Goal: Task Accomplishment & Management: Manage account settings

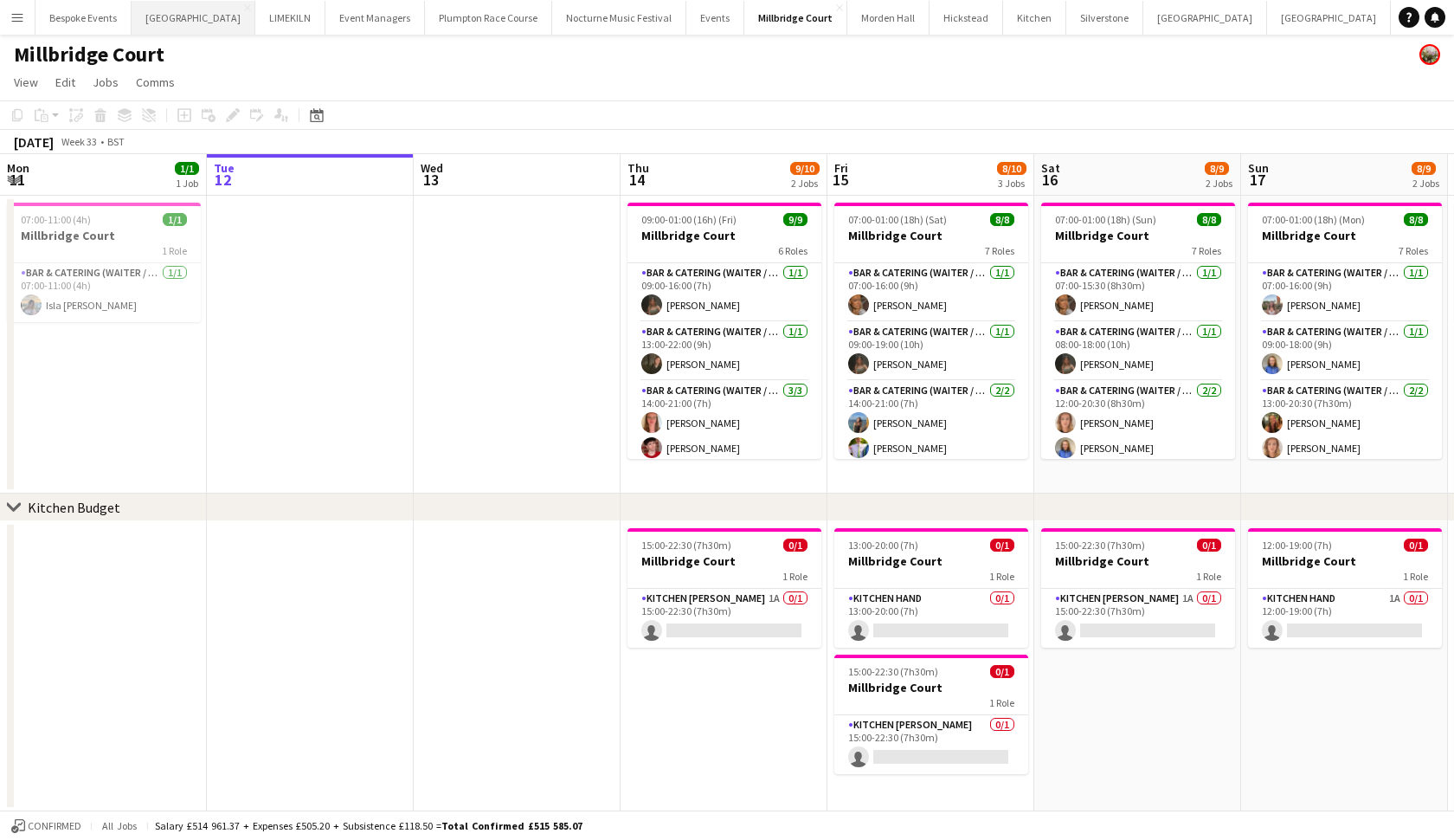
click at [166, 8] on button "Micklefield Hall Close" at bounding box center [193, 18] width 124 height 34
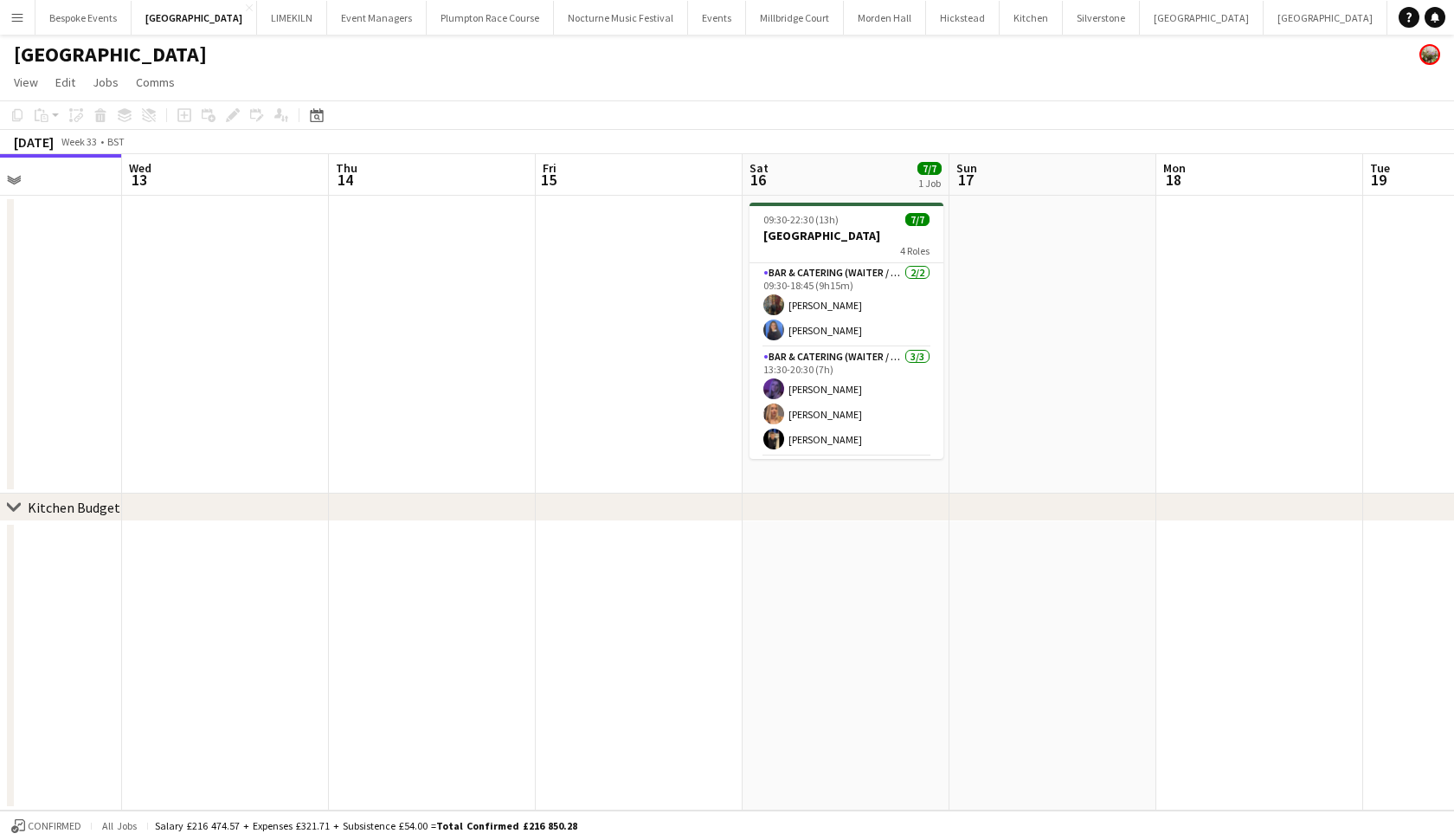
click at [816, 177] on app-board-header-date "Sat 16 7/7 1 Job" at bounding box center [845, 175] width 207 height 42
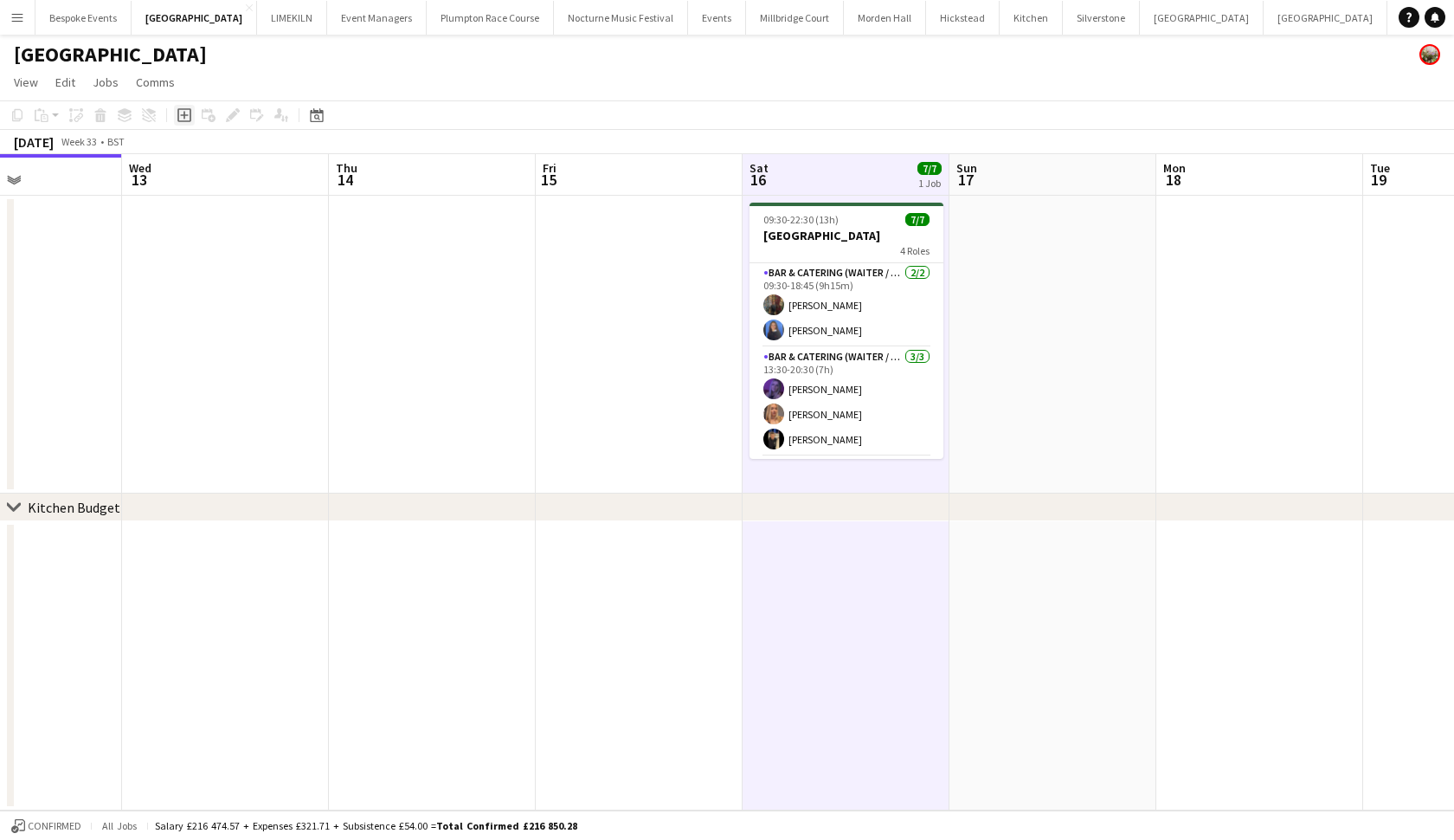
click at [183, 118] on icon "Add job" at bounding box center [185, 115] width 14 height 14
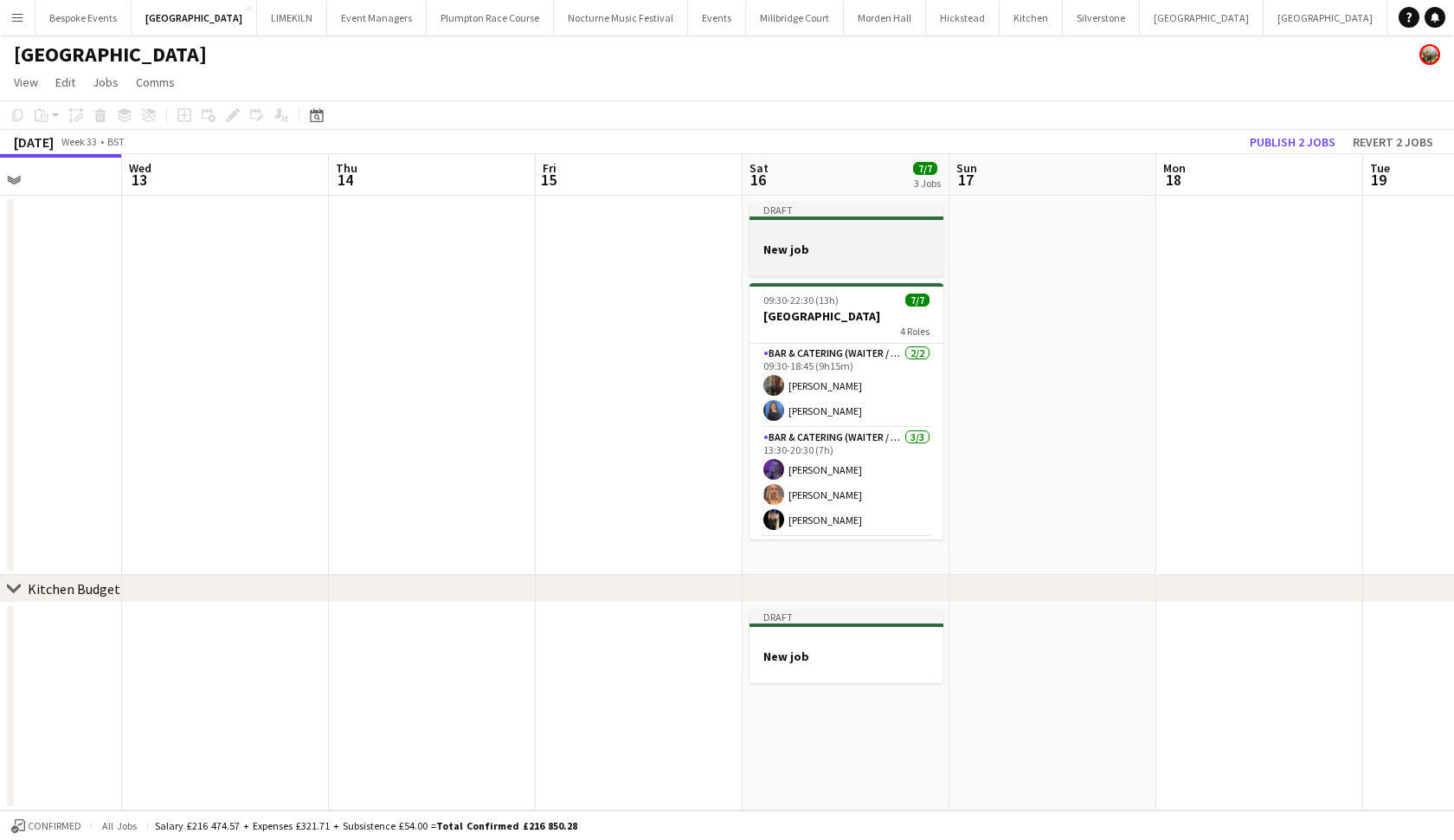
click at [858, 253] on h3 "New job" at bounding box center [846, 249] width 194 height 16
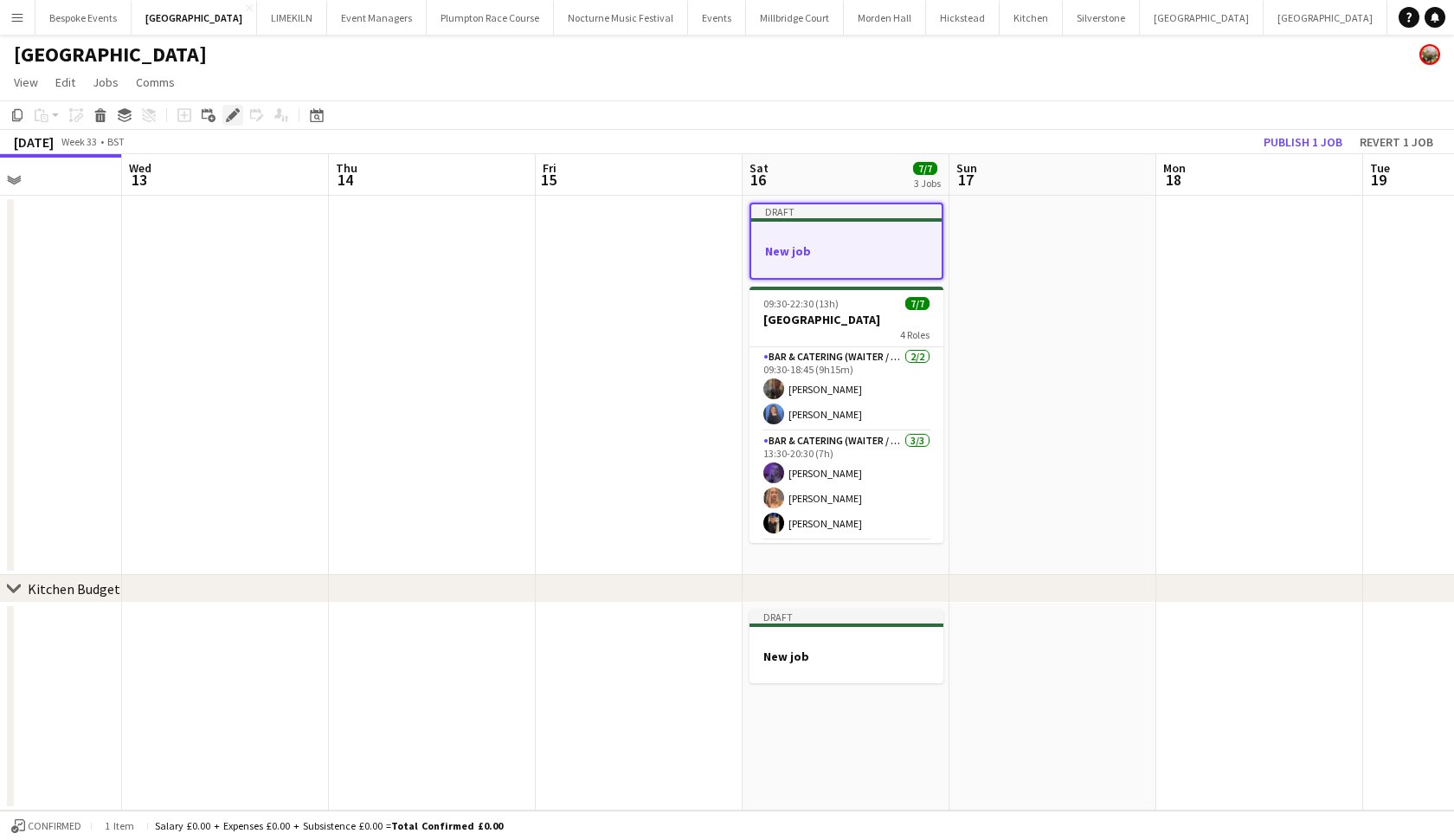
click at [233, 121] on icon "Edit" at bounding box center [233, 115] width 14 height 14
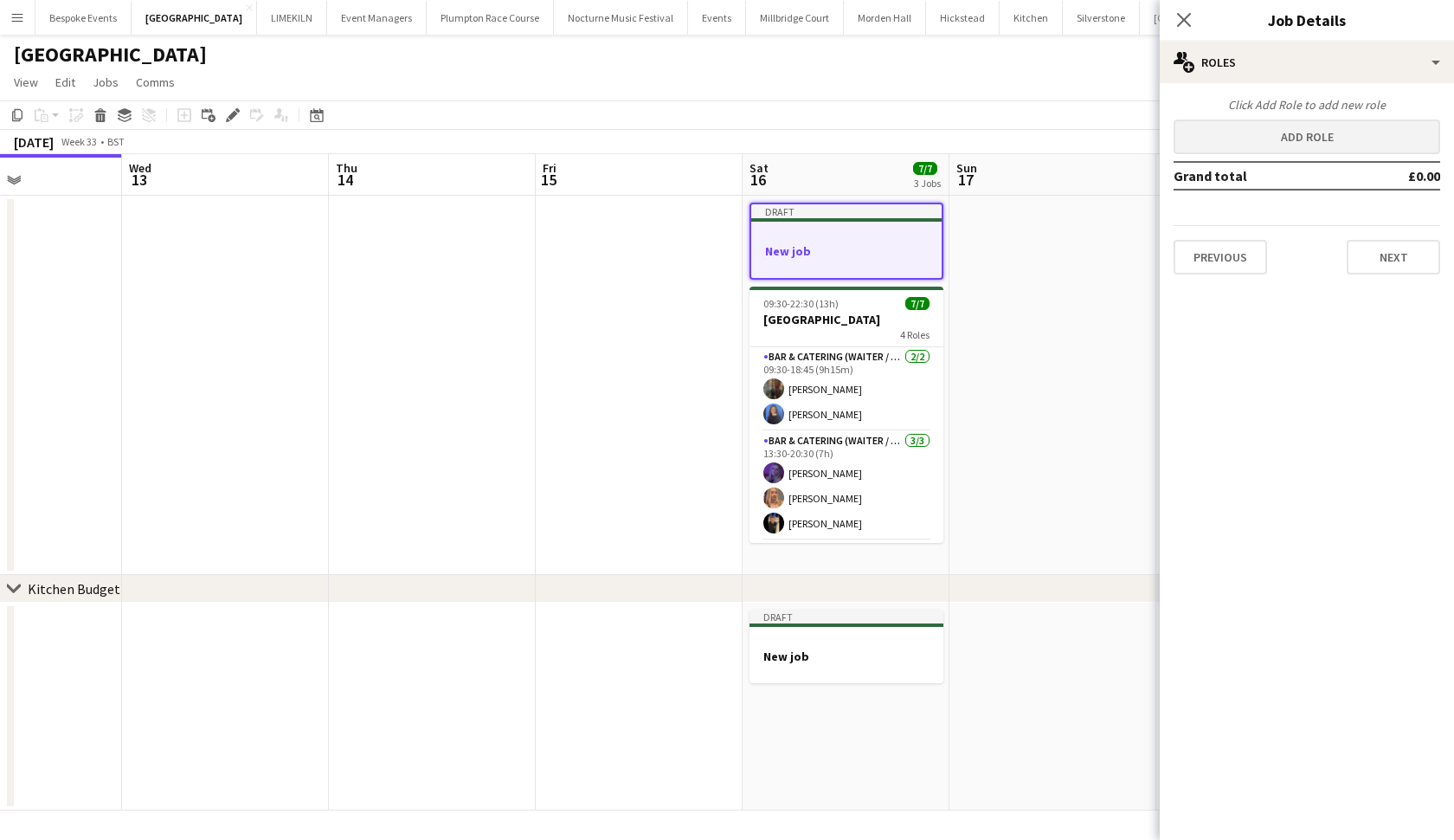
click at [1235, 149] on button "Add role" at bounding box center [1307, 137] width 267 height 35
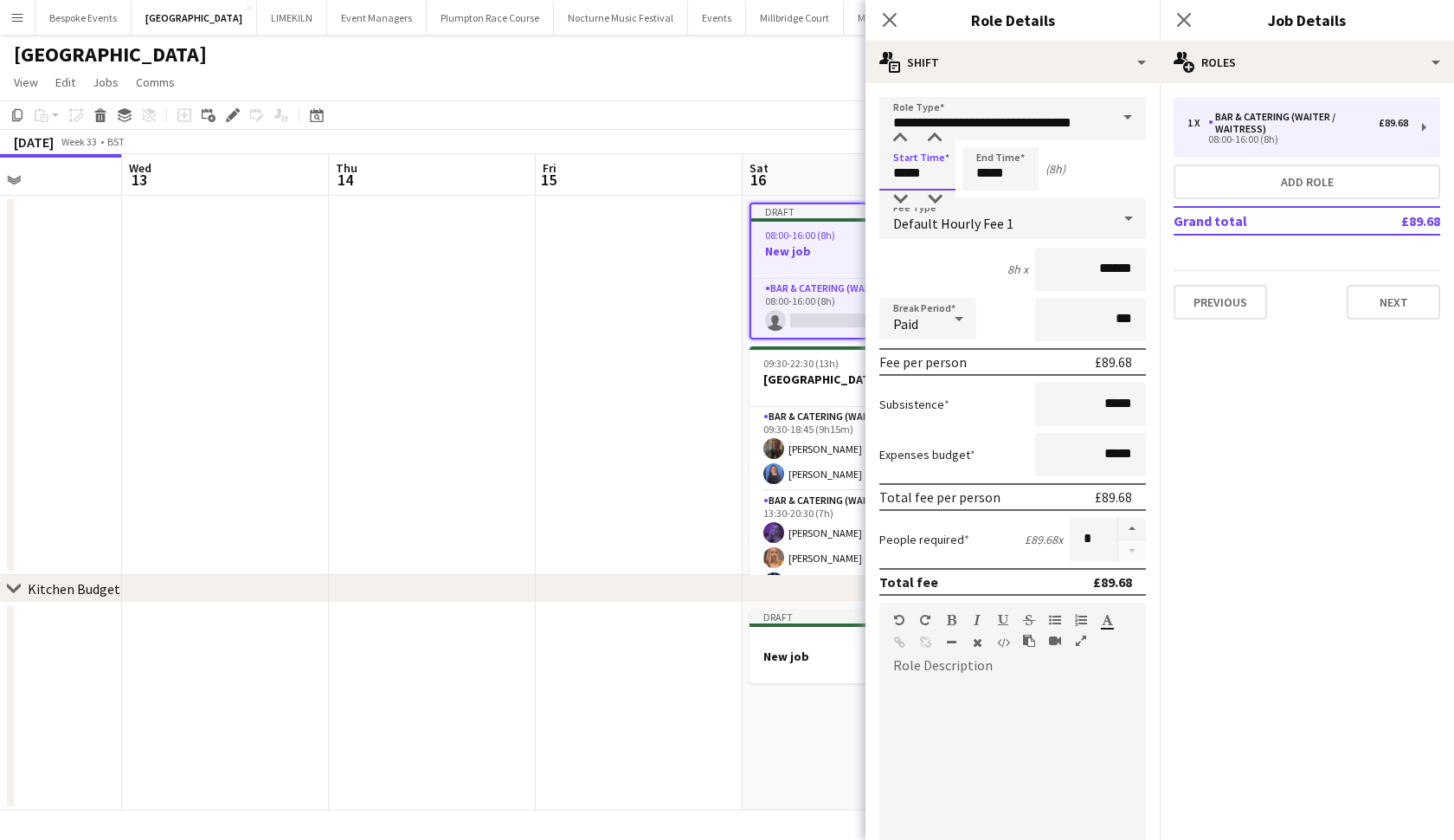
click at [908, 174] on input "*****" at bounding box center [917, 169] width 76 height 43
type input "*****"
click at [987, 171] on input "*****" at bounding box center [1001, 169] width 76 height 43
type input "*****"
click at [919, 171] on input "*****" at bounding box center [917, 169] width 76 height 43
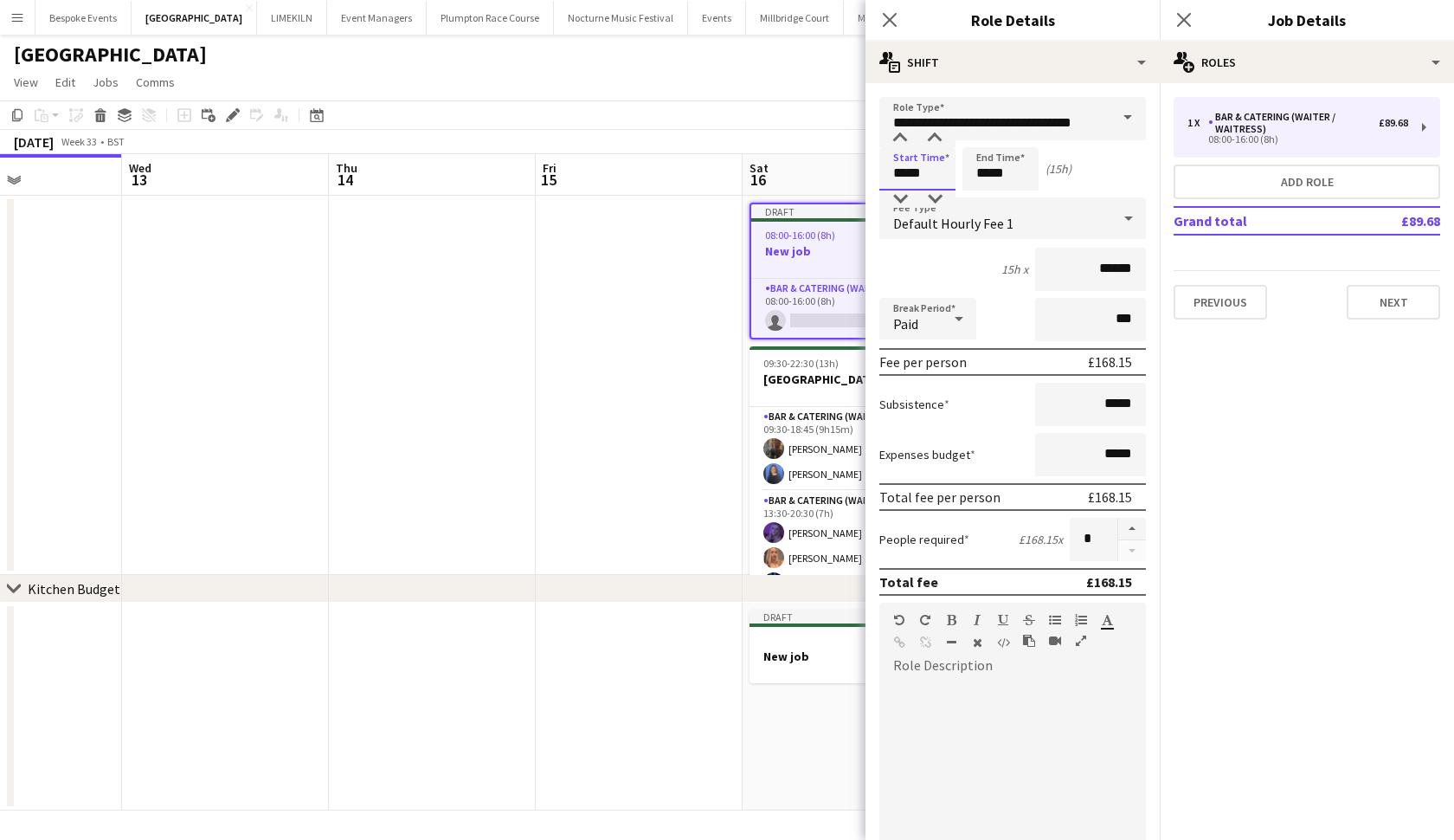
type input "*****"
click at [988, 178] on input "*****" at bounding box center [1001, 169] width 76 height 43
type input "*****"
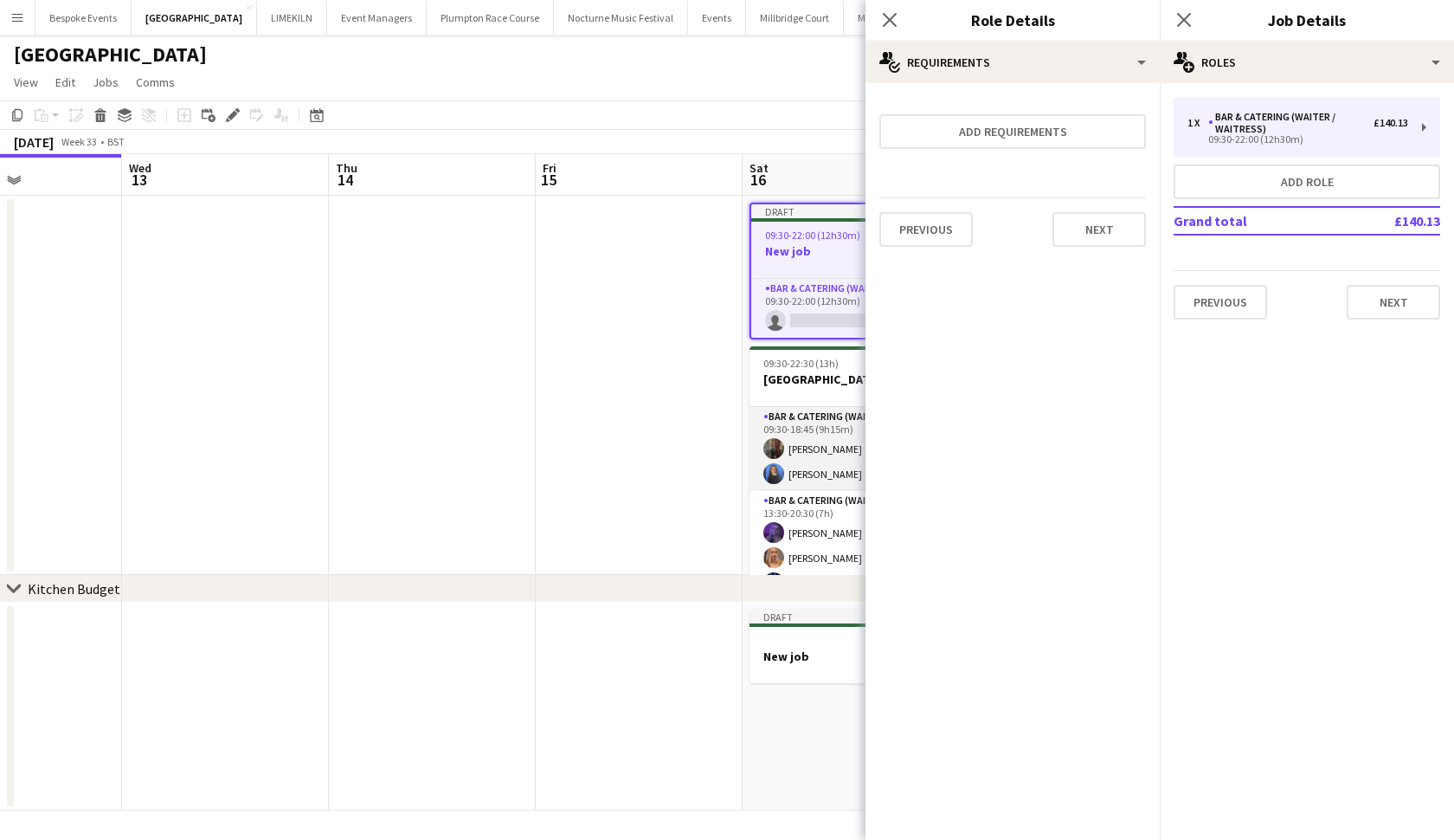
click at [783, 463] on app-card-role "Bar & Catering (Waiter / waitress) 2/2 09:30-18:45 (9h15m) Annabel Perry Poppy …" at bounding box center [846, 449] width 194 height 84
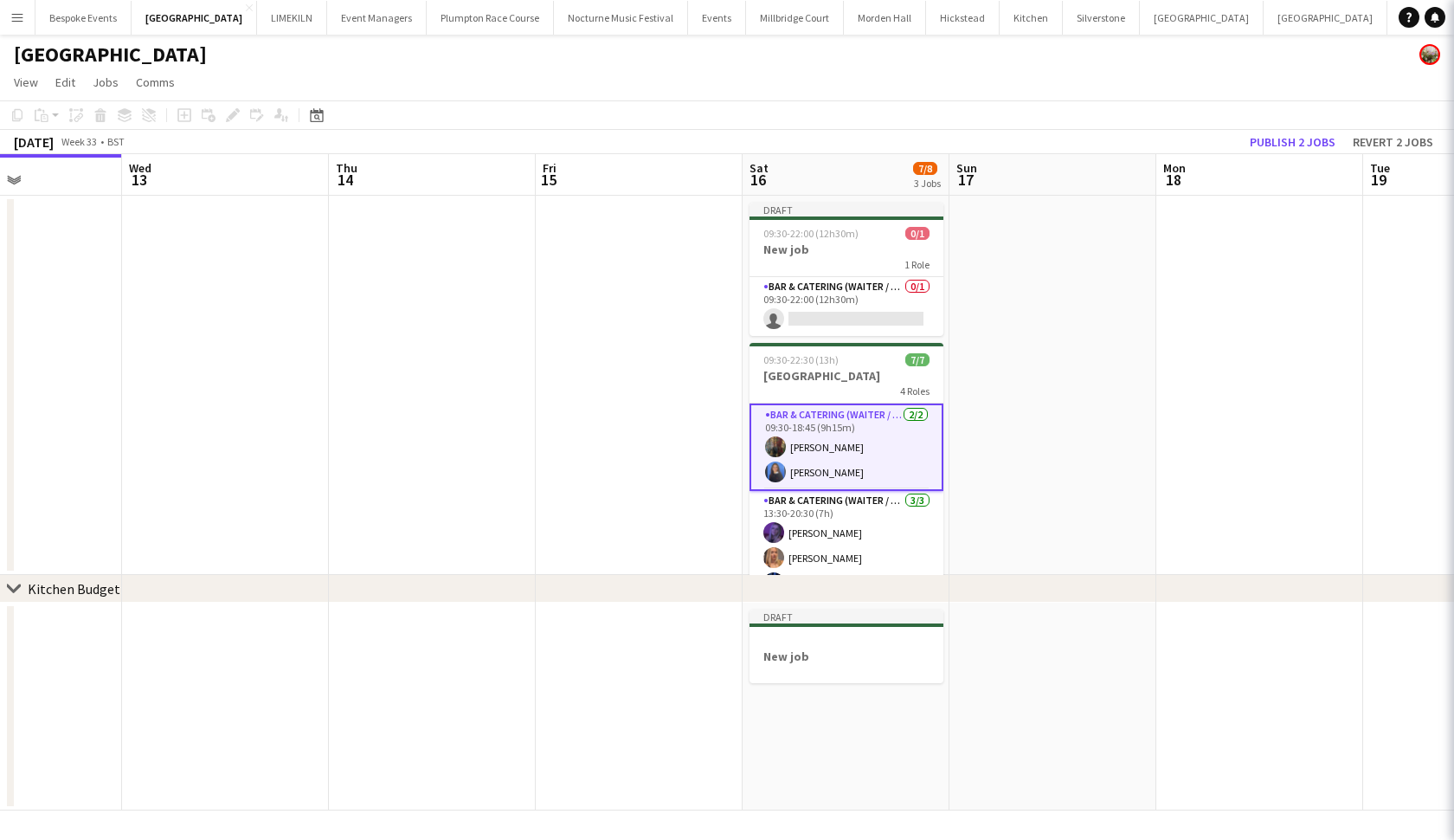
scroll to position [0, 704]
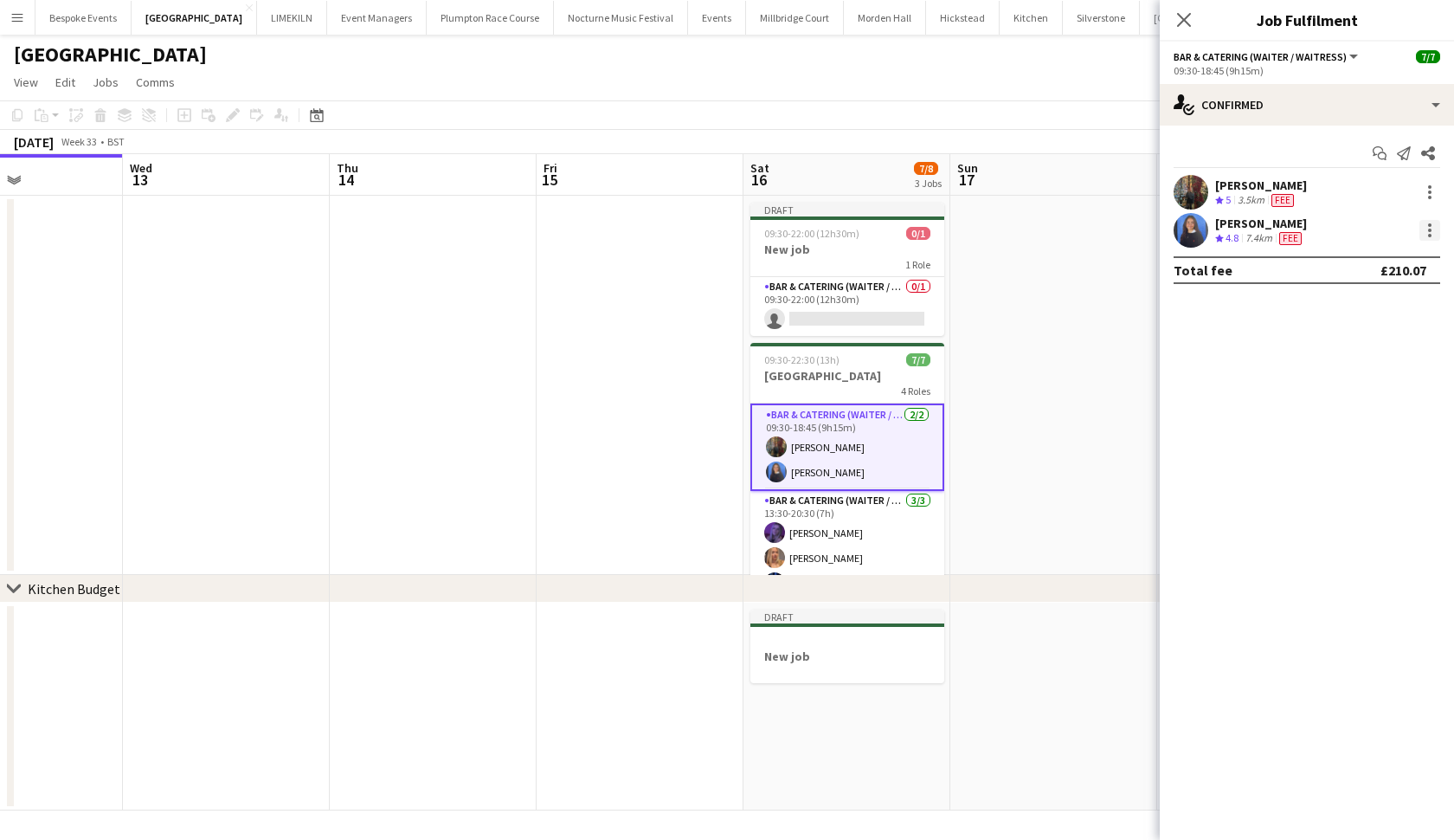
click at [1425, 234] on div at bounding box center [1429, 230] width 20 height 20
click at [1356, 316] on button "Switch crew" at bounding box center [1373, 303] width 135 height 42
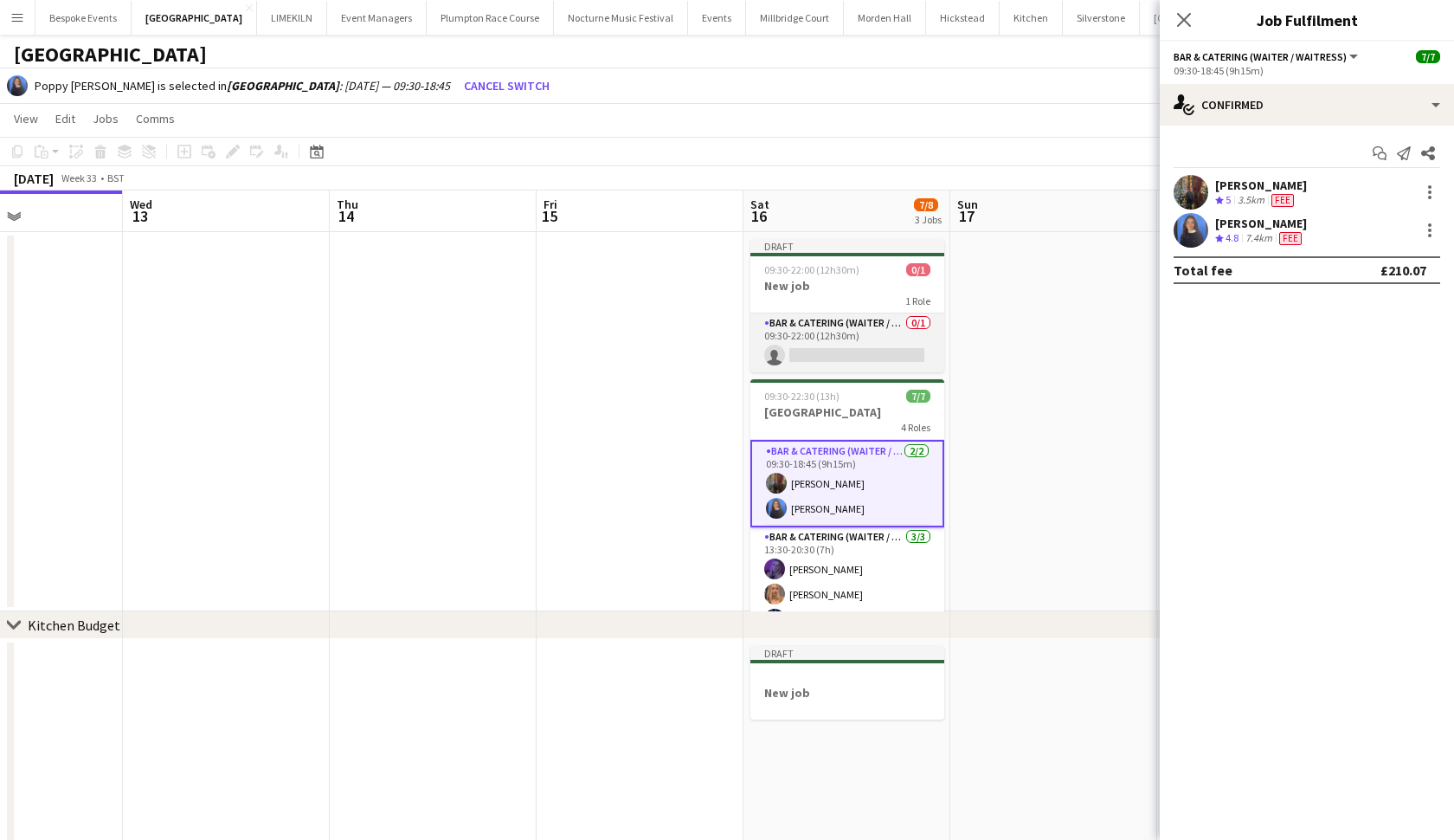
click at [862, 336] on app-card-role "Bar & Catering (Waiter / waitress) 0/1 09:30-22:00 (12h30m) single-neutral-acti…" at bounding box center [847, 342] width 194 height 59
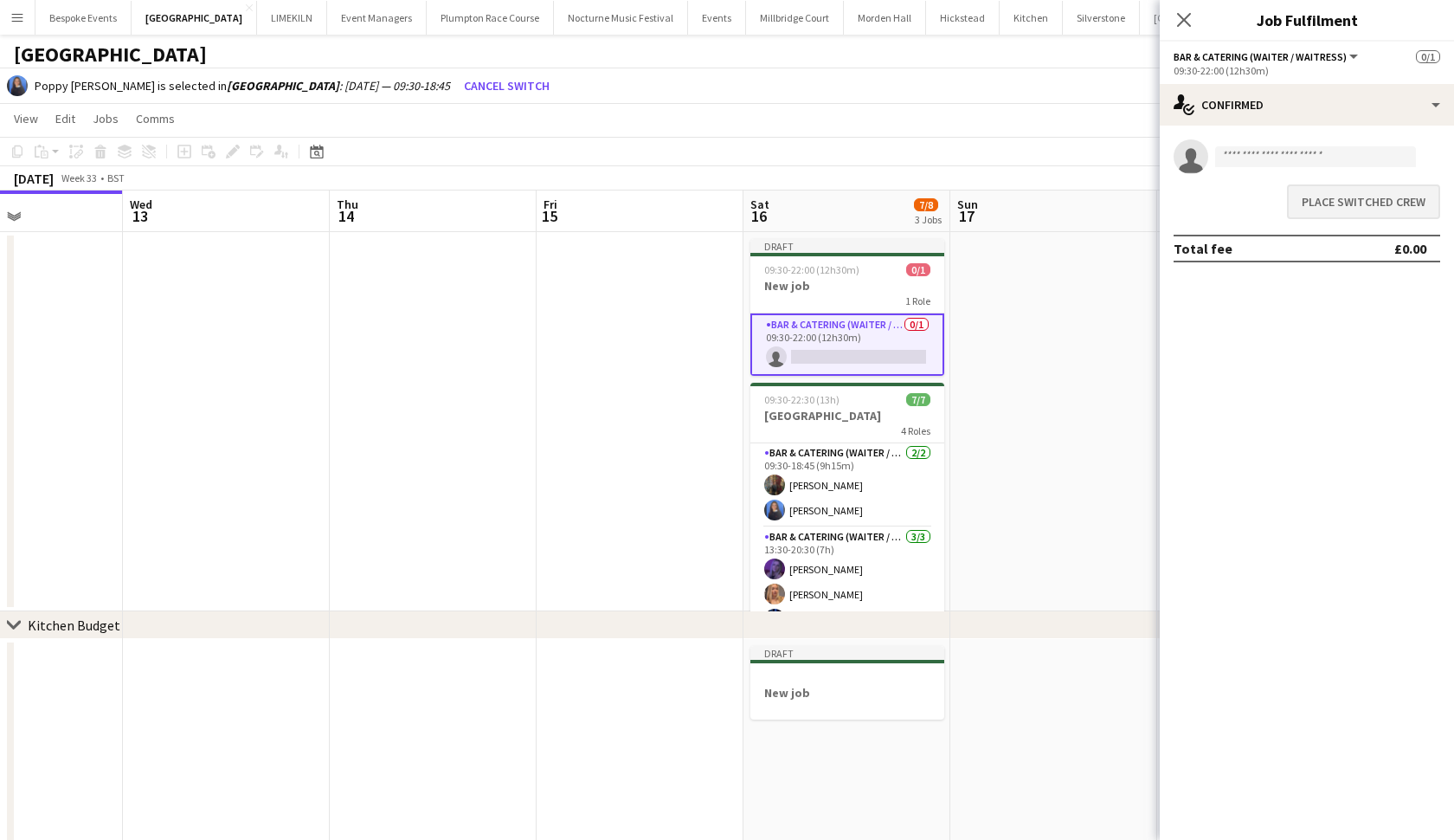
click at [1391, 209] on button "Place switched crew" at bounding box center [1364, 201] width 153 height 35
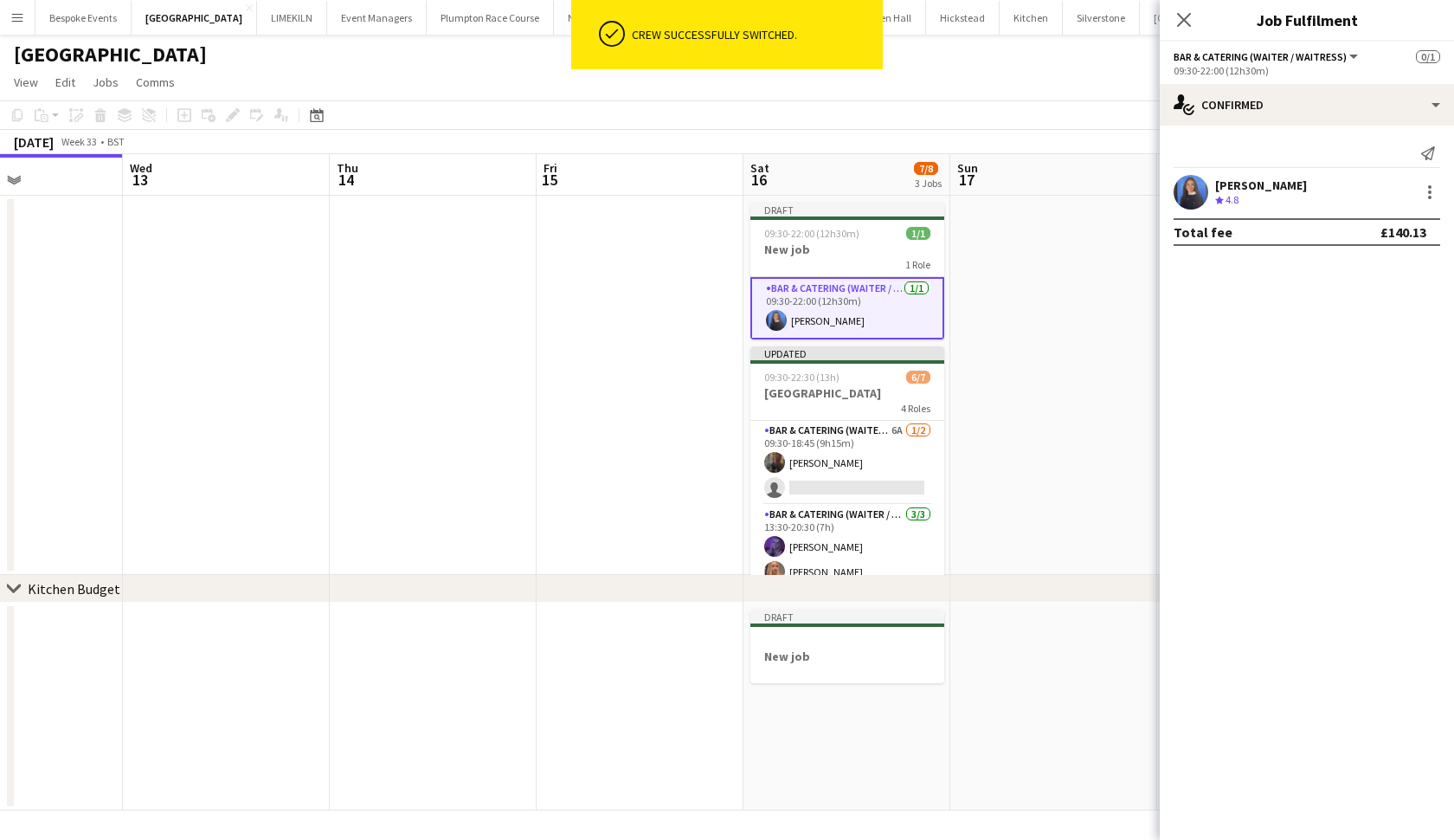
click at [566, 325] on app-date-cell at bounding box center [640, 385] width 207 height 379
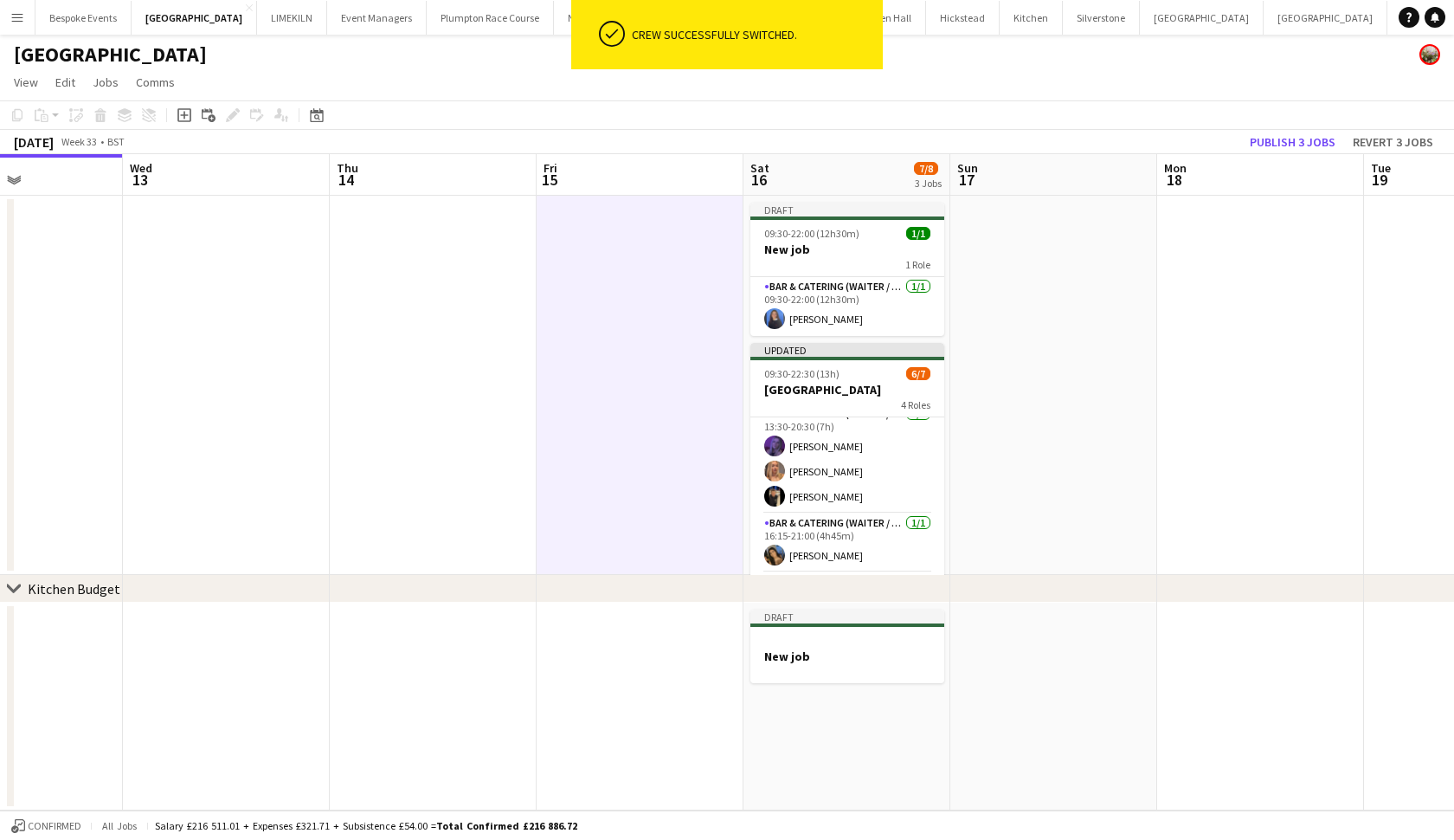
scroll to position [106, 0]
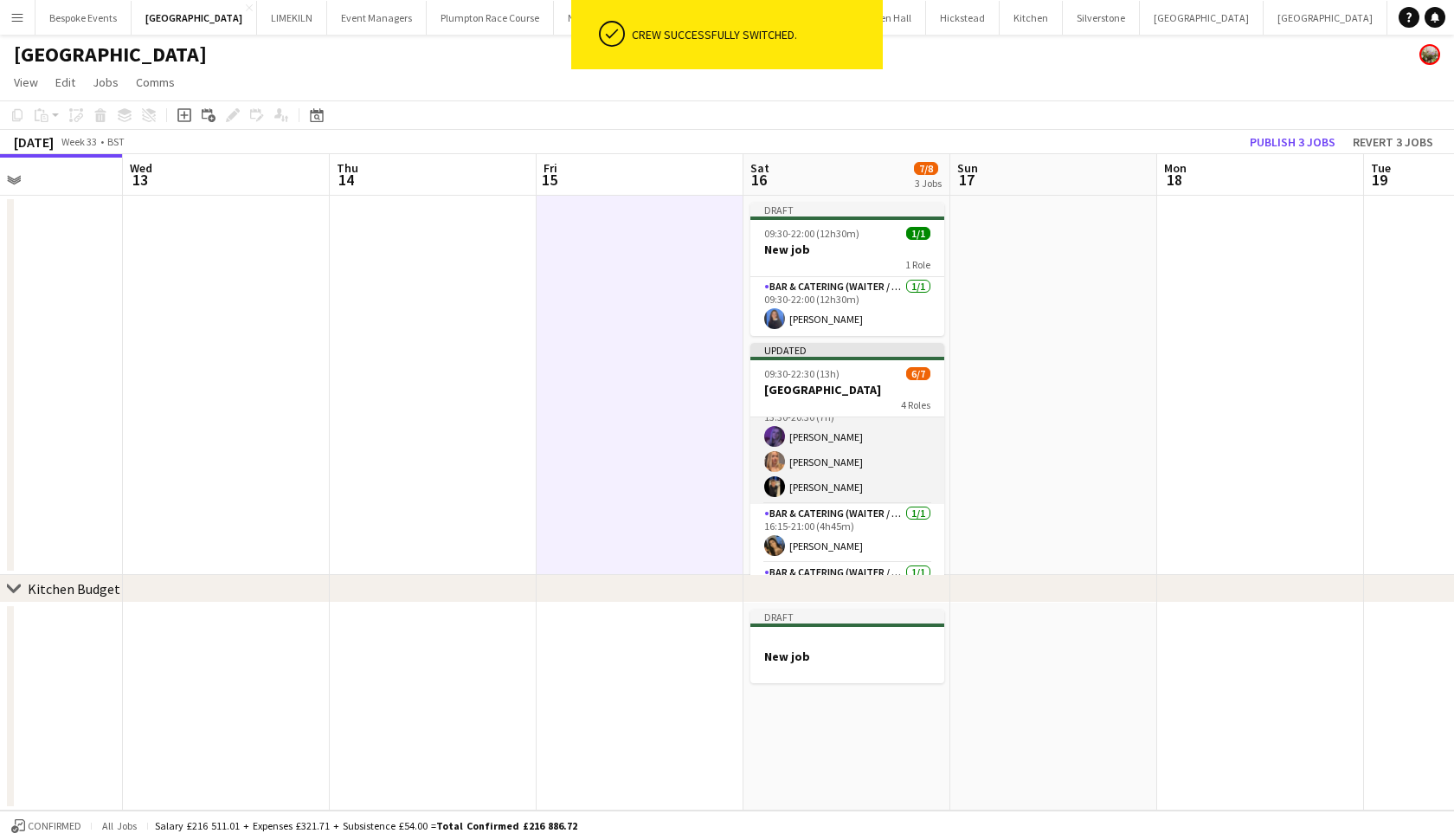
click at [842, 475] on app-card-role "Bar & Catering (Waiter / waitress) 3/3 13:30-20:30 (7h) Layla Ozcan Beatrice Va…" at bounding box center [847, 449] width 194 height 109
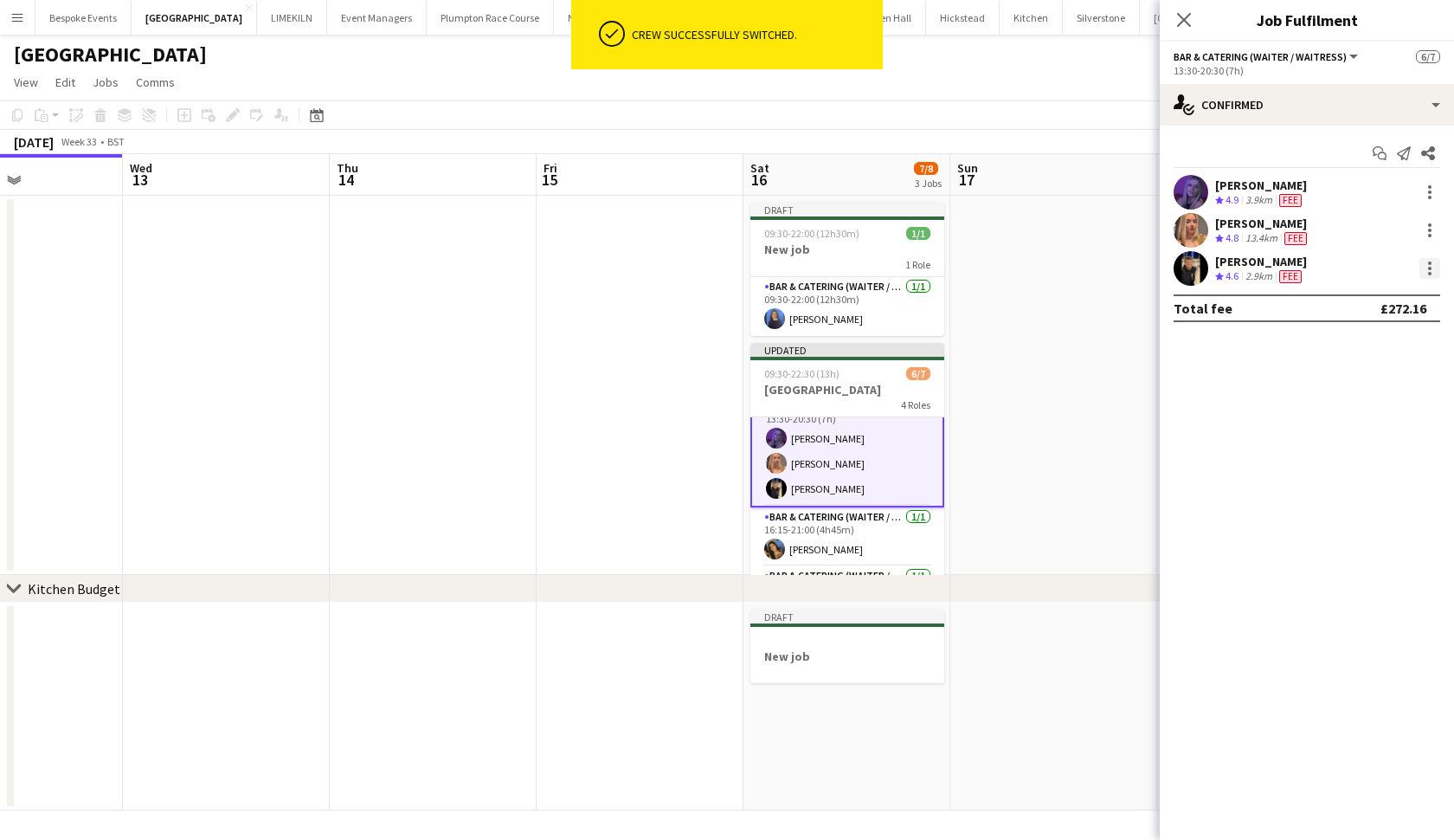
click at [1428, 278] on div at bounding box center [1429, 268] width 20 height 20
click at [1377, 337] on span "Switch crew" at bounding box center [1356, 341] width 74 height 15
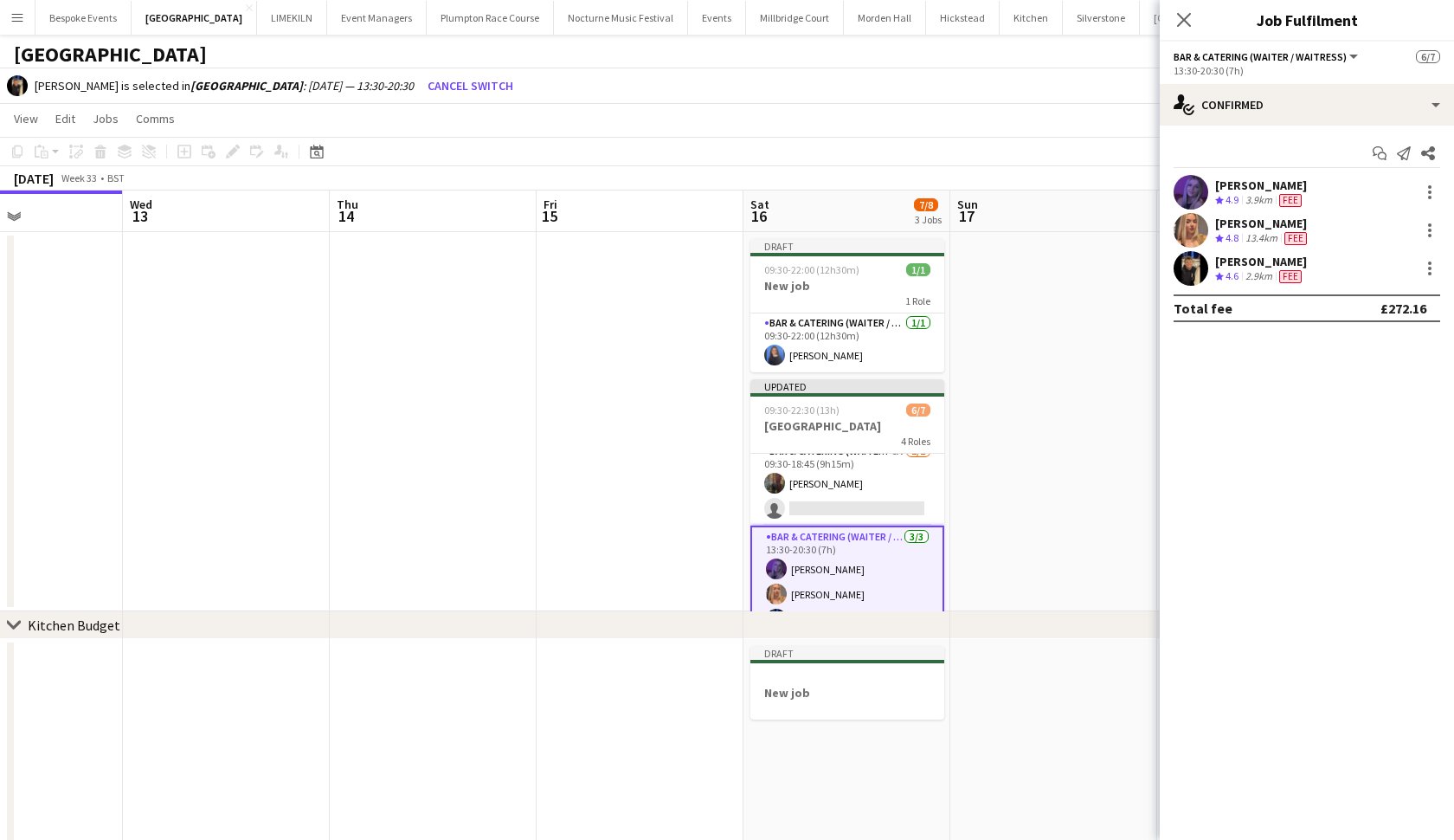
scroll to position [5, 0]
click at [803, 513] on app-card-role "Bar & Catering (Waiter / waitress) 6A 1/2 09:30-18:45 (9h15m) Annabel Perry sin…" at bounding box center [847, 491] width 194 height 84
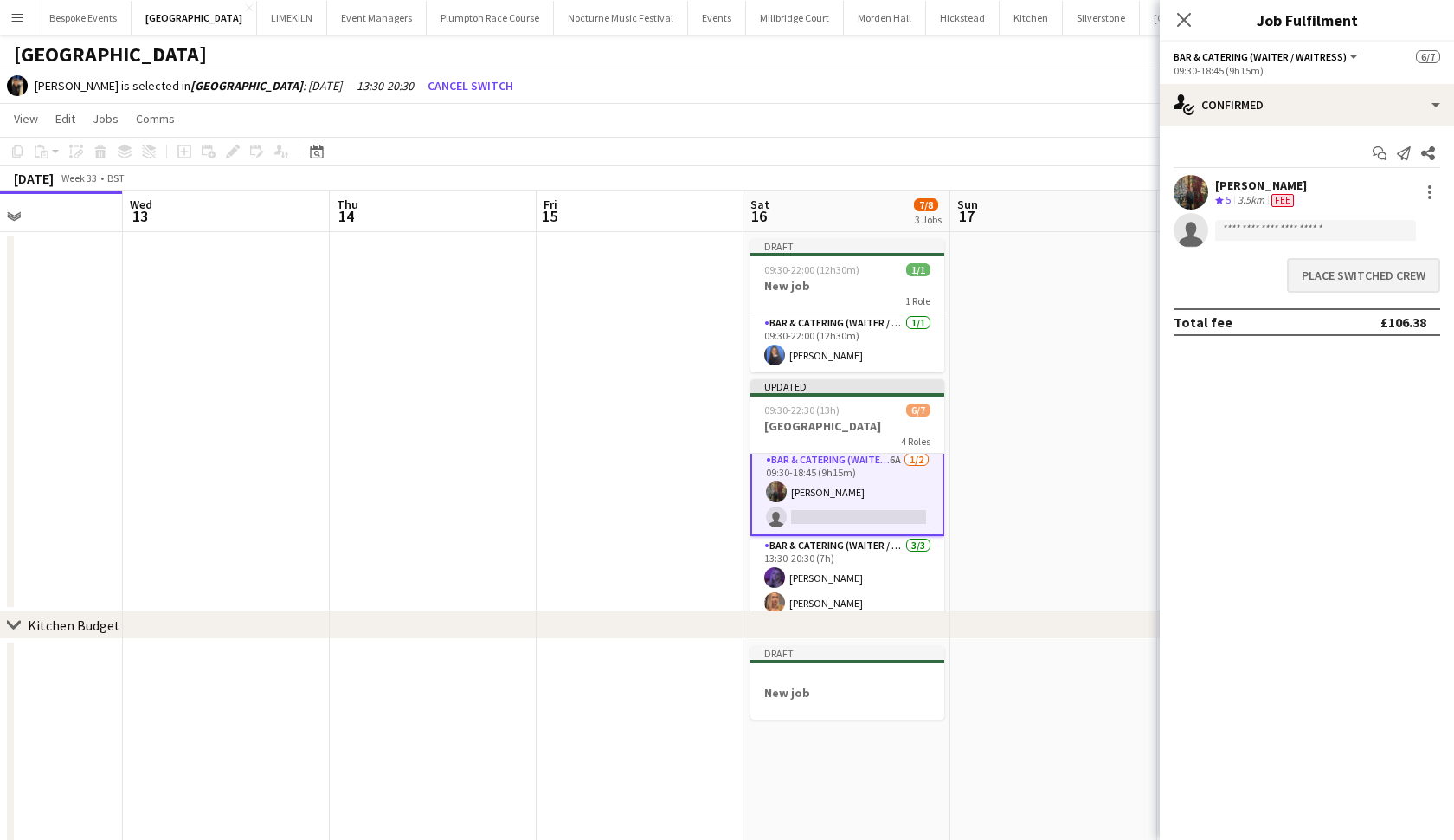
click at [1366, 283] on button "Place switched crew" at bounding box center [1364, 275] width 153 height 35
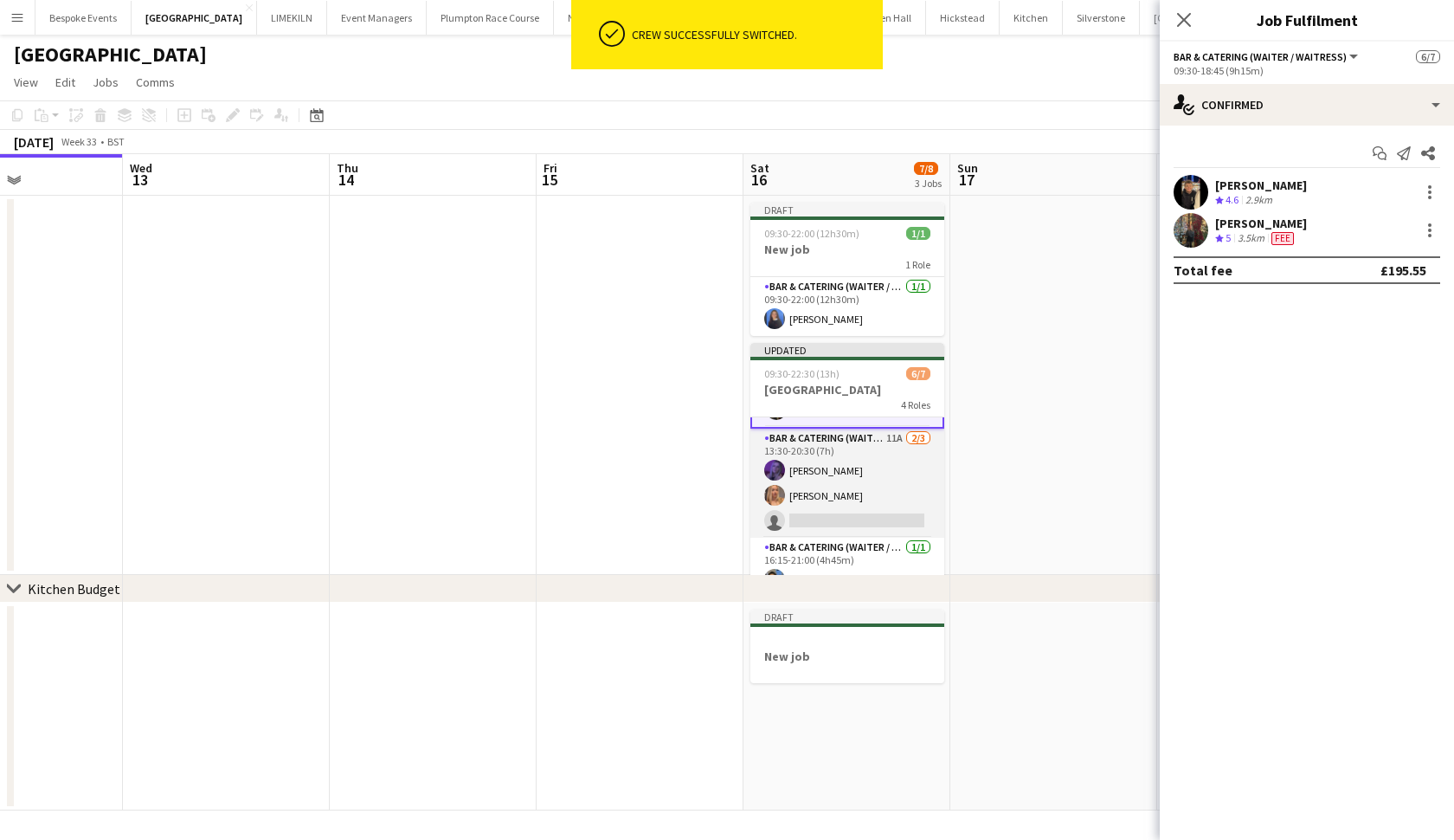
scroll to position [77, 0]
click at [782, 504] on app-card-role "Bar & Catering (Waiter / waitress) 11A 2/3 13:30-20:30 (7h) Layla Ozcan Beatric…" at bounding box center [847, 482] width 194 height 109
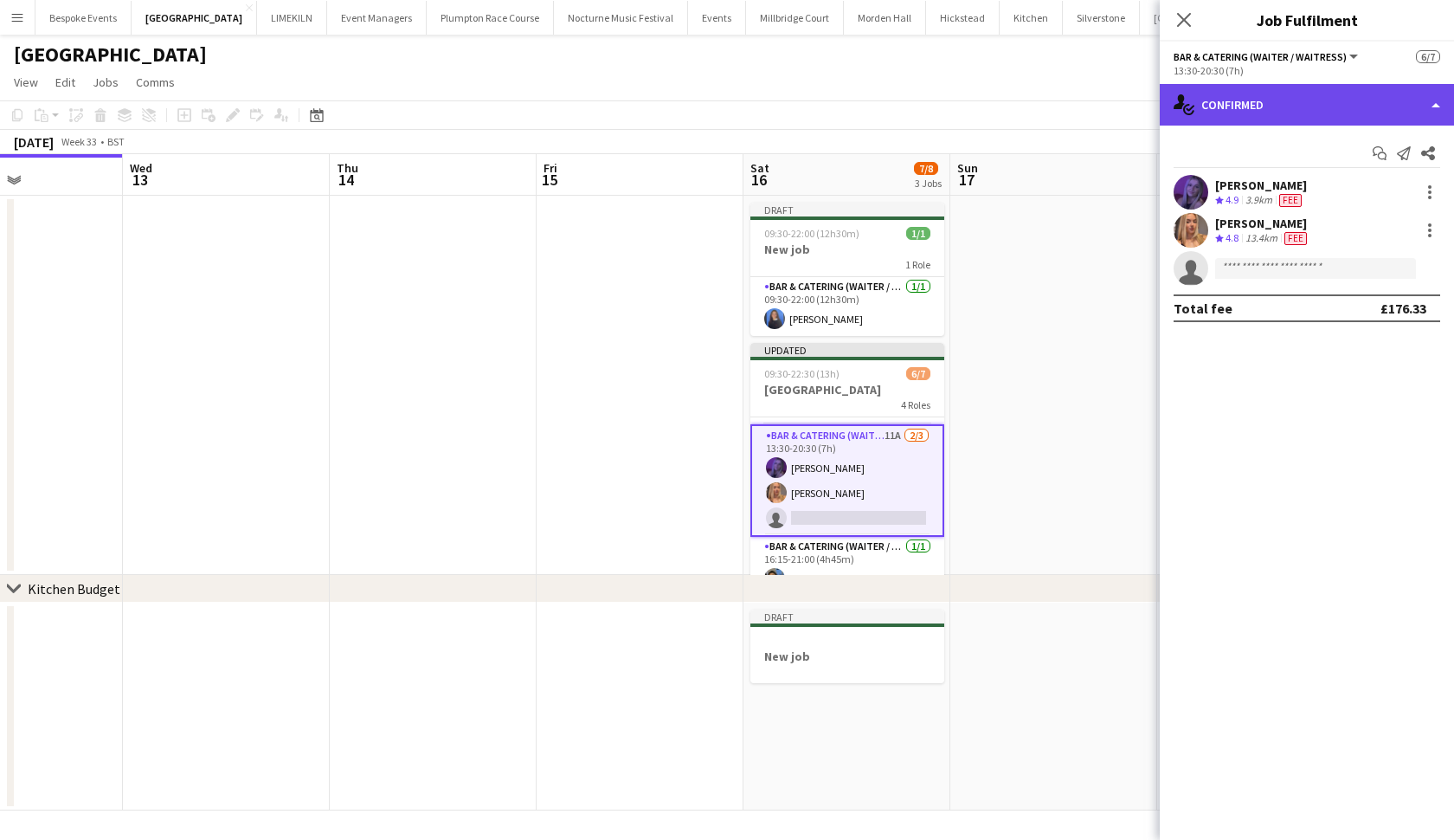
click at [1370, 107] on div "single-neutral-actions-check-2 Confirmed" at bounding box center [1308, 105] width 295 height 42
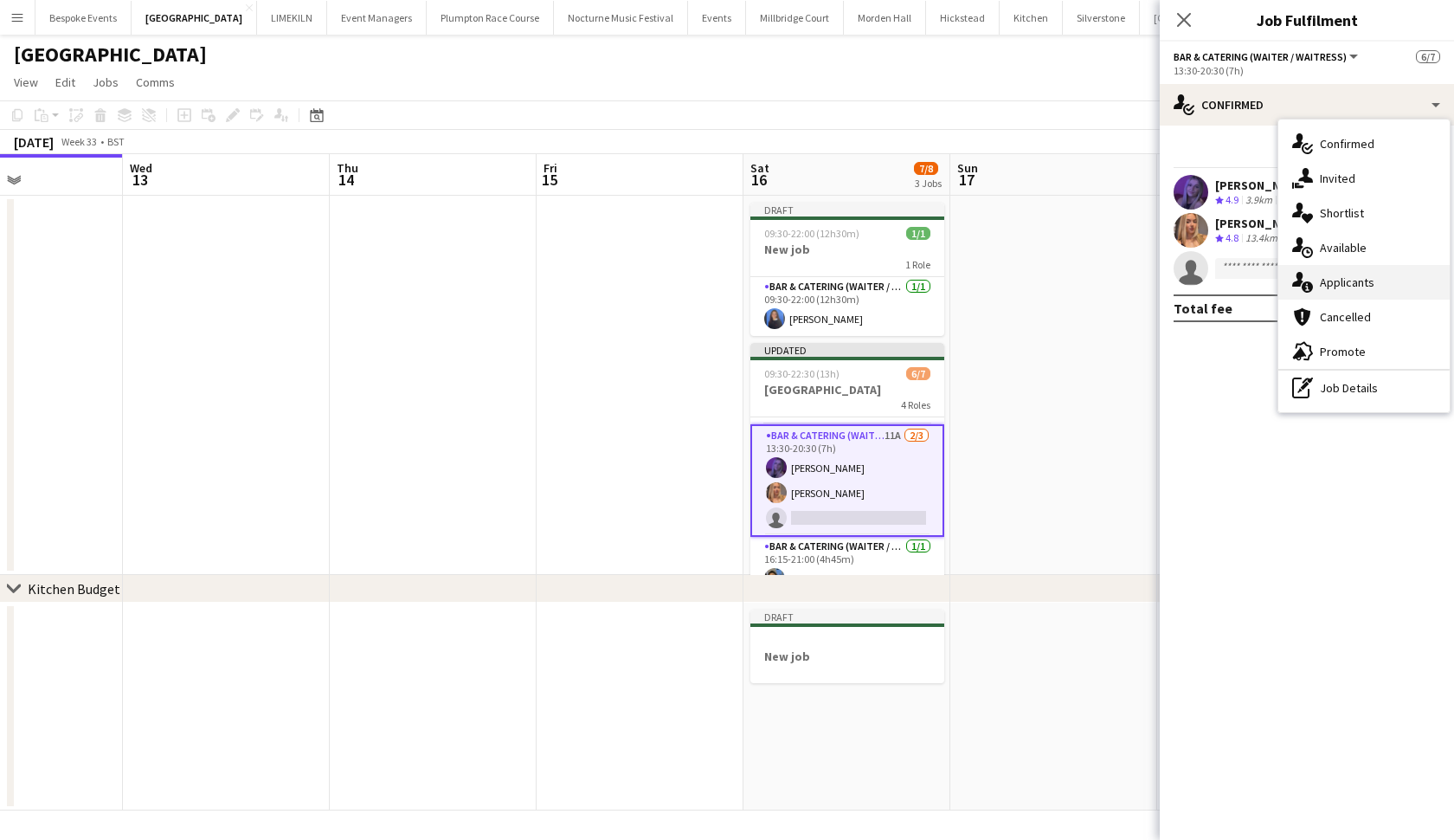
click at [1346, 277] on div "single-neutral-actions-information Applicants" at bounding box center [1364, 282] width 171 height 35
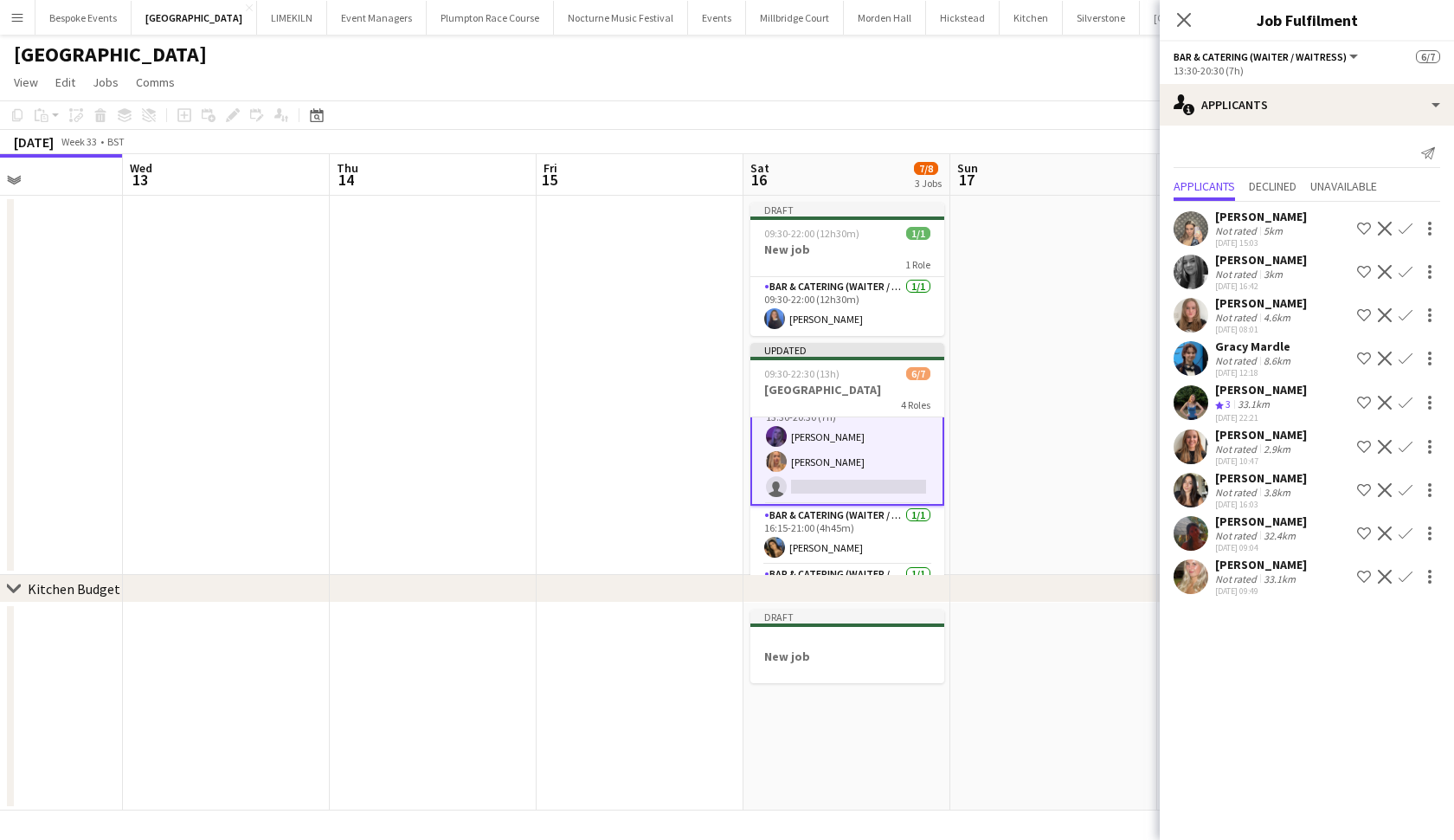
scroll to position [59, 0]
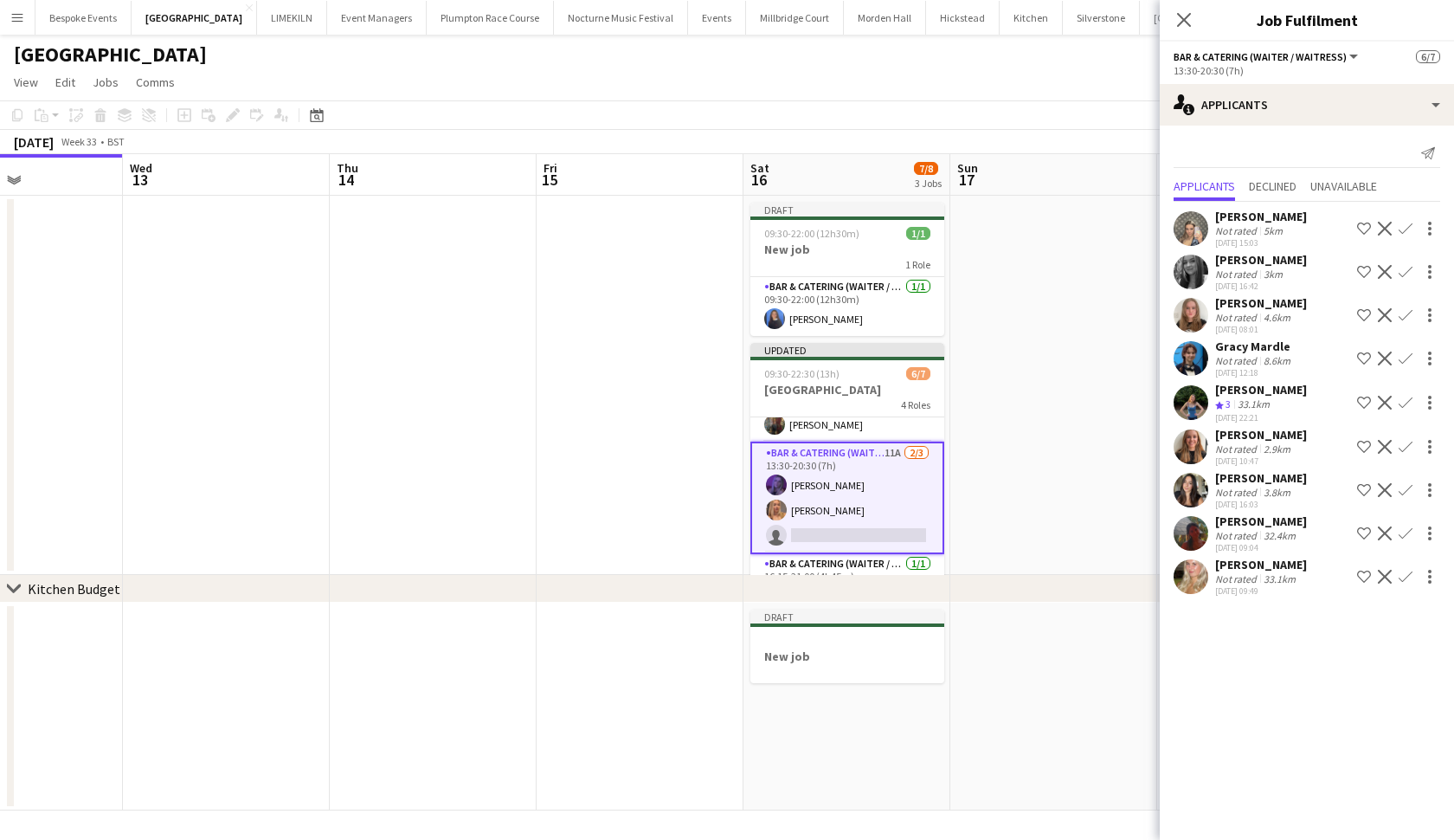
click at [901, 491] on app-card-role "Bar & Catering (Waiter / waitress) 11A 2/3 13:30-20:30 (7h) Layla Ozcan Beatric…" at bounding box center [847, 498] width 194 height 113
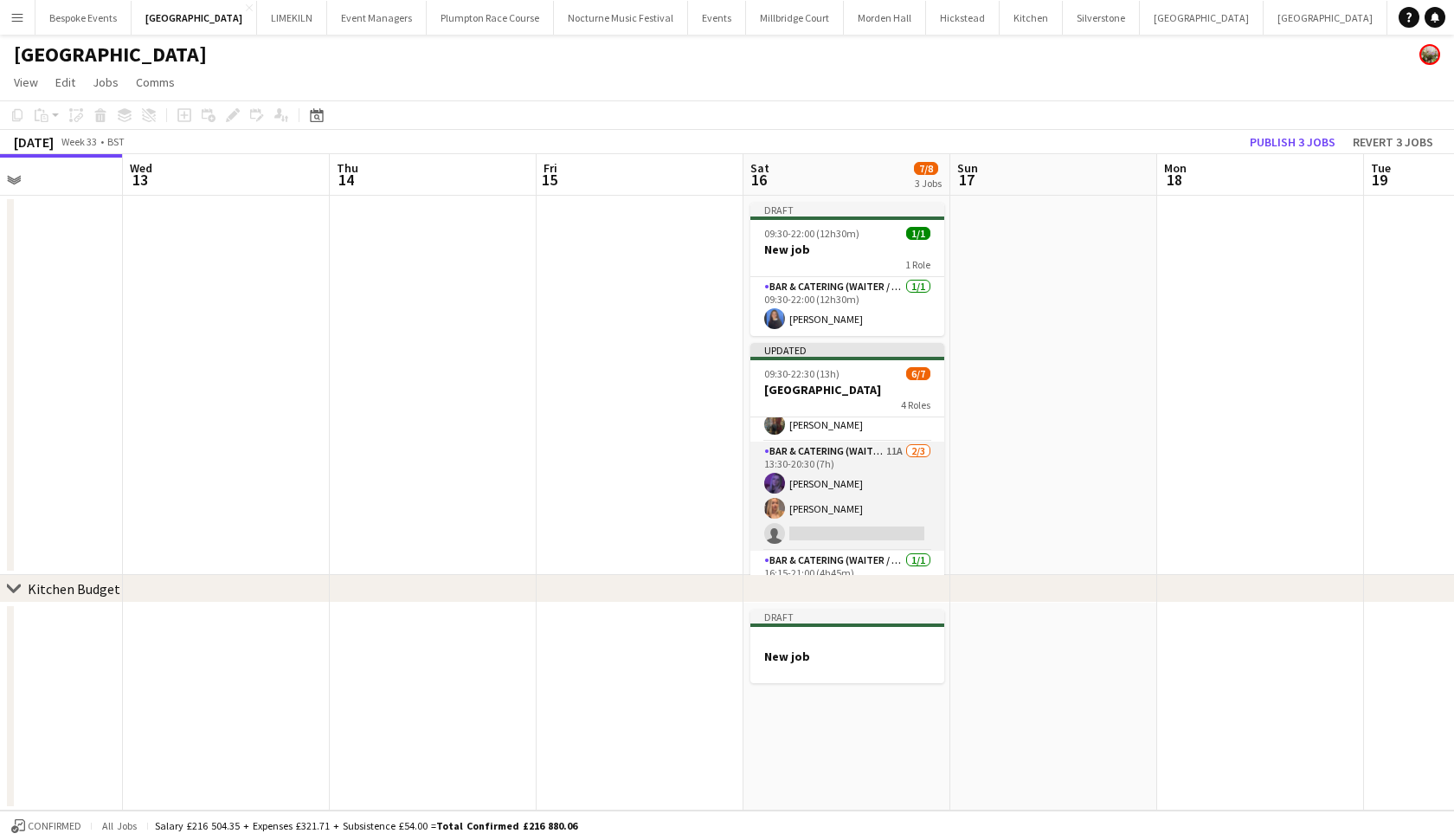
click at [901, 491] on app-card-role "Bar & Catering (Waiter / waitress) 11A 2/3 13:30-20:30 (7h) Layla Ozcan Beatric…" at bounding box center [847, 496] width 194 height 109
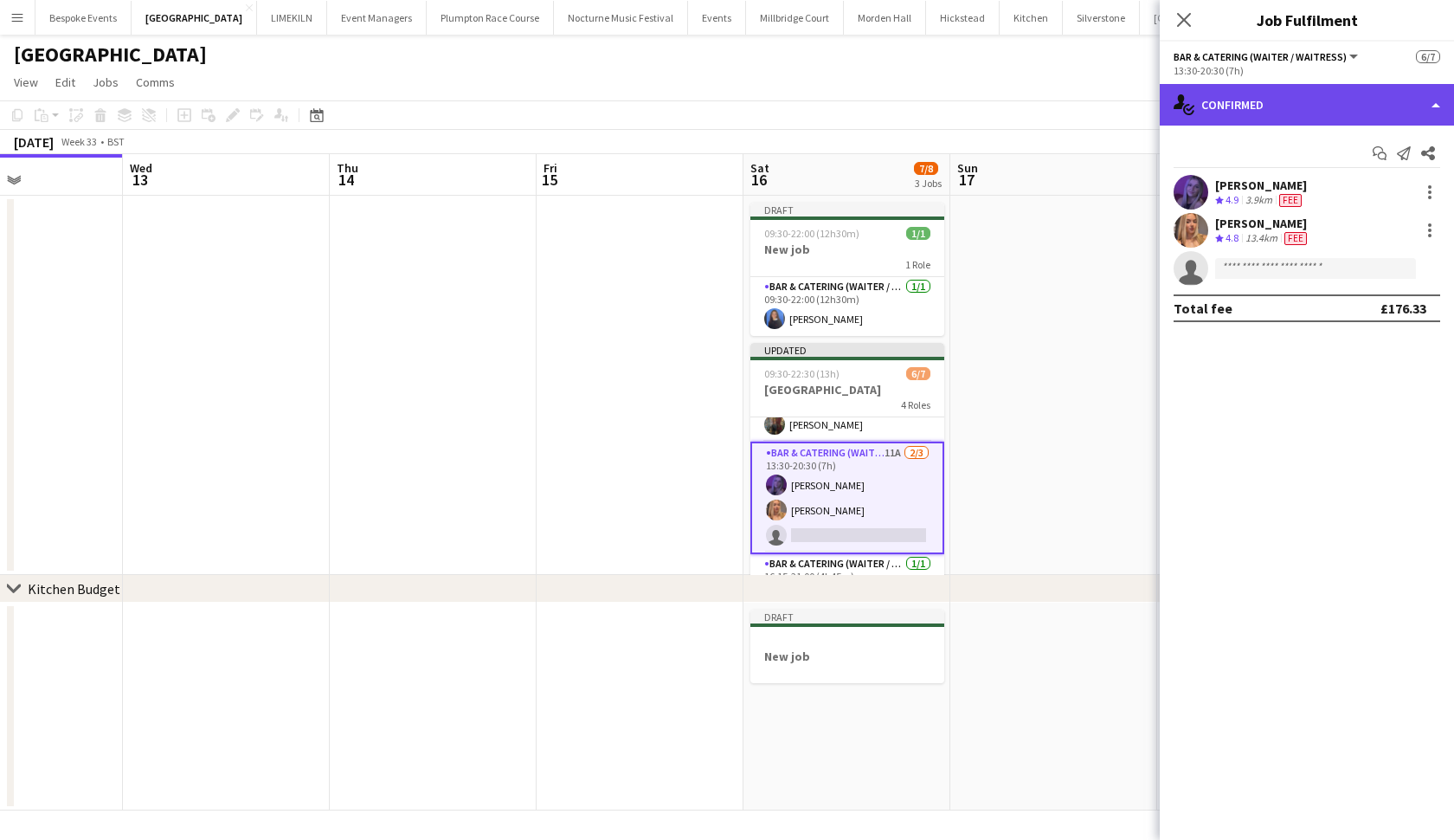
click at [1285, 102] on div "single-neutral-actions-check-2 Confirmed" at bounding box center [1308, 105] width 295 height 42
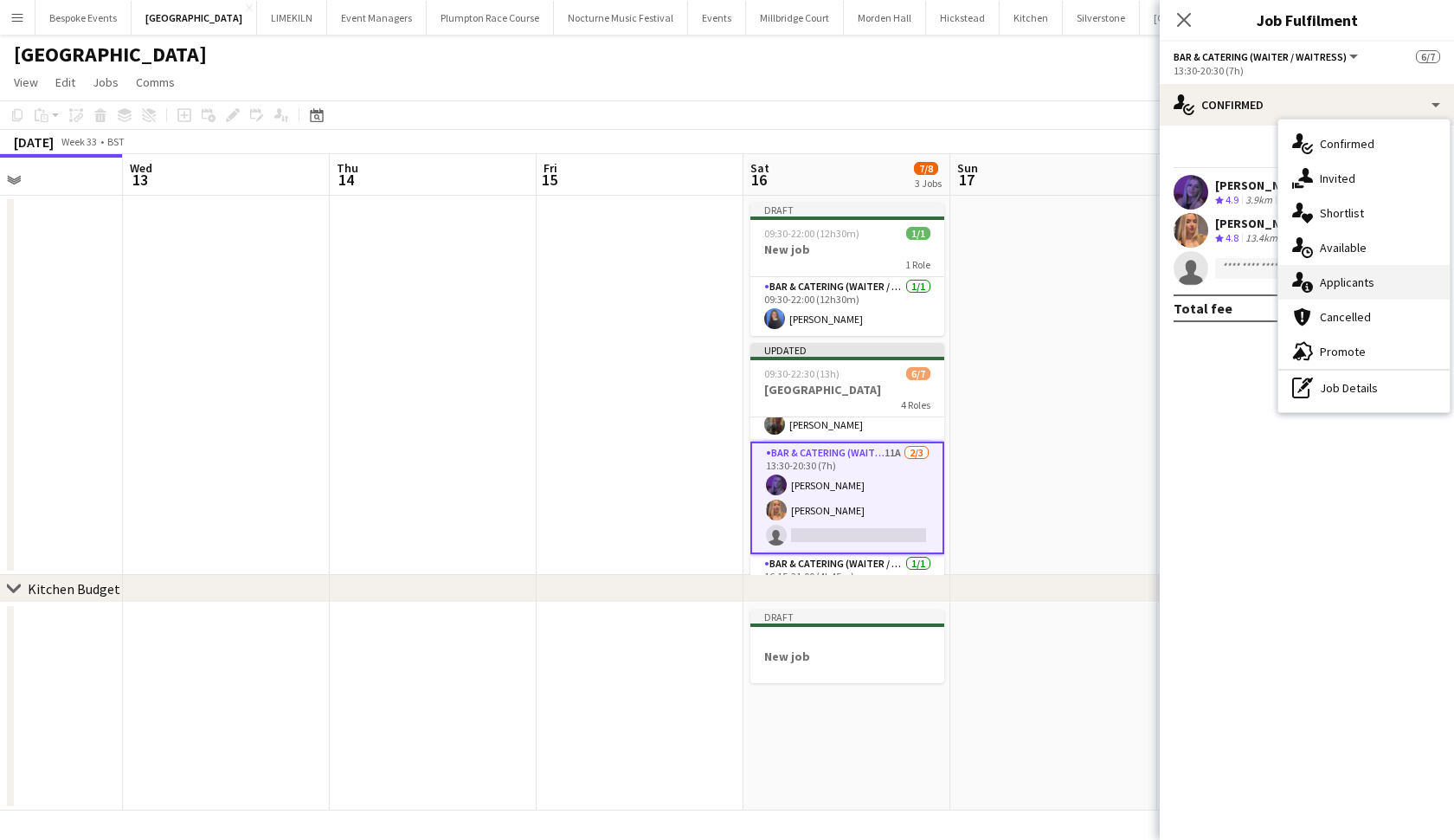
click at [1311, 287] on icon at bounding box center [1308, 287] width 12 height 12
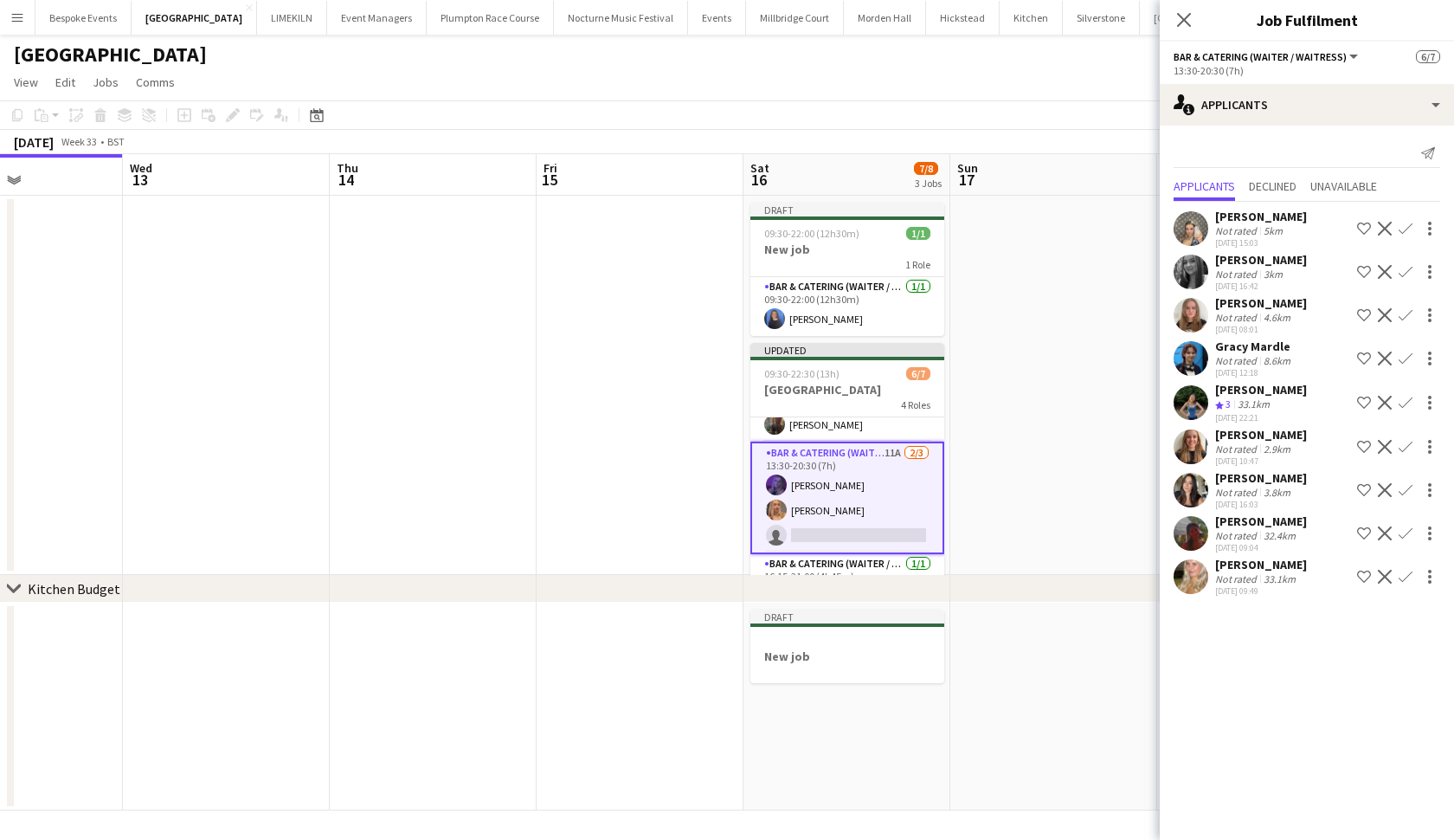
scroll to position [0, 0]
click at [1411, 400] on app-icon "Confirm" at bounding box center [1406, 403] width 14 height 14
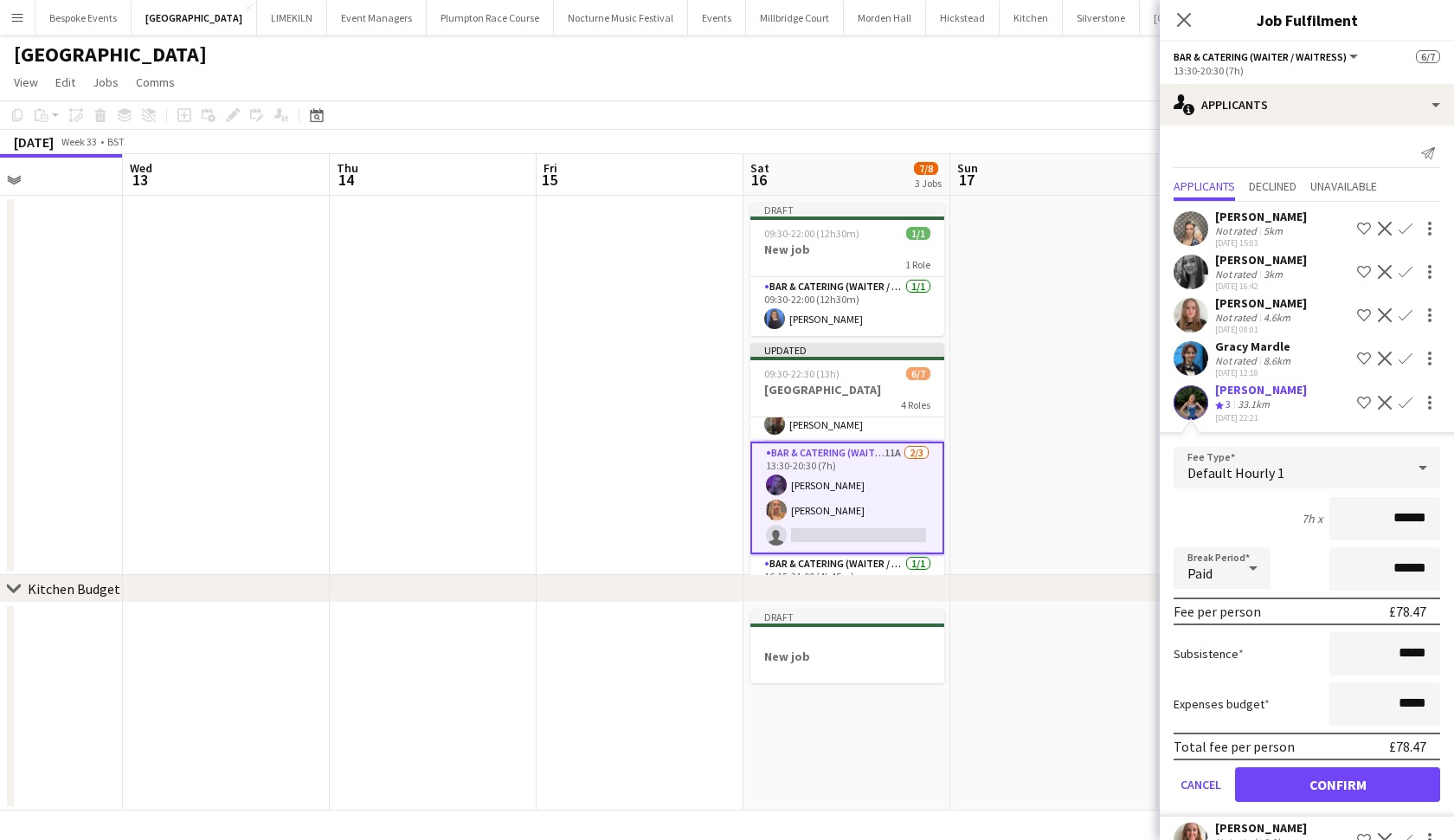
click at [1270, 789] on button "Confirm" at bounding box center [1338, 784] width 205 height 35
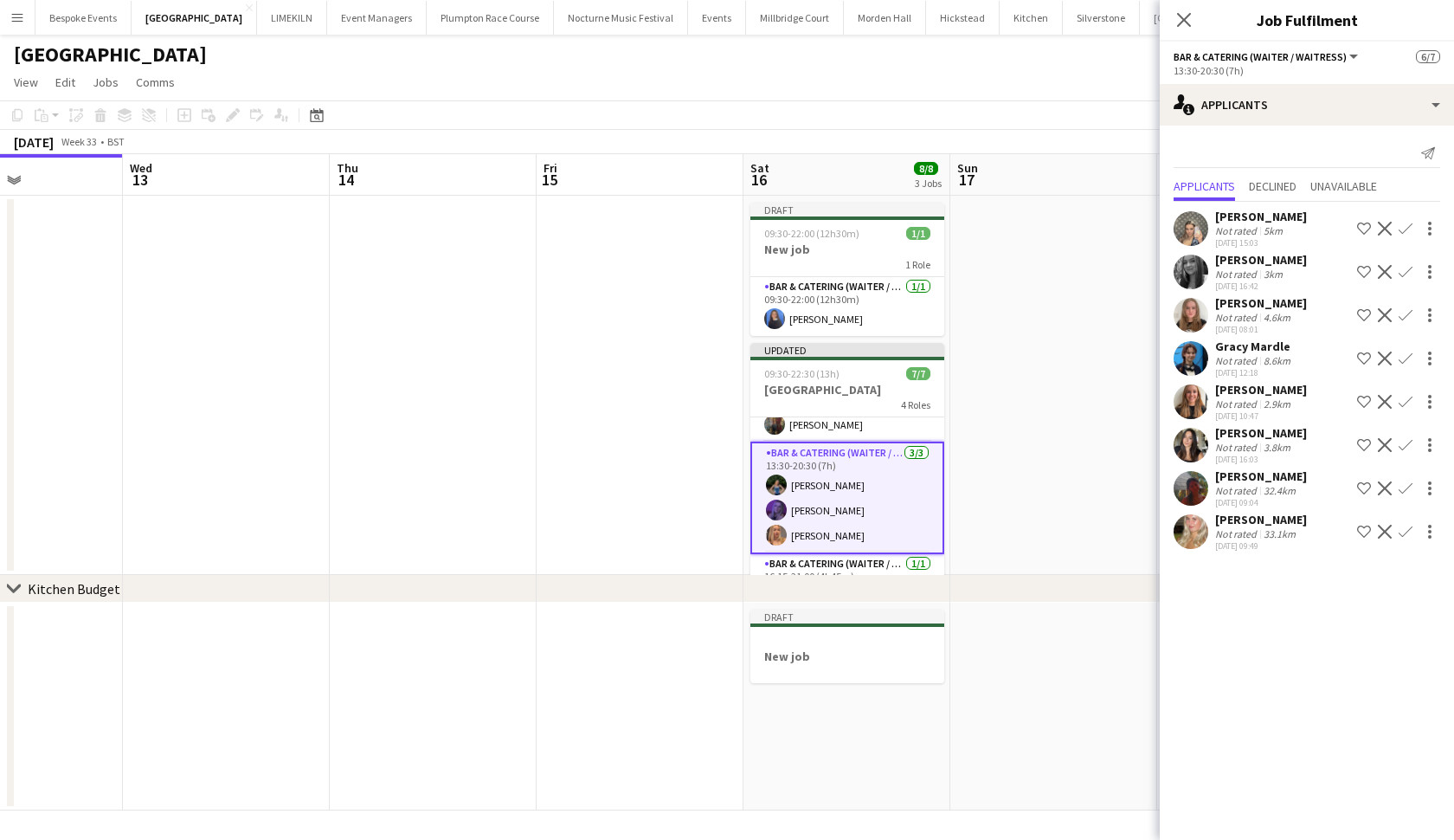
click at [1098, 448] on app-date-cell at bounding box center [1054, 385] width 207 height 379
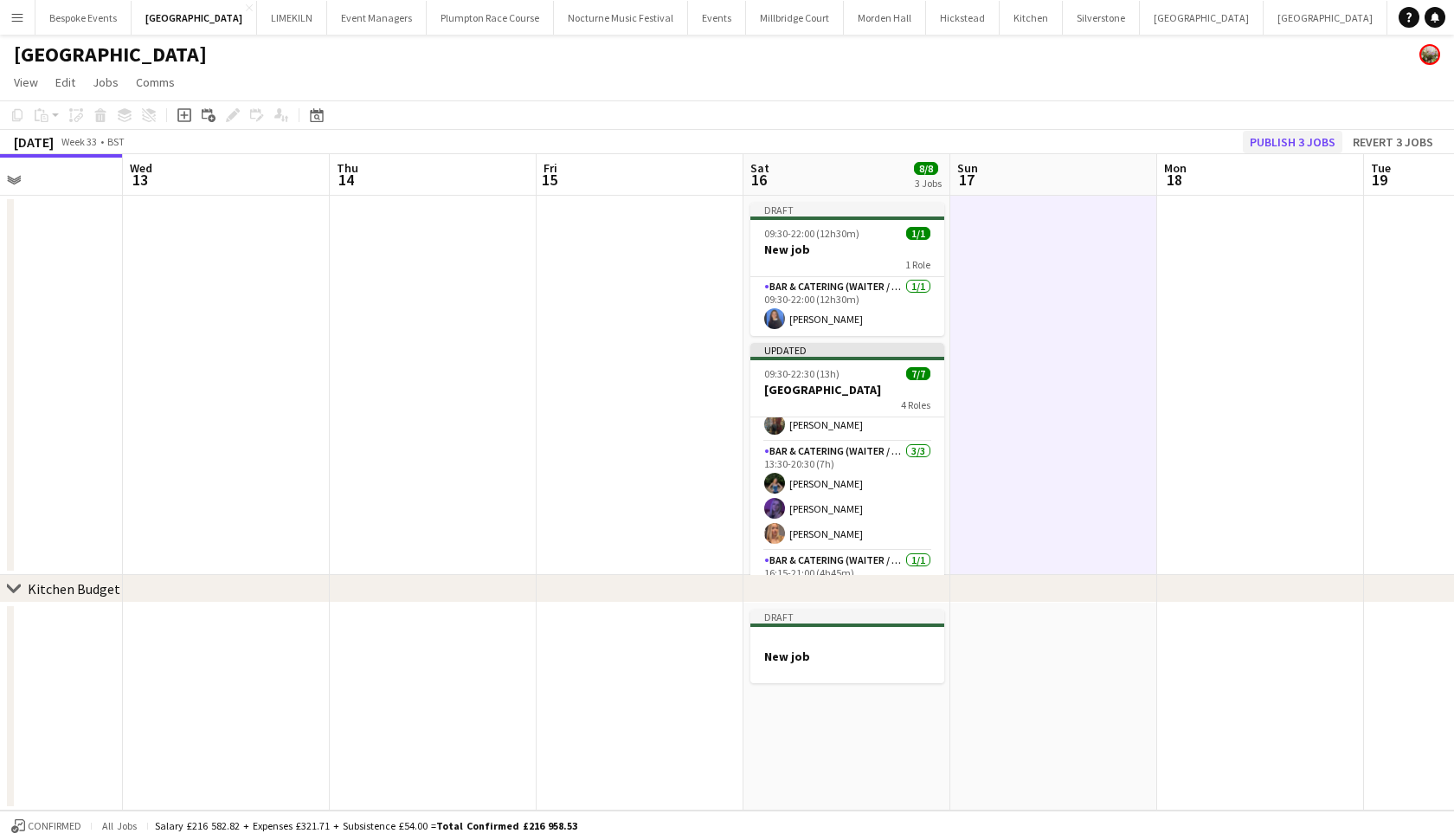
click at [1285, 141] on button "Publish 3 jobs" at bounding box center [1293, 141] width 99 height 22
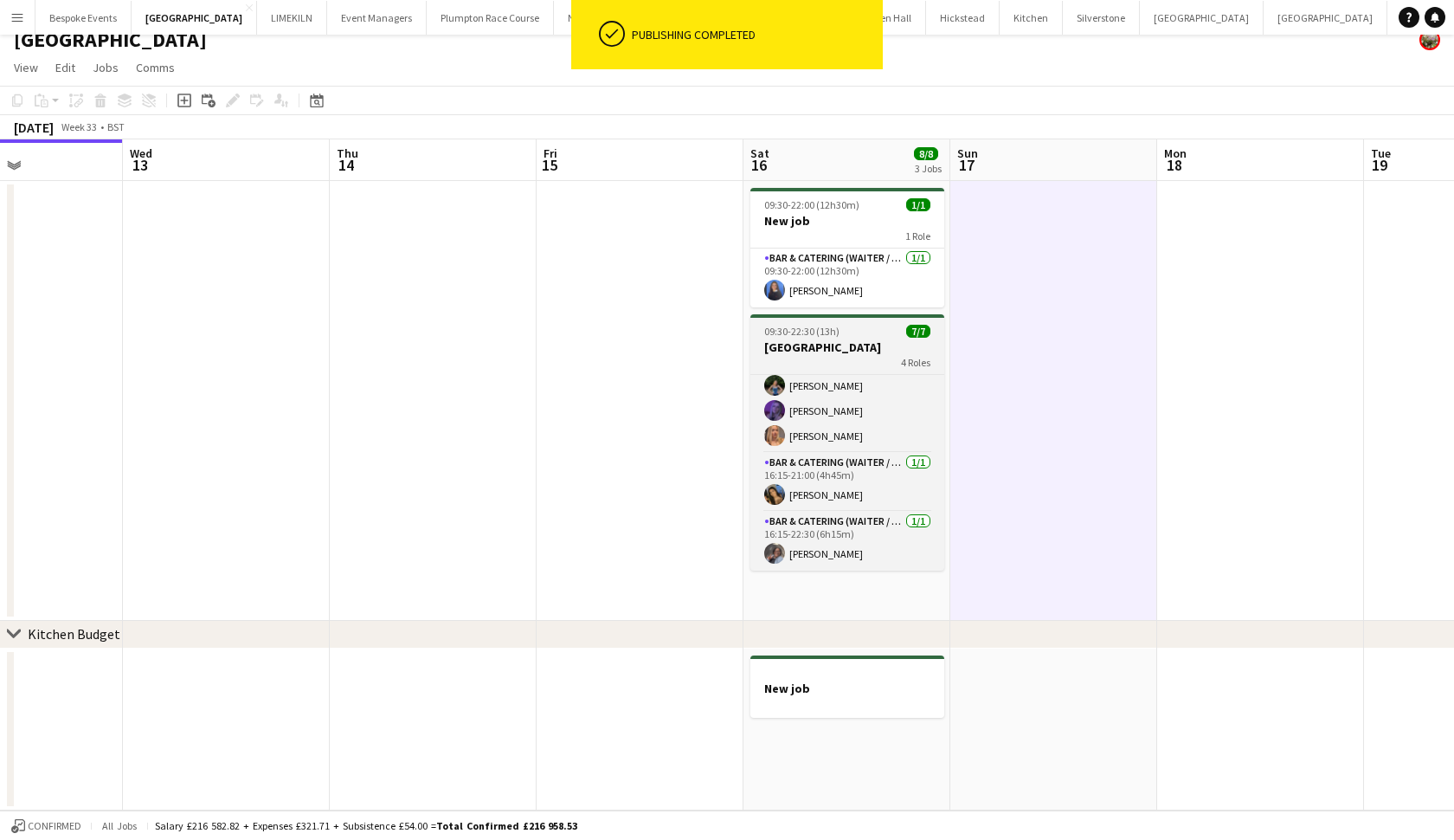
scroll to position [15, 0]
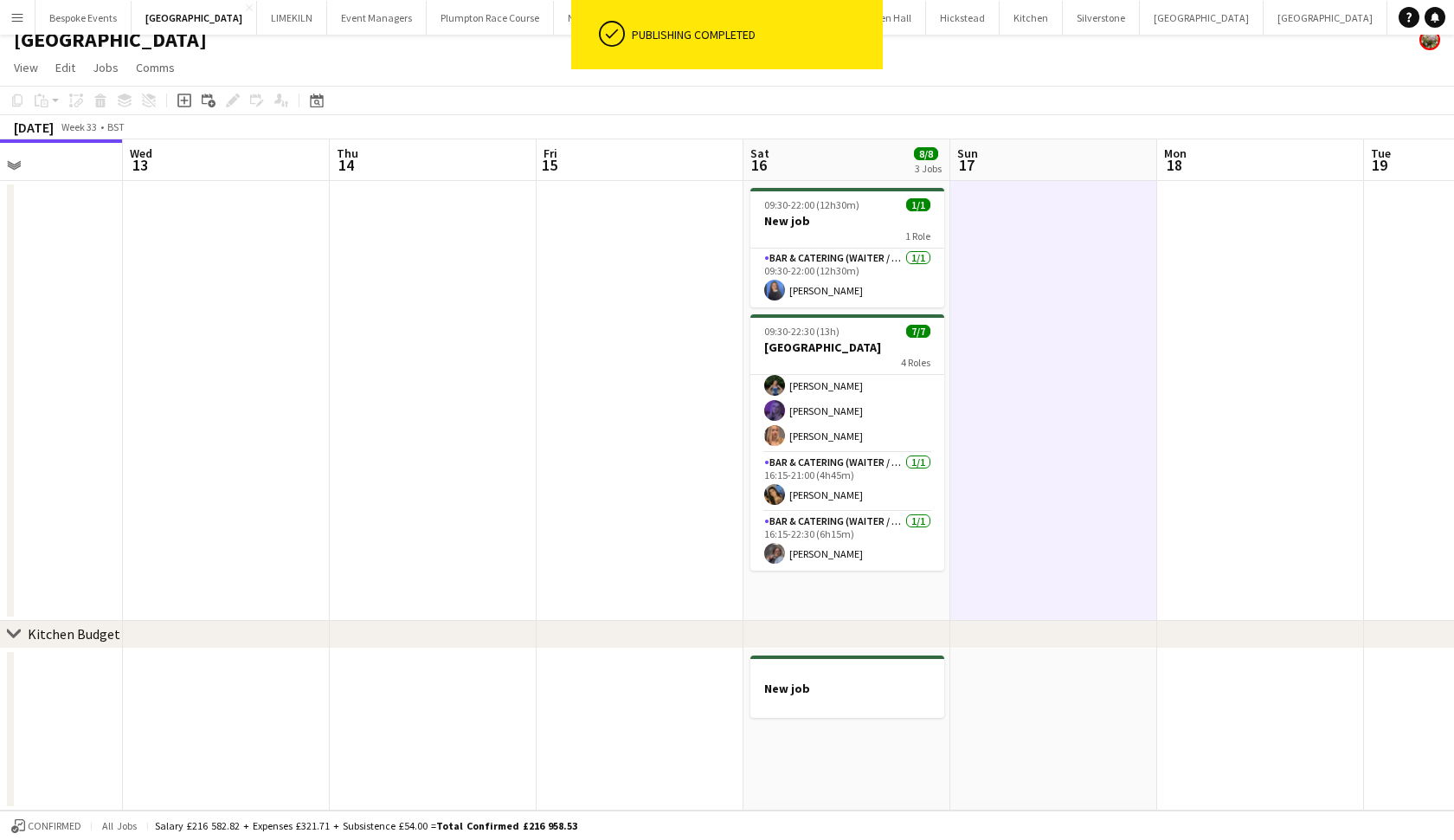
click at [1073, 460] on app-date-cell at bounding box center [1054, 401] width 207 height 440
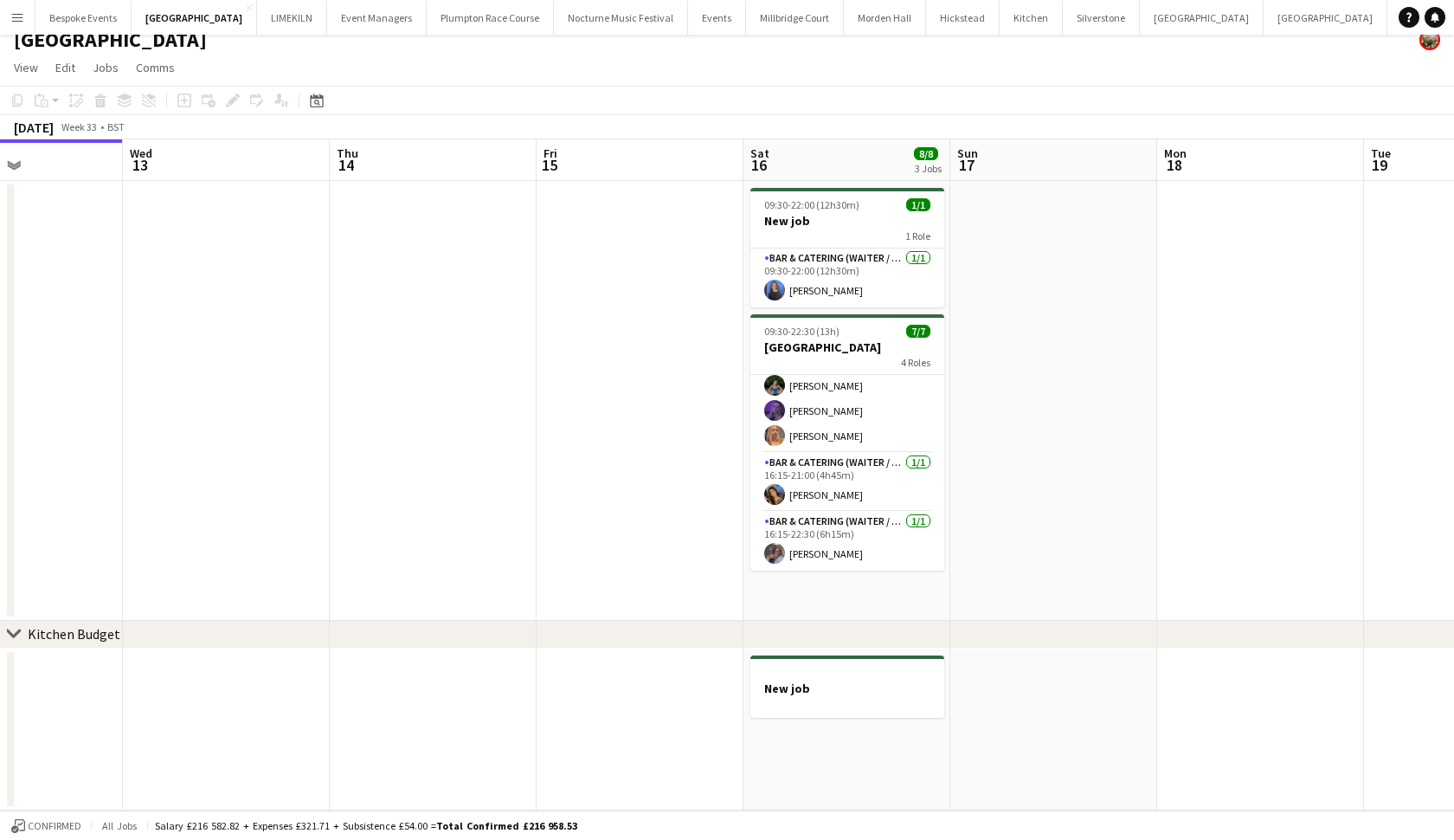
scroll to position [115, 0]
click at [796, 215] on h3 "New job" at bounding box center [847, 221] width 194 height 16
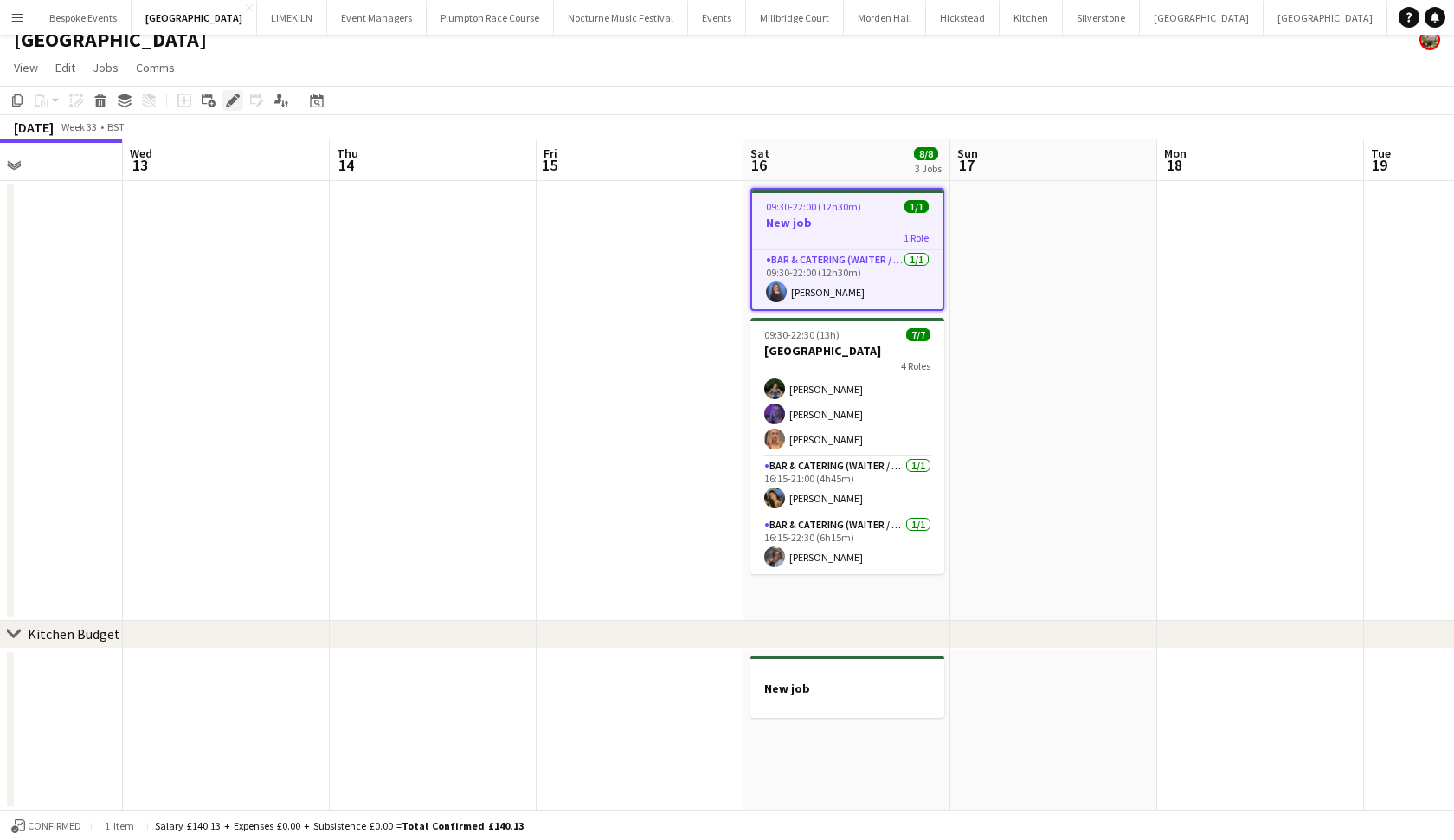
click at [237, 96] on icon at bounding box center [237, 95] width 4 height 4
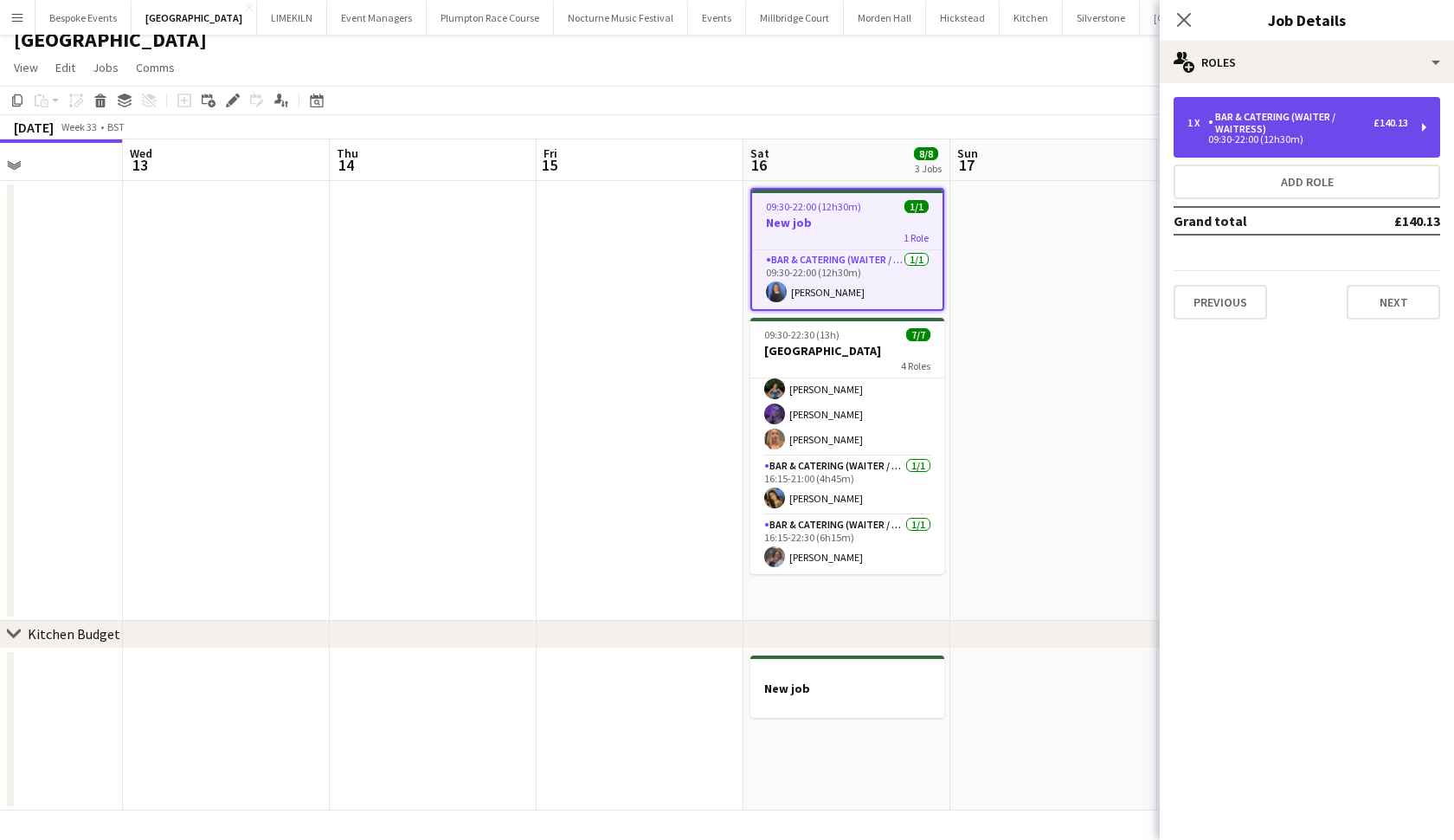
click at [1198, 145] on div "1 x Bar & Catering (Waiter / waitress) £140.13 09:30-22:00 (12h30m)" at bounding box center [1307, 127] width 267 height 60
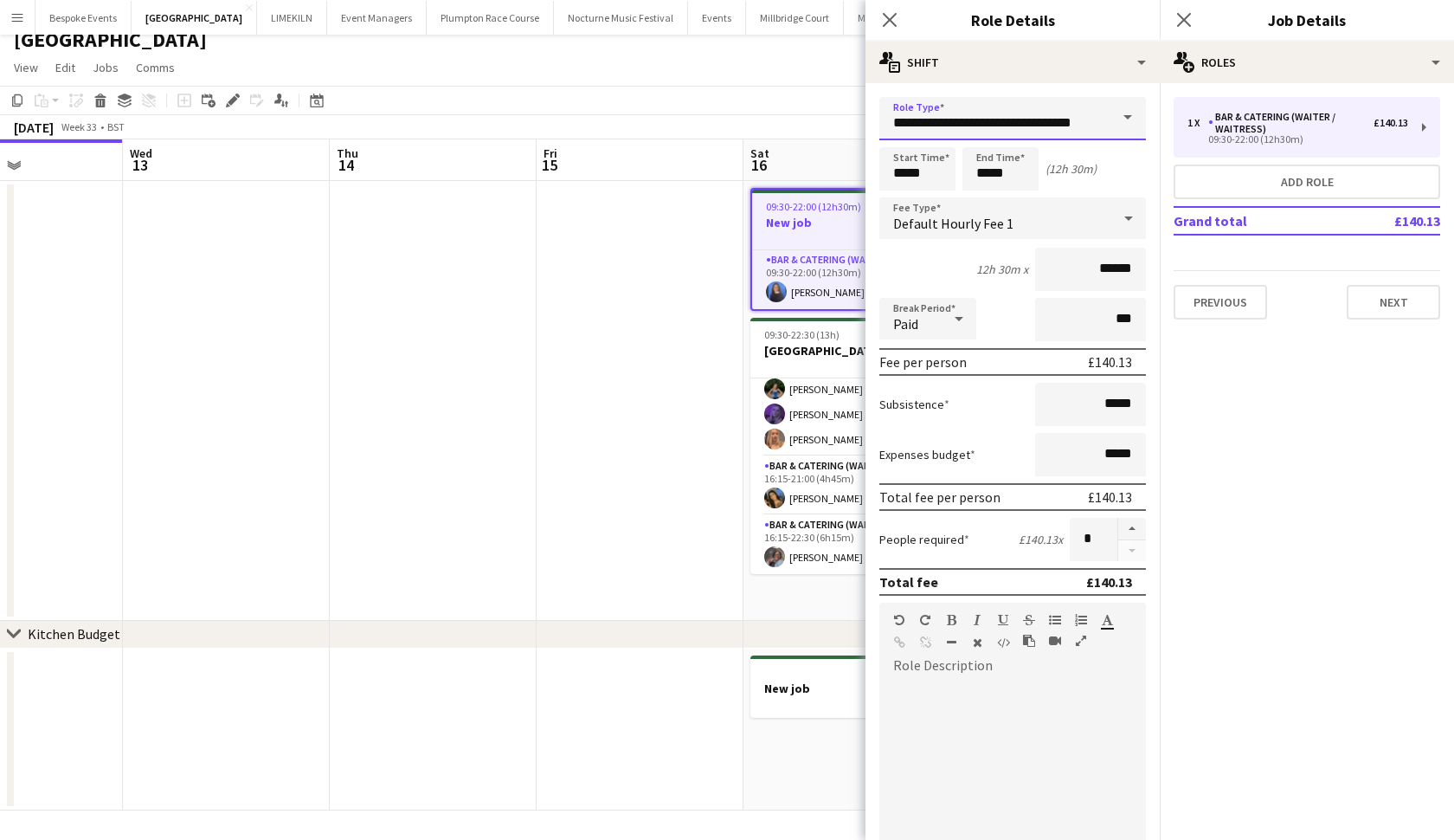
click at [1046, 128] on input "**********" at bounding box center [1012, 118] width 267 height 43
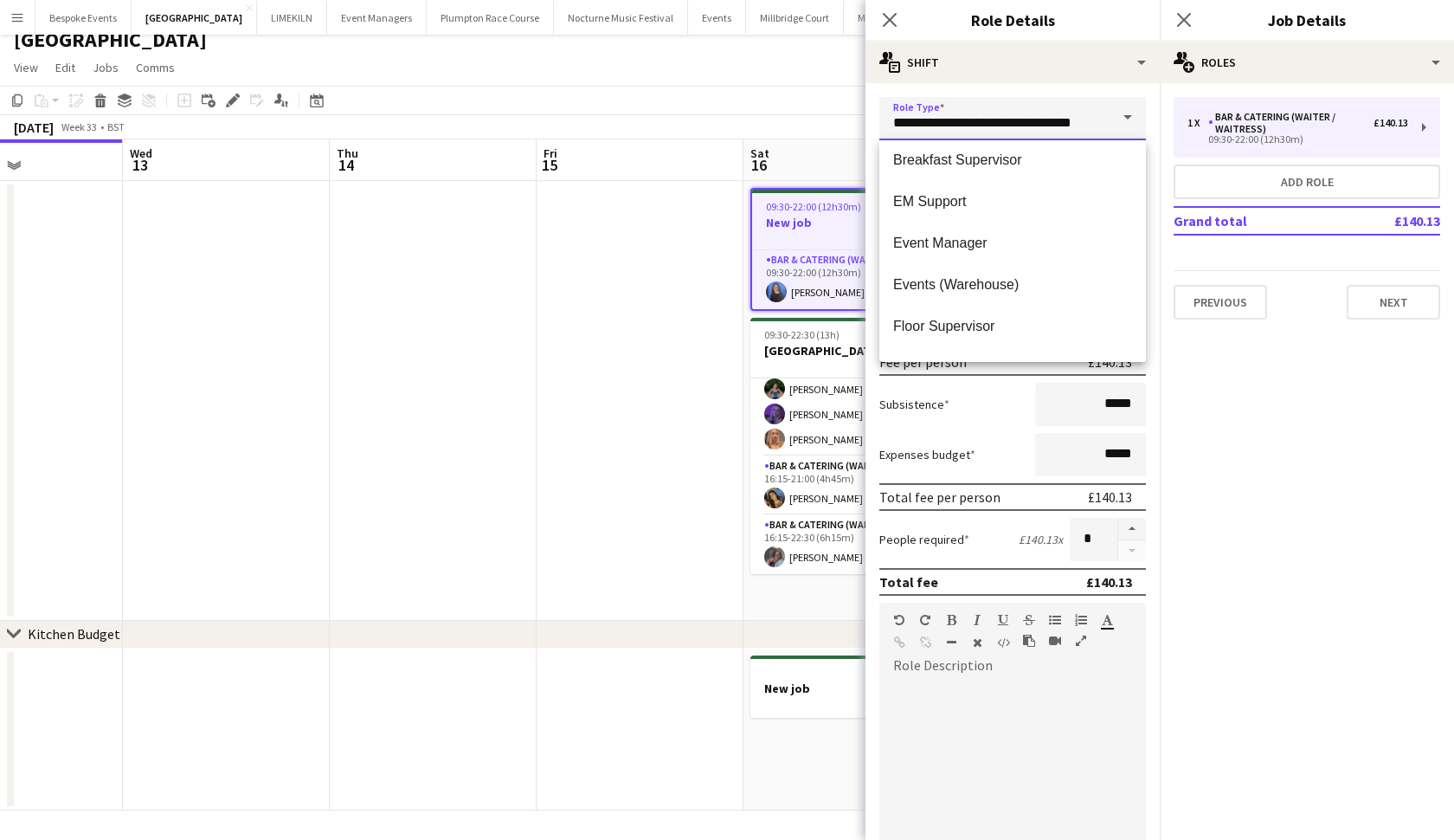
scroll to position [252, 0]
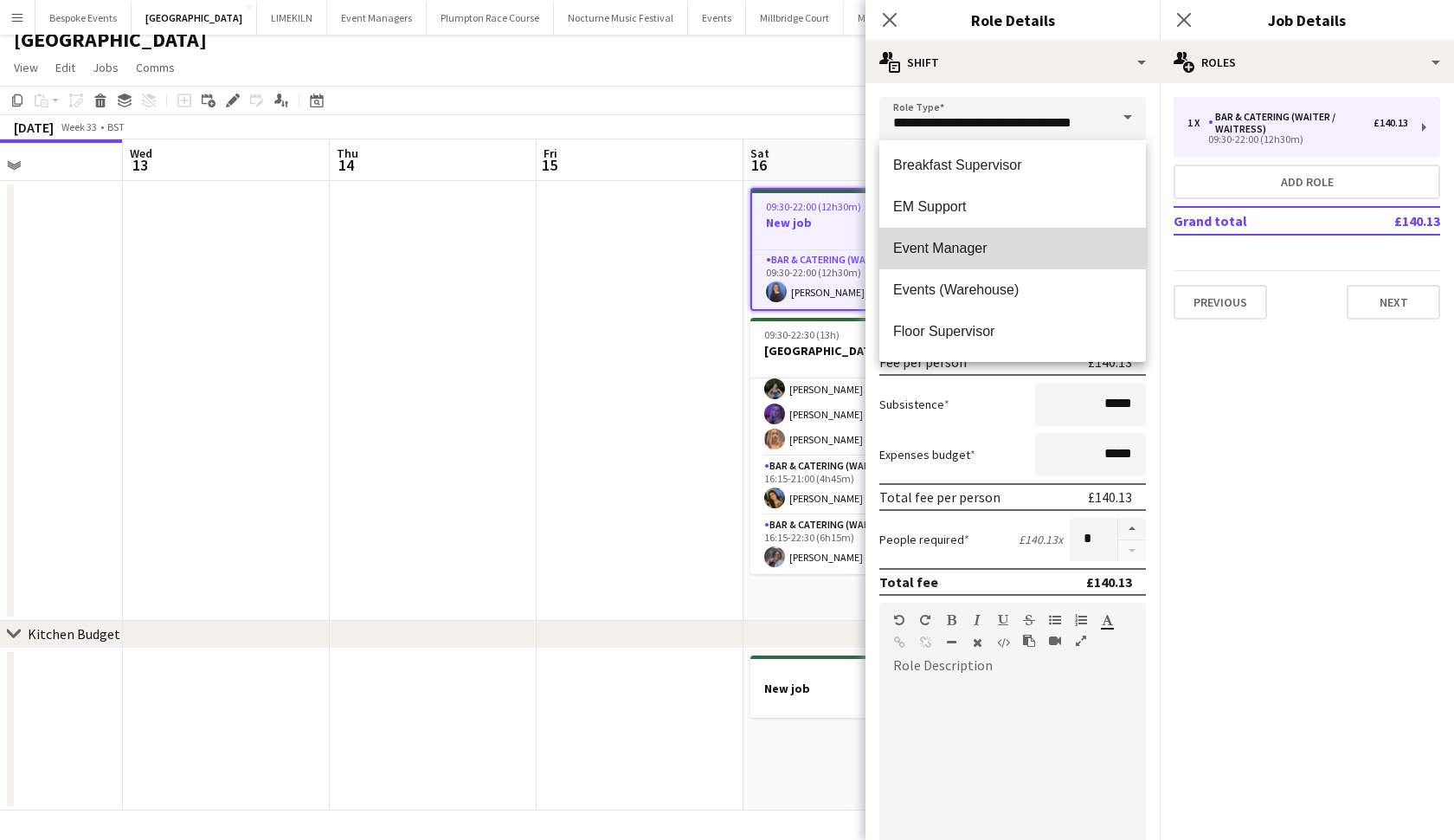
click at [965, 260] on mat-option "Event Manager" at bounding box center [1012, 248] width 267 height 42
type input "**********"
type input "*****"
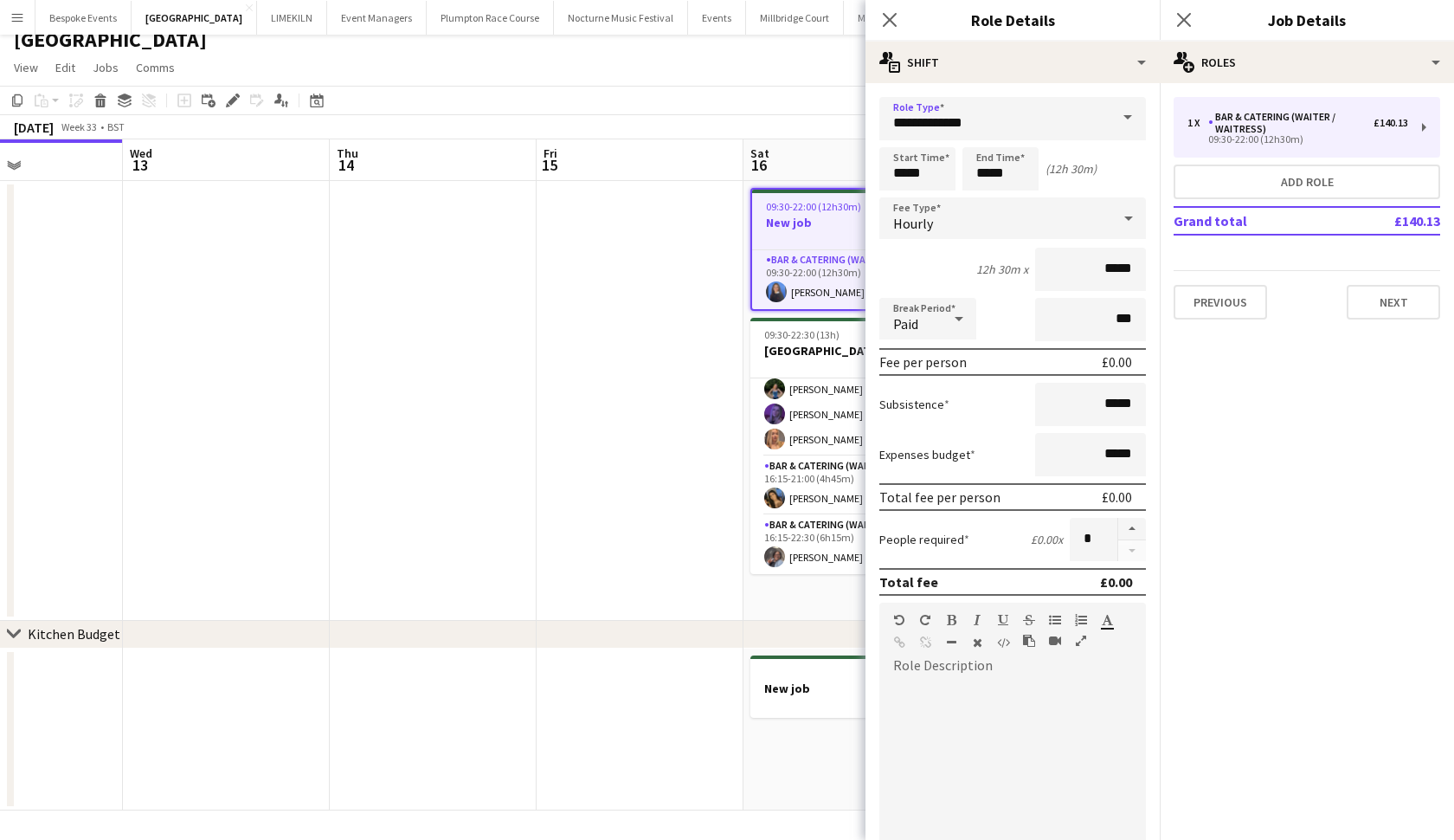
click at [567, 371] on app-date-cell at bounding box center [640, 401] width 207 height 440
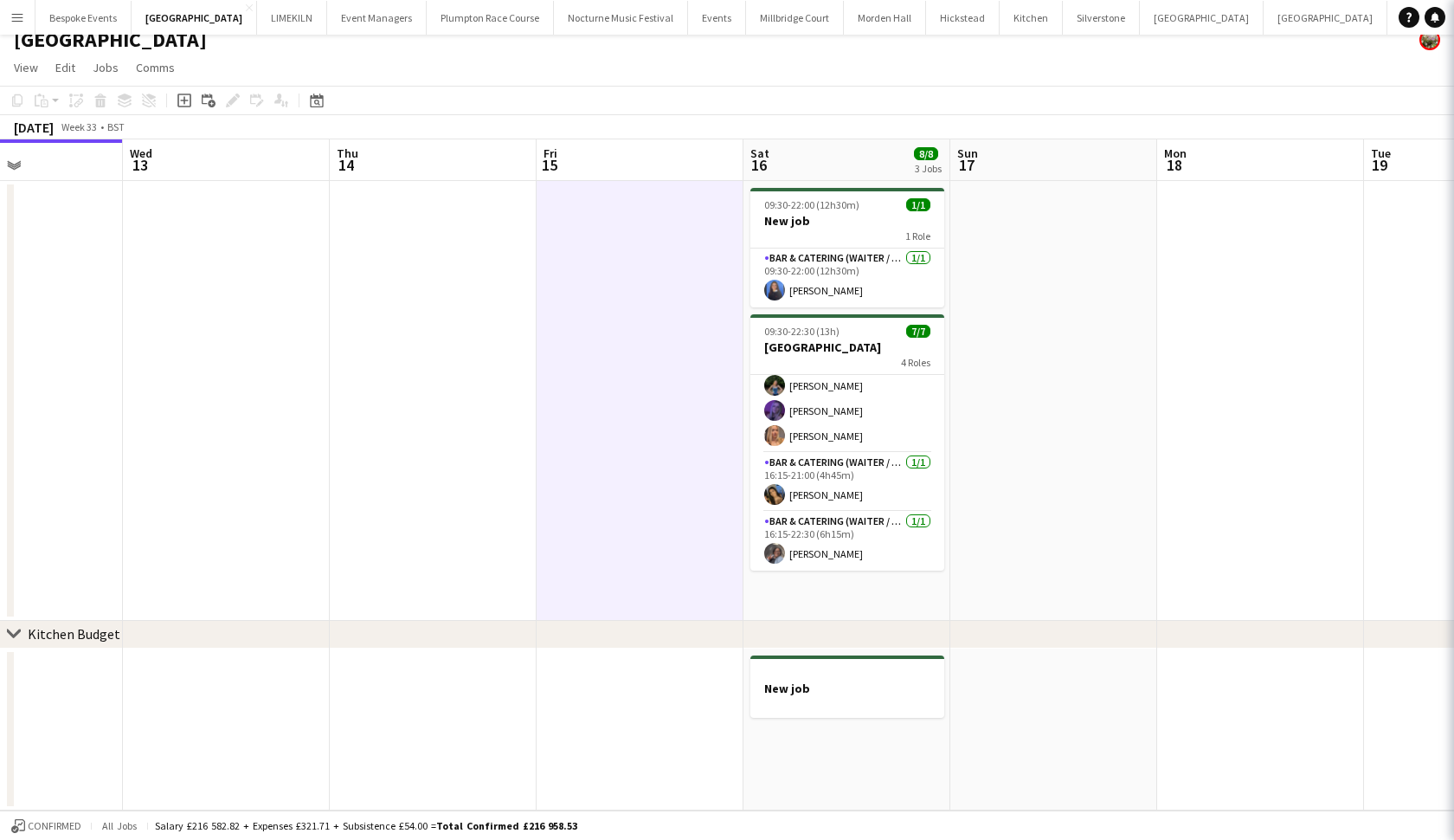
scroll to position [0, 0]
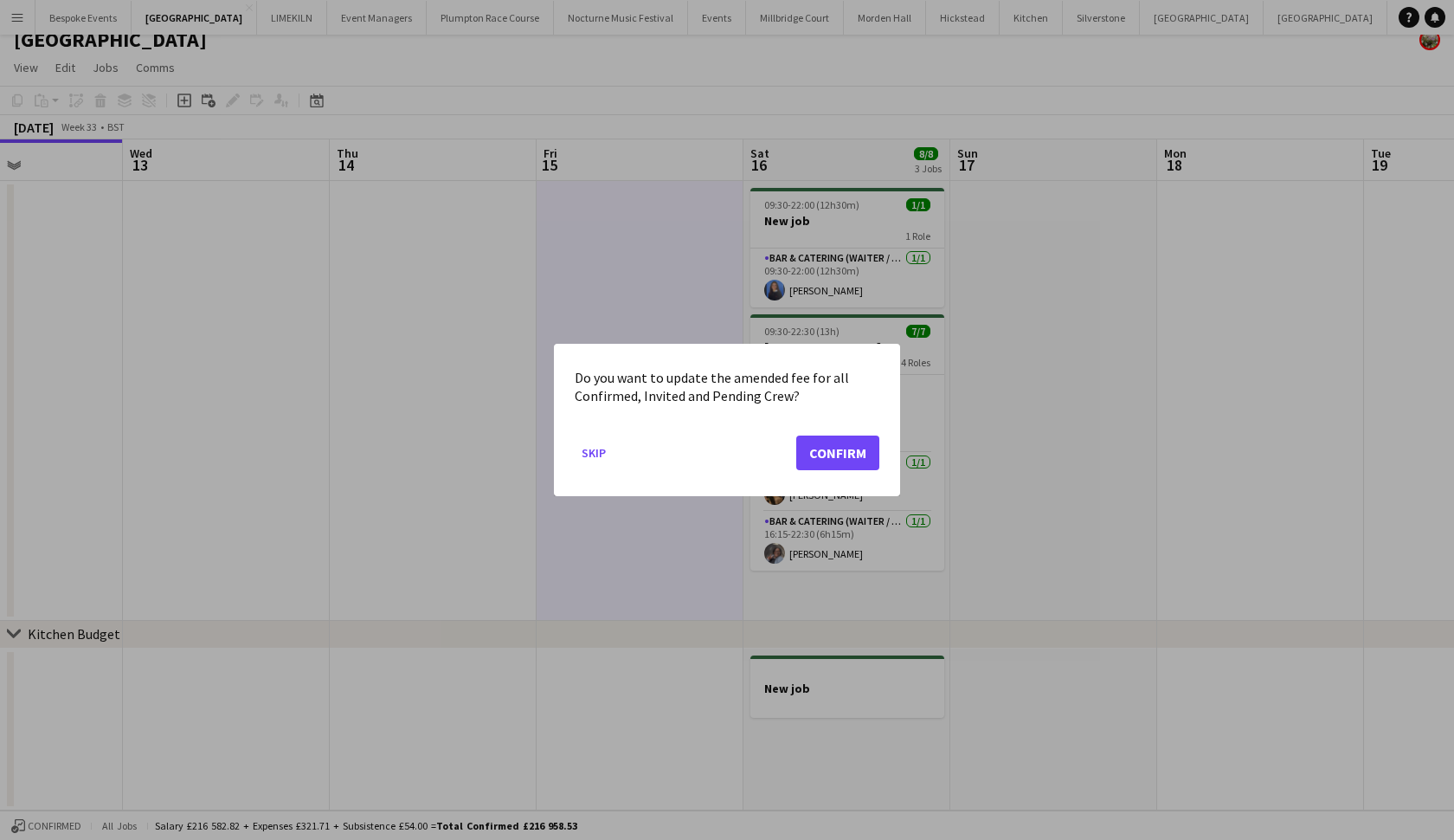
click at [844, 458] on button "Confirm" at bounding box center [838, 452] width 83 height 35
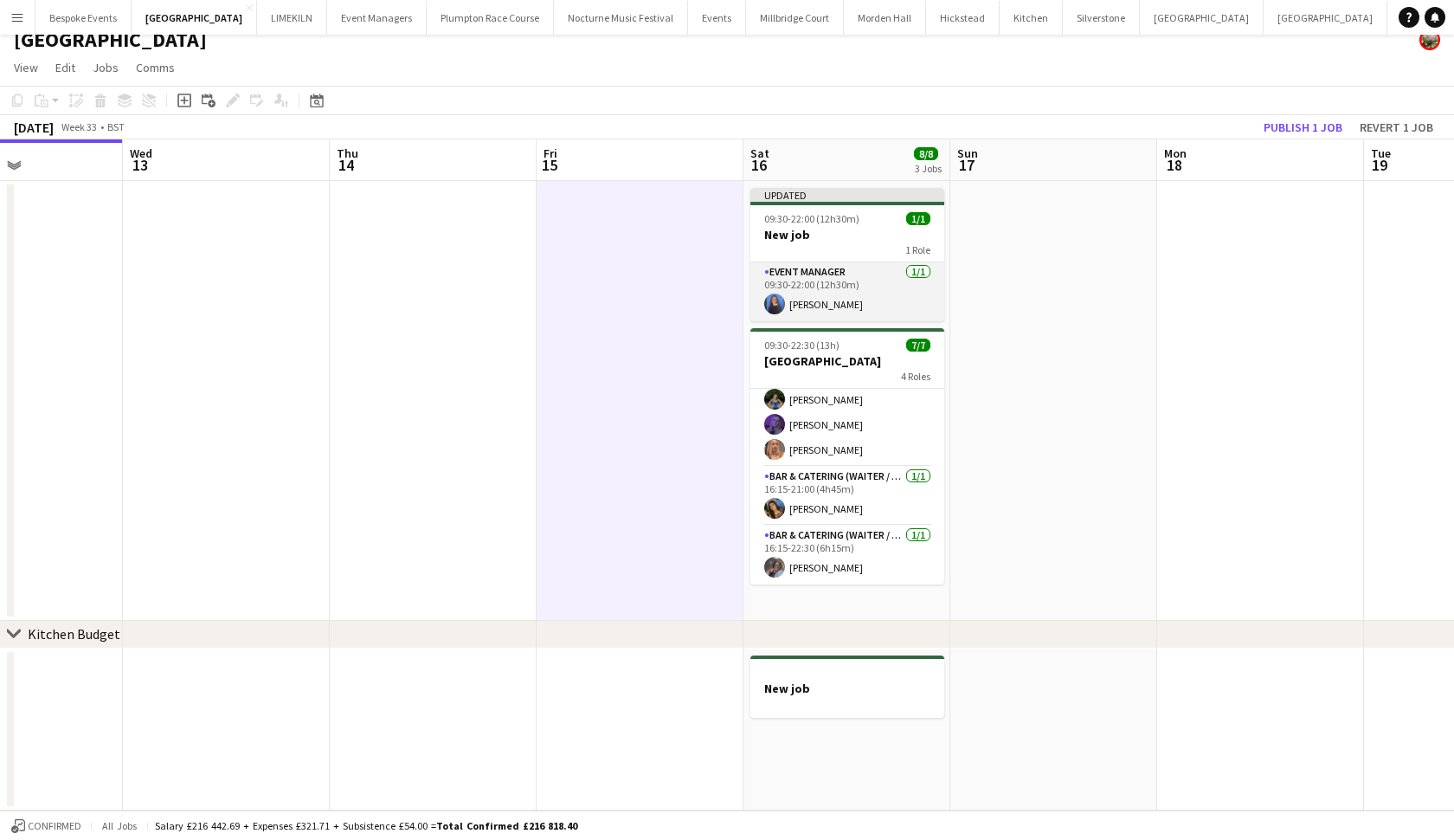
click at [844, 293] on app-card-role "Event Manager 1/1 09:30-22:00 (12h30m) Poppy Sheward" at bounding box center [847, 292] width 194 height 59
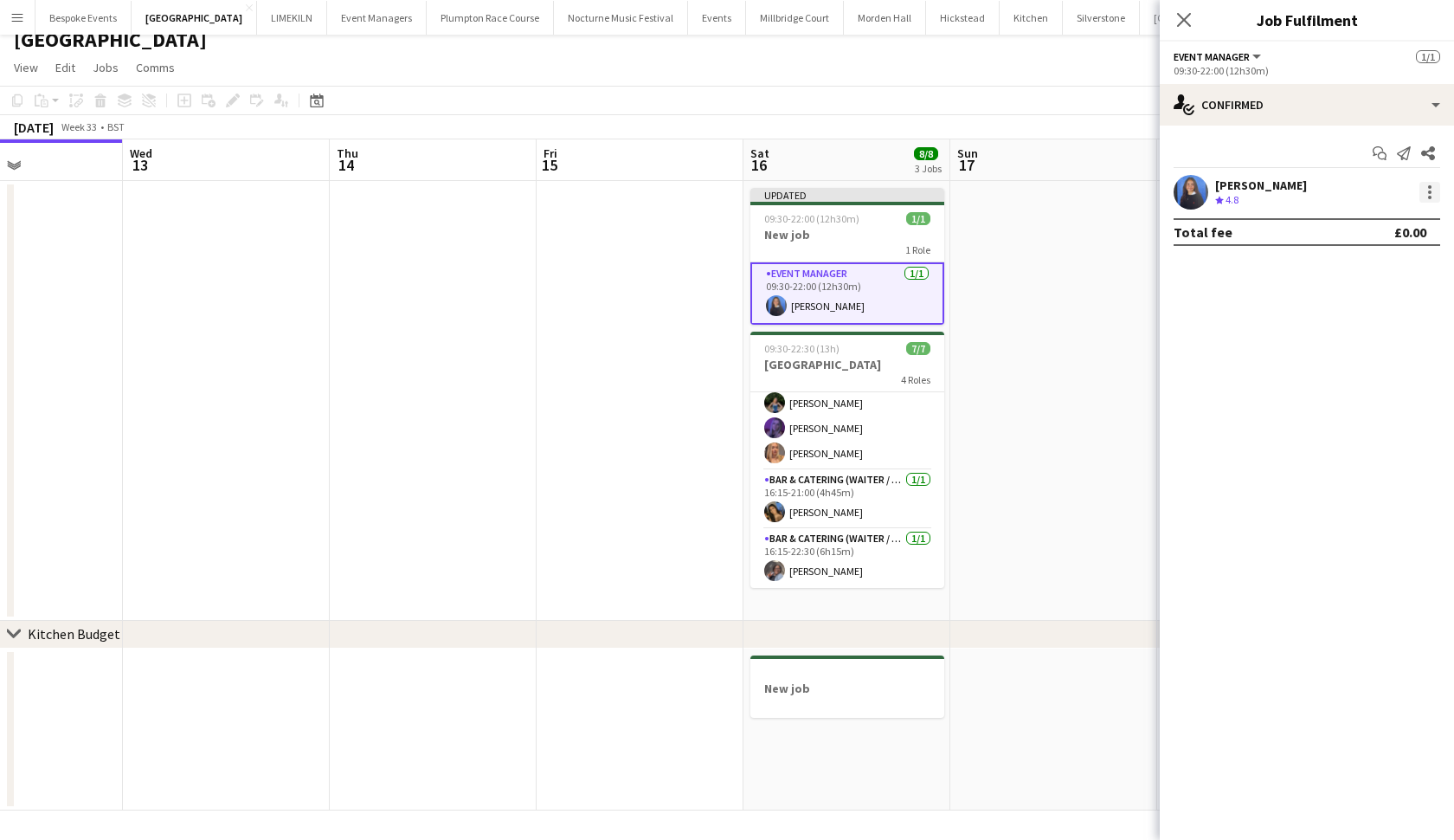
click at [1424, 192] on div at bounding box center [1429, 192] width 20 height 20
click at [1374, 231] on span "Edit fee" at bounding box center [1372, 224] width 107 height 16
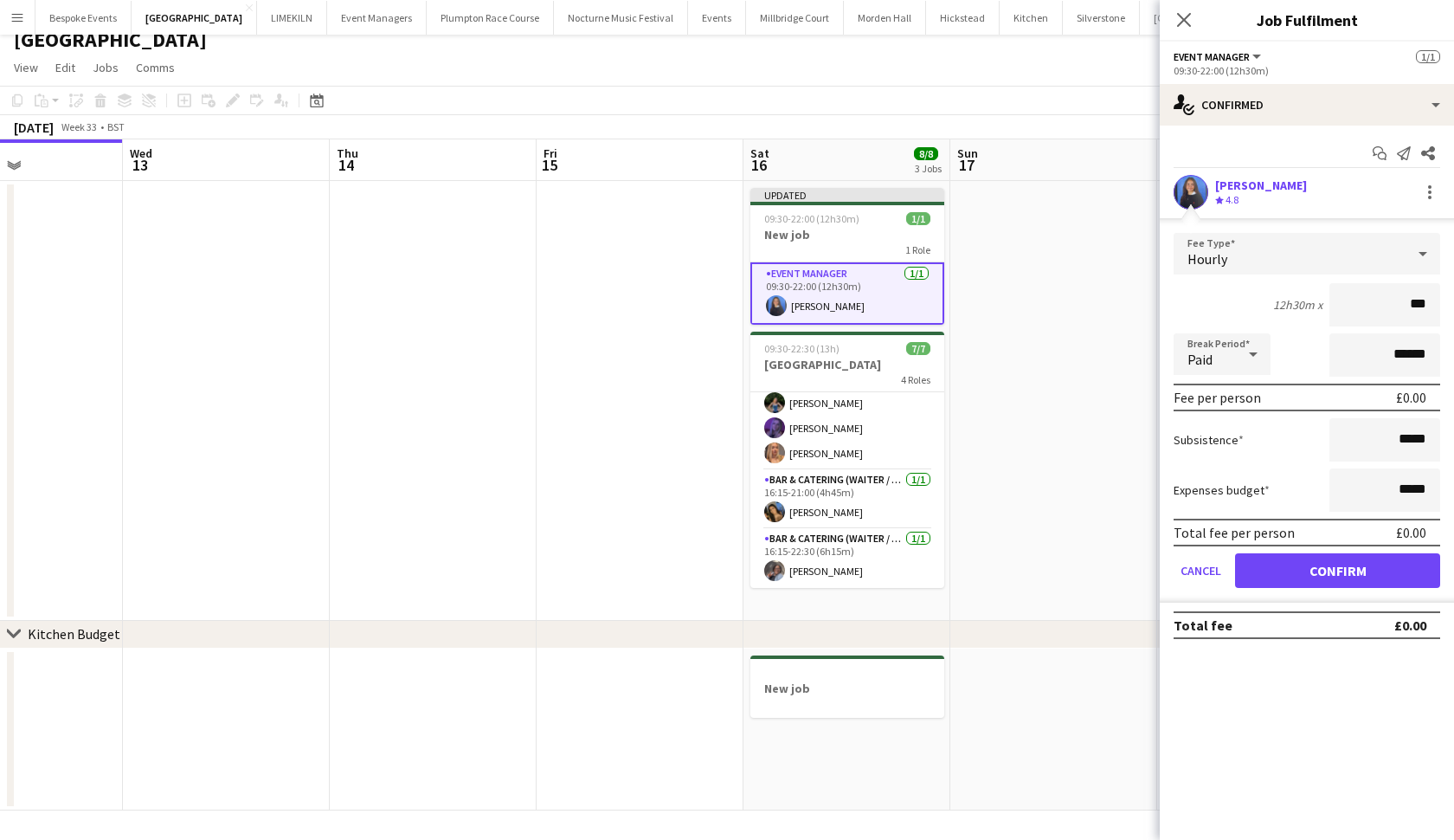
type input "**"
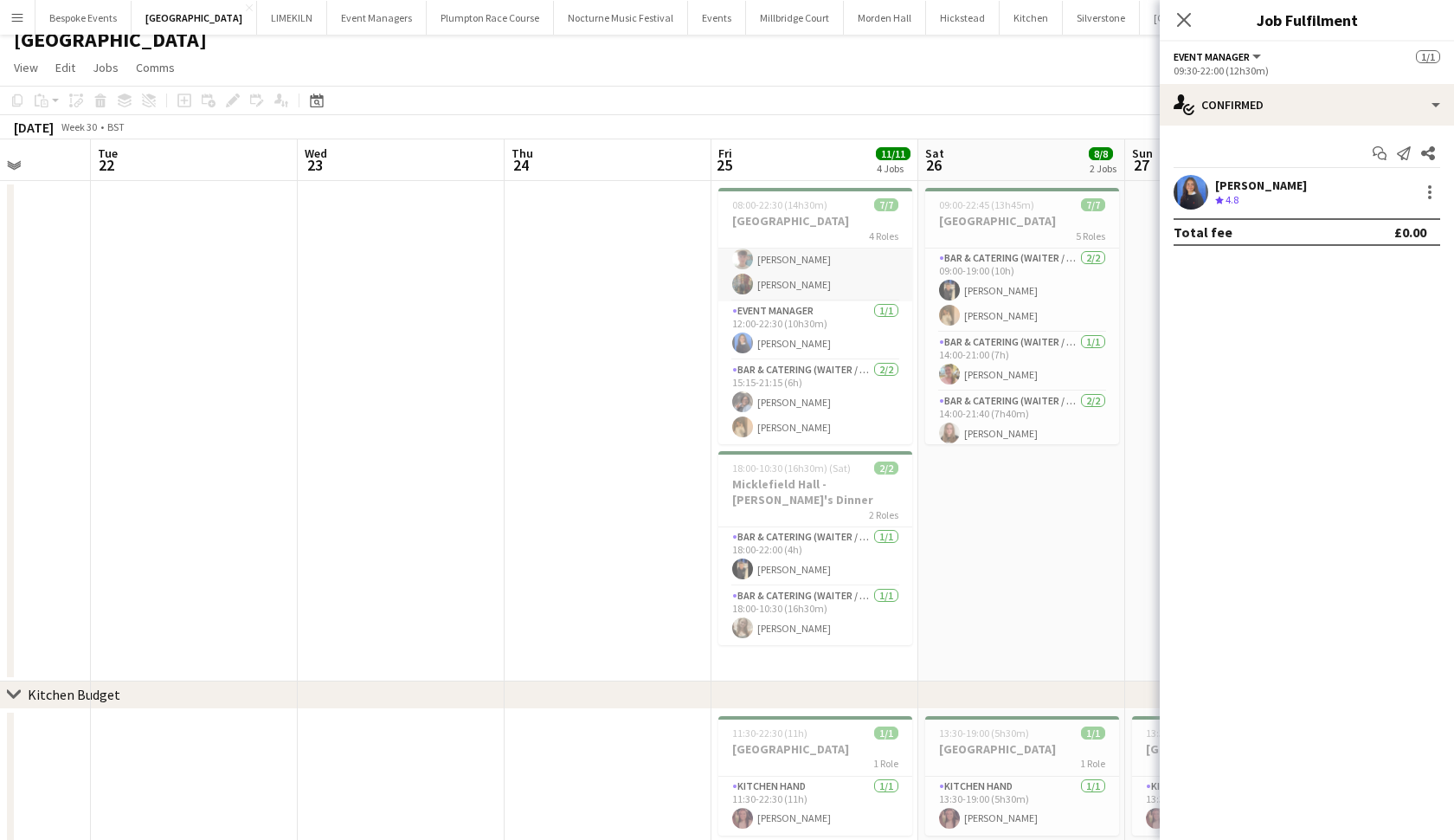
scroll to position [115, 0]
click at [786, 331] on app-card-role "Event Manager 1/1 12:00-22:30 (10h30m) Poppy Sheward" at bounding box center [815, 331] width 194 height 59
click at [1428, 200] on div at bounding box center [1429, 192] width 20 height 20
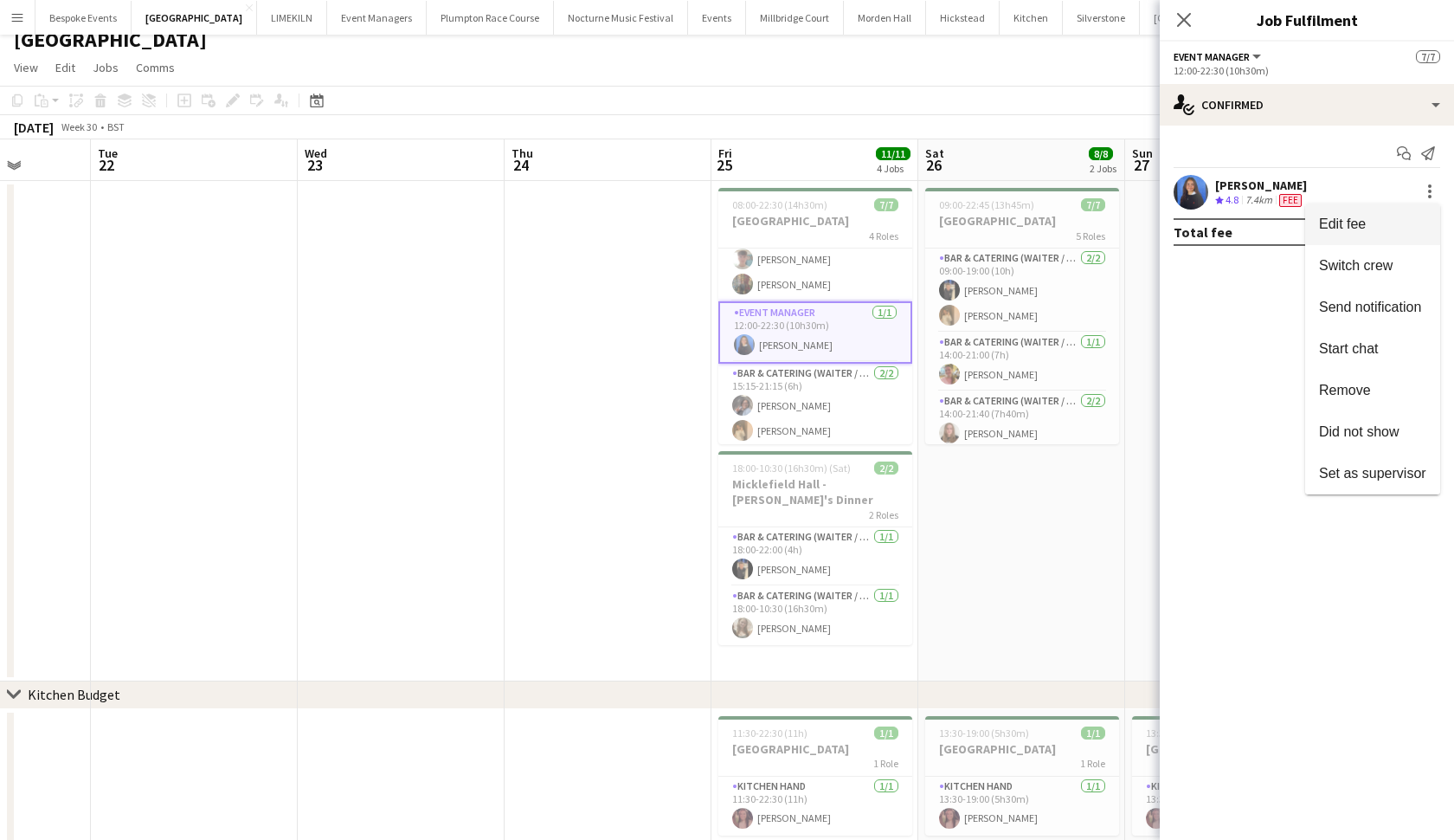
click at [1396, 232] on button "Edit fee" at bounding box center [1373, 224] width 135 height 42
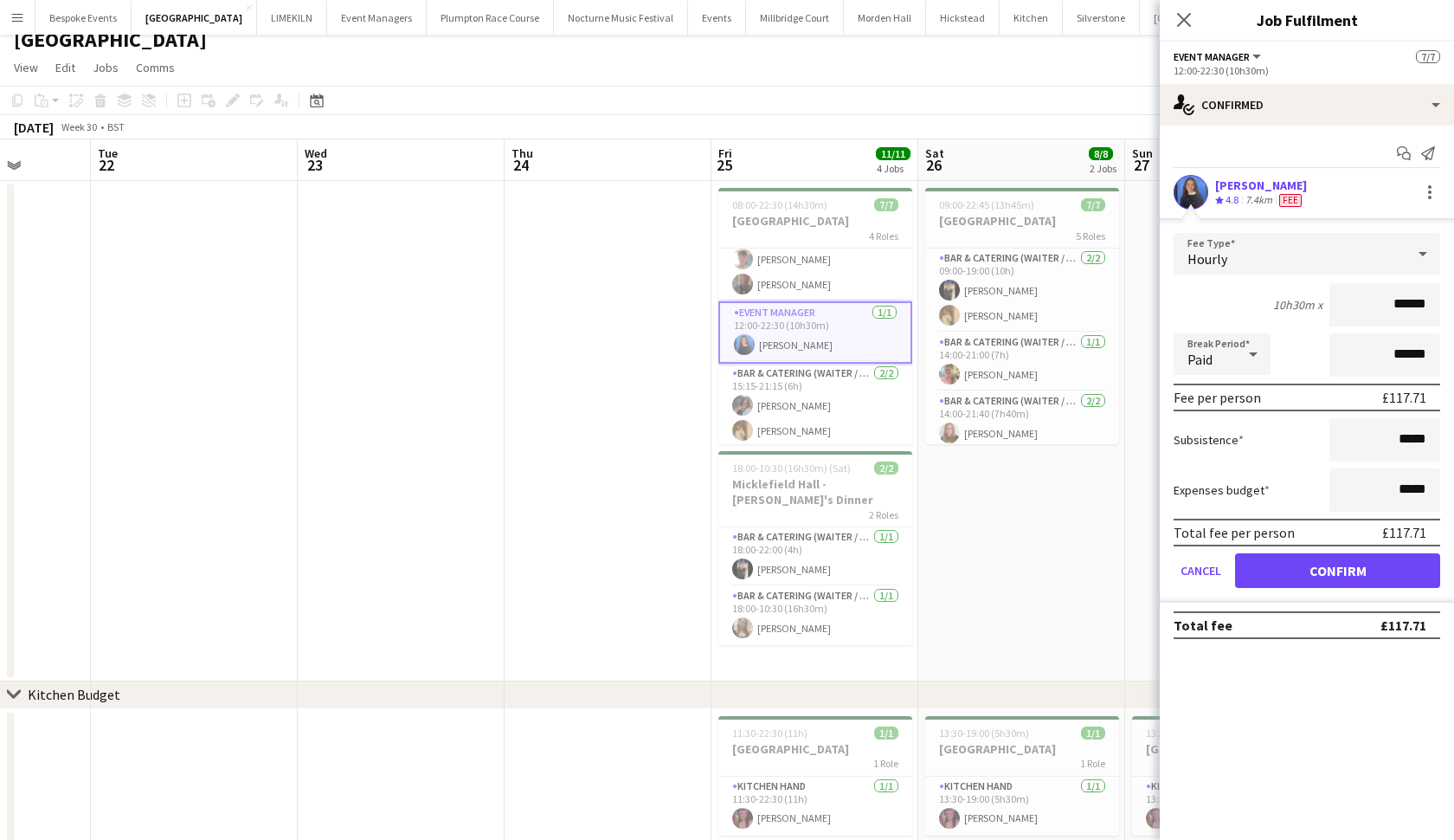
click at [1425, 310] on input "******" at bounding box center [1385, 304] width 111 height 43
type input "***"
click at [1338, 570] on button "Confirm" at bounding box center [1338, 570] width 205 height 35
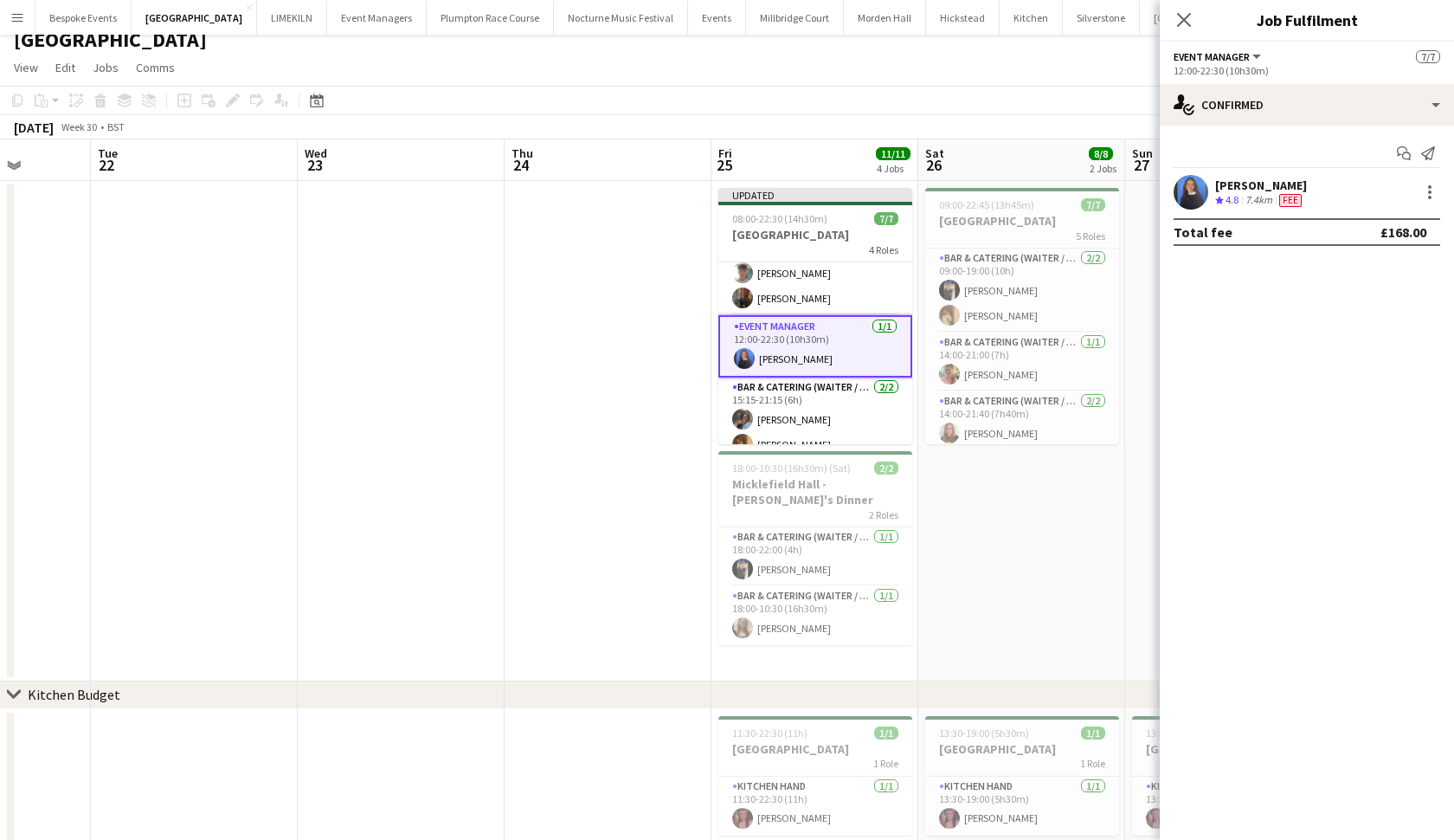
click at [507, 305] on app-date-cell at bounding box center [608, 431] width 207 height 500
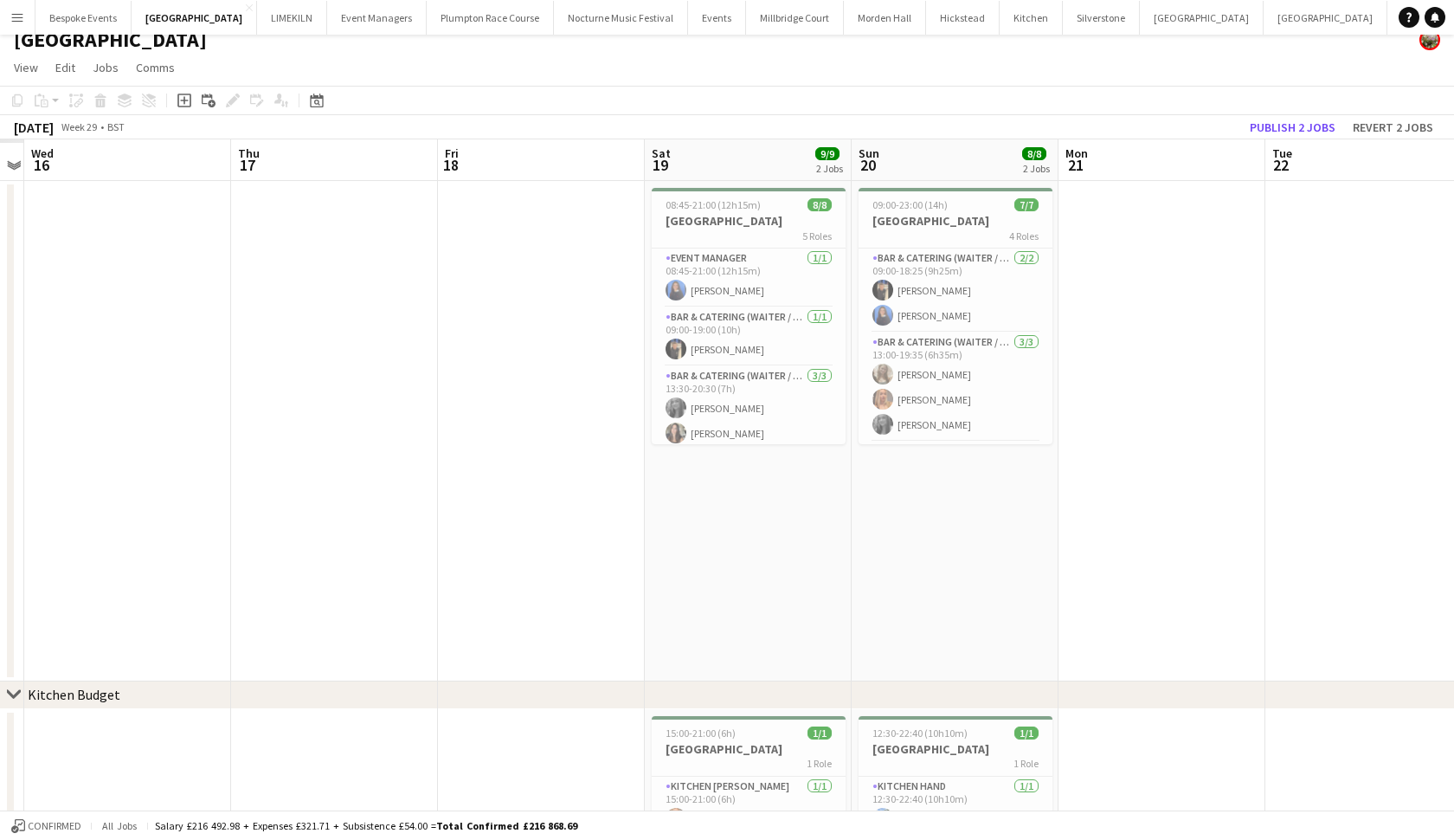
scroll to position [0, 413]
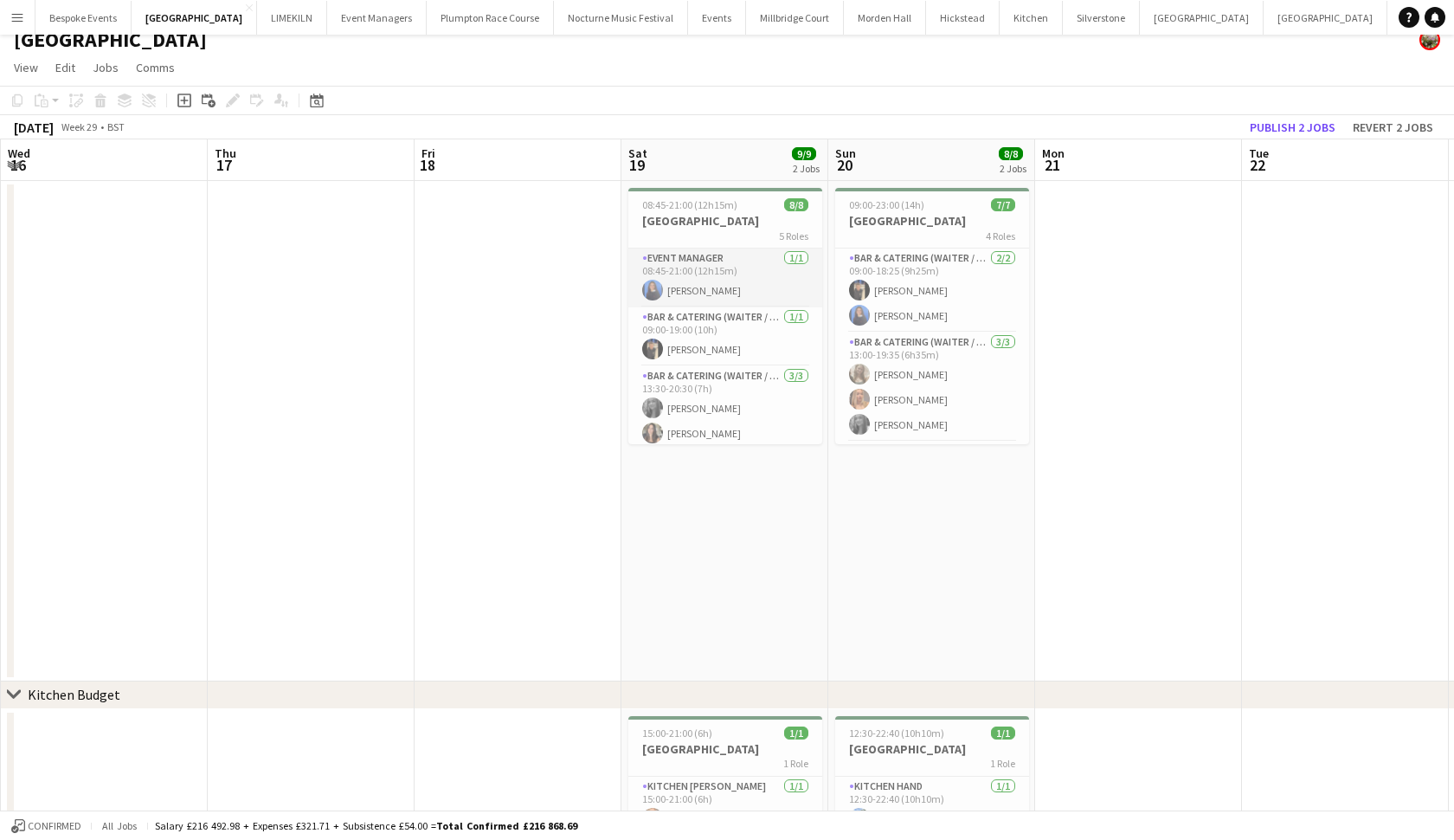
click at [696, 297] on app-card-role "Event Manager 1/1 08:45-21:00 (12h15m) Poppy Sheward" at bounding box center [725, 278] width 194 height 59
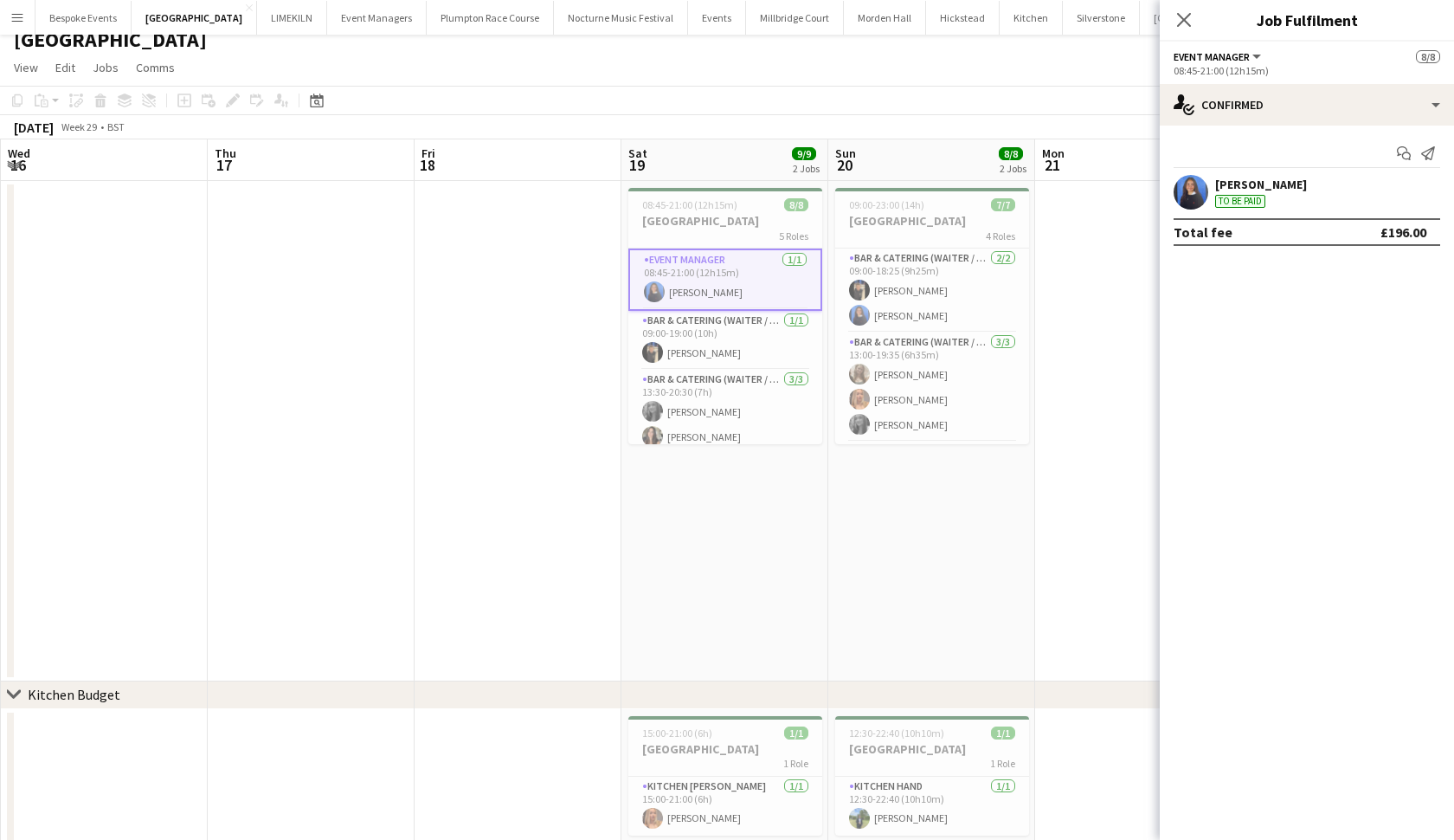
click at [1200, 193] on app-user-avatar at bounding box center [1191, 192] width 35 height 35
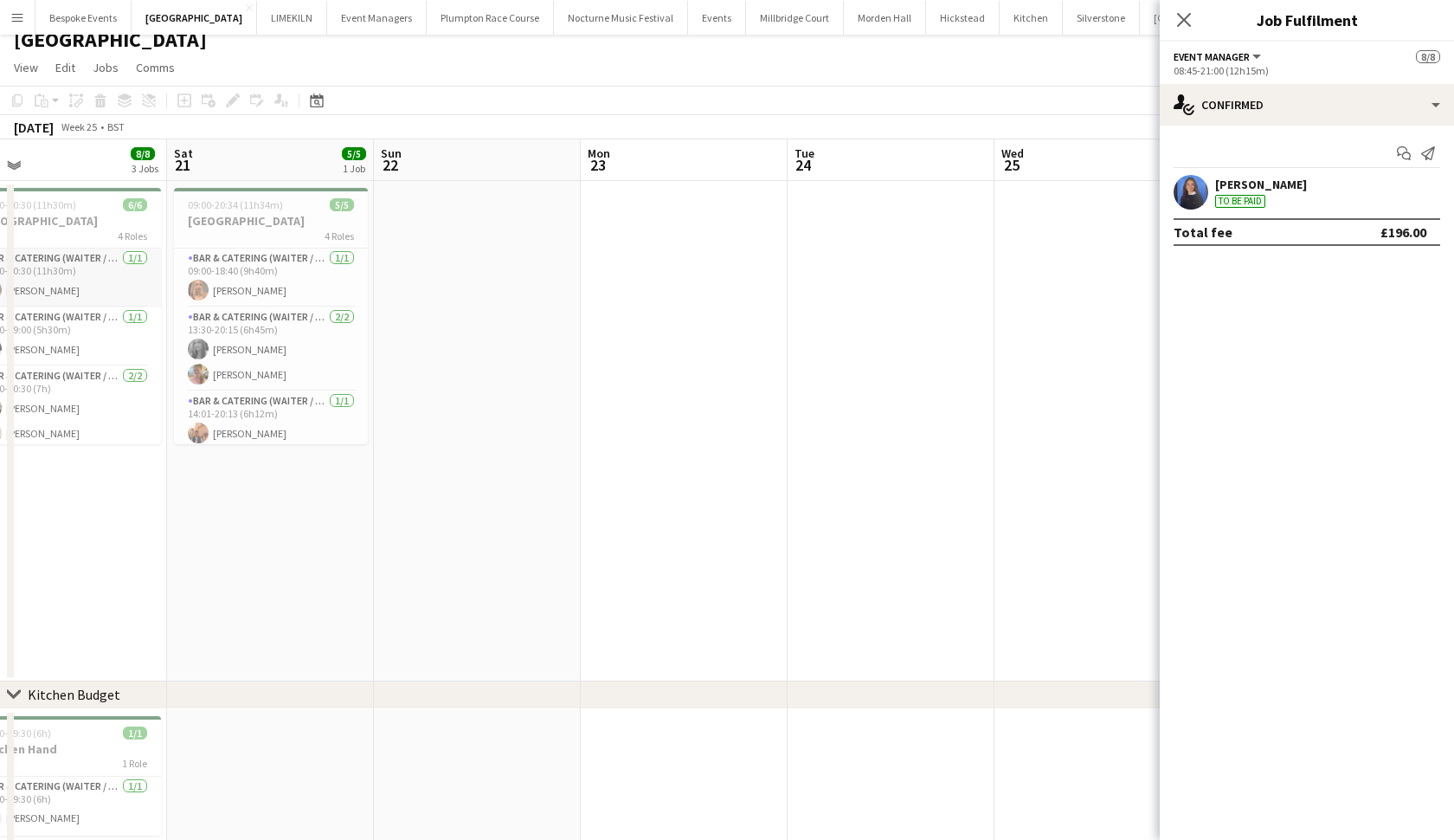
scroll to position [0, 724]
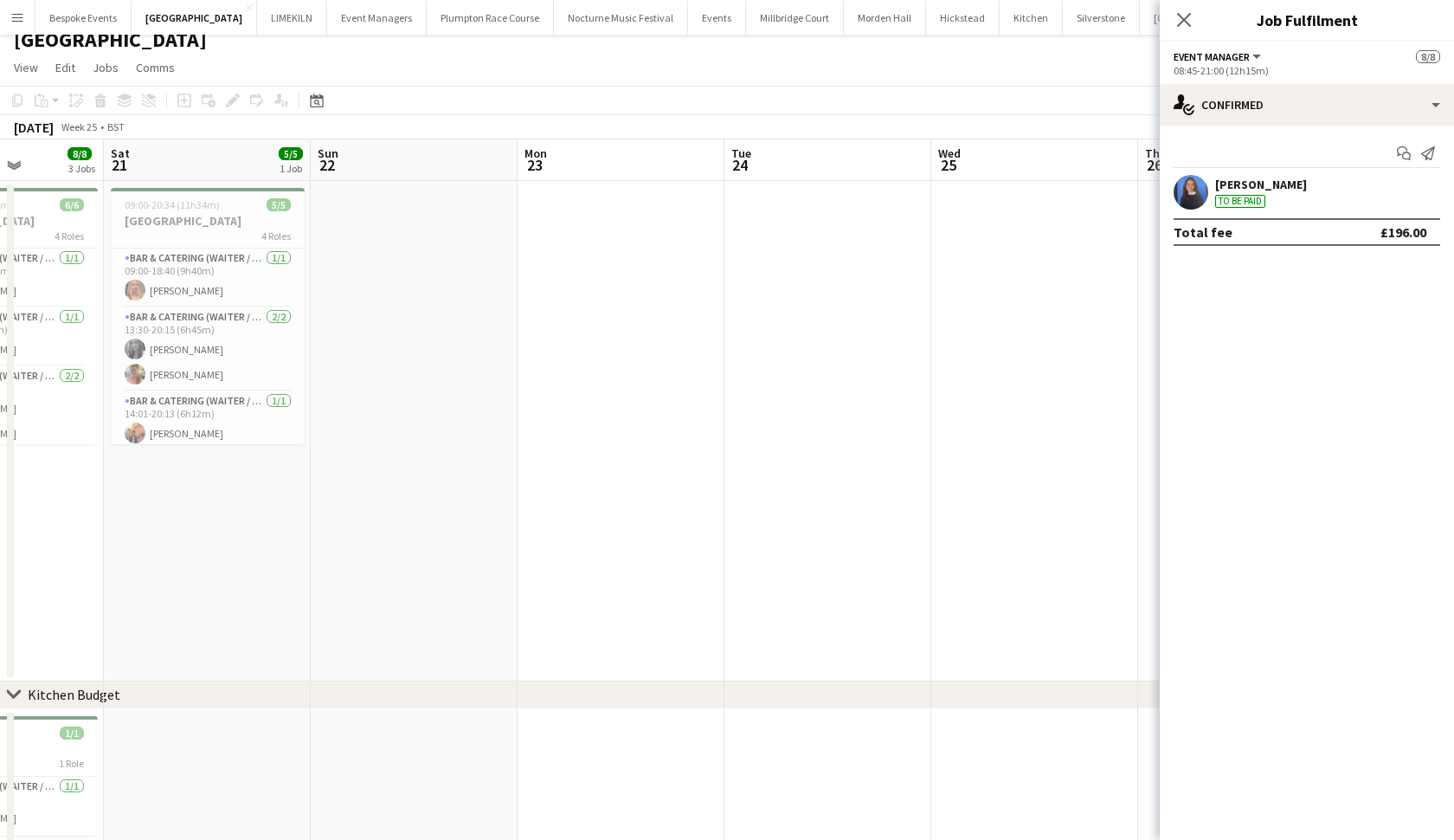
click at [727, 464] on app-date-cell at bounding box center [828, 431] width 207 height 500
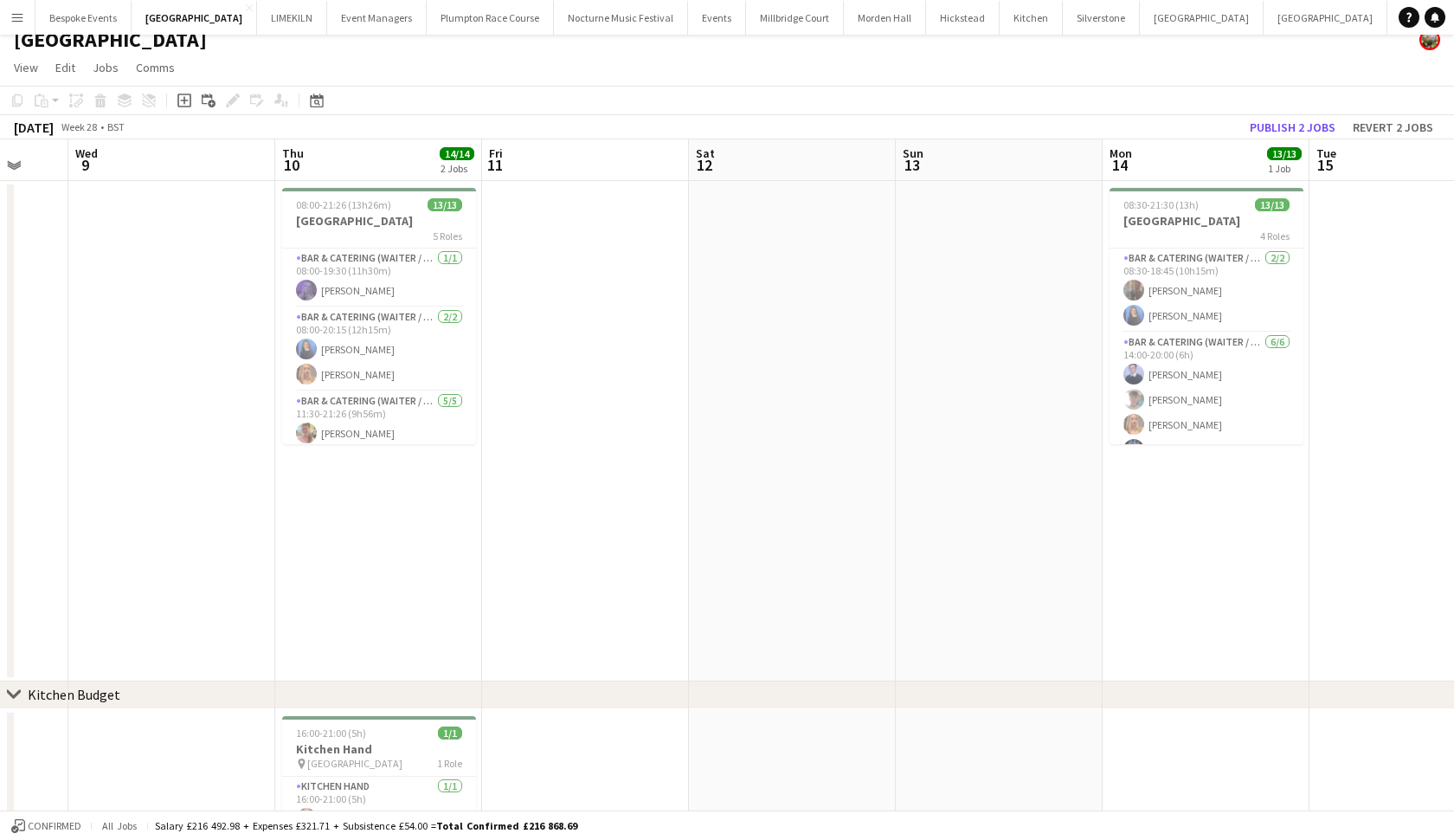
scroll to position [0, 544]
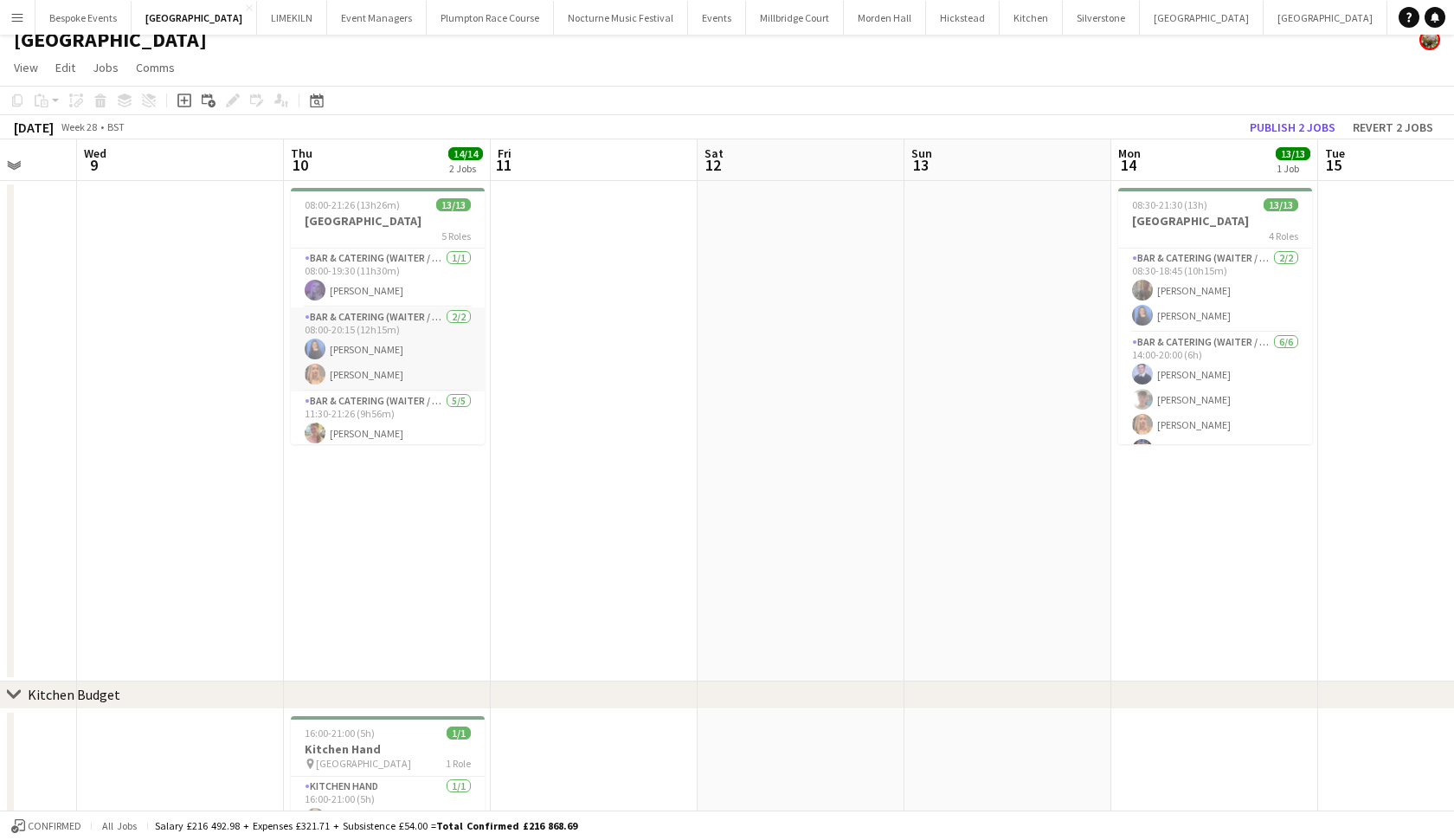
click at [383, 368] on app-card-role "Bar & Catering (Waiter / waitress) 2/2 08:00-20:15 (12h15m) Poppy Sheward Beatr…" at bounding box center [388, 349] width 194 height 84
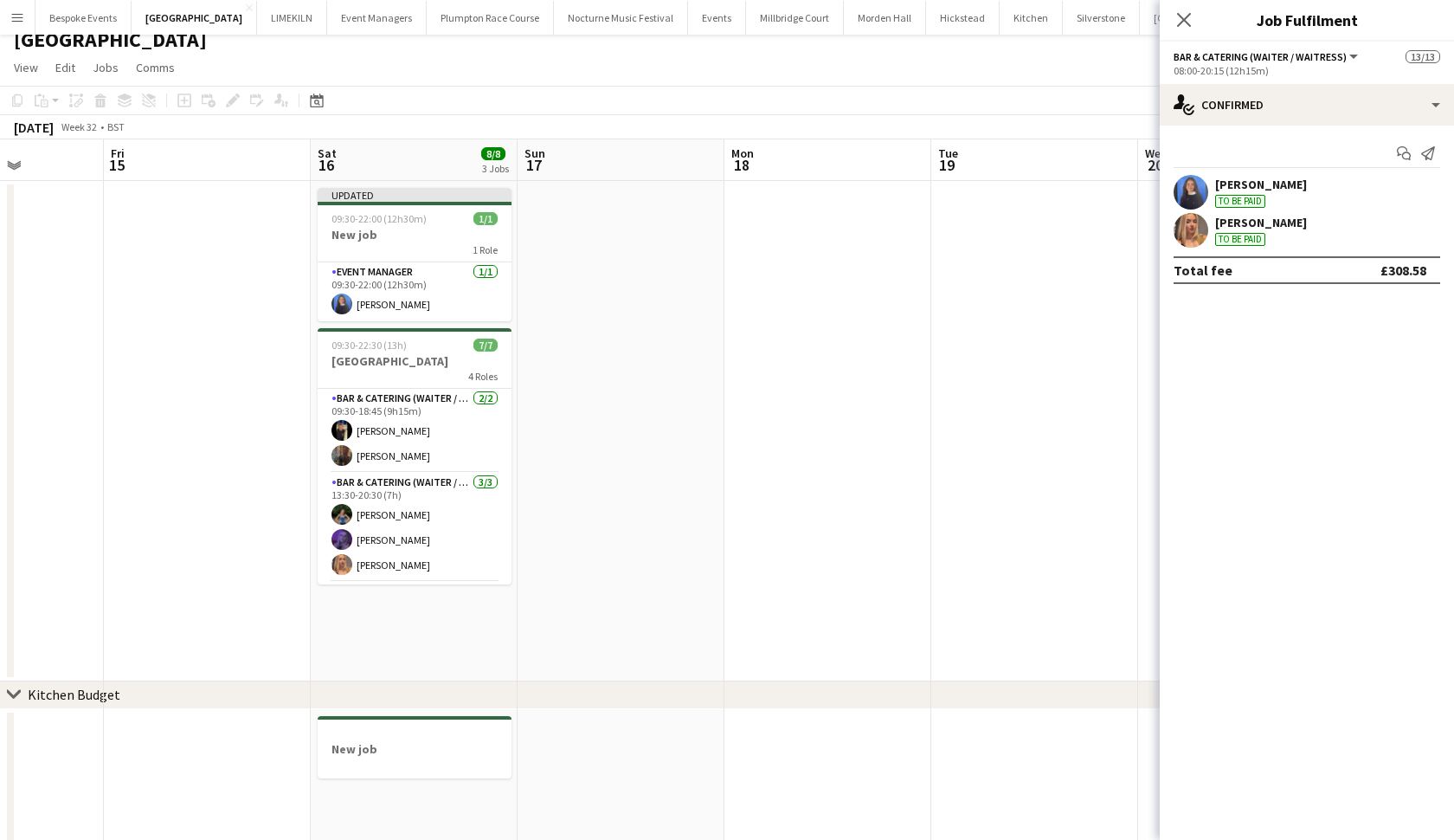
scroll to position [17, 0]
click at [377, 269] on app-card-role "Event Manager 1/1 09:30-22:00 (12h30m) Poppy Sheward" at bounding box center [414, 290] width 194 height 59
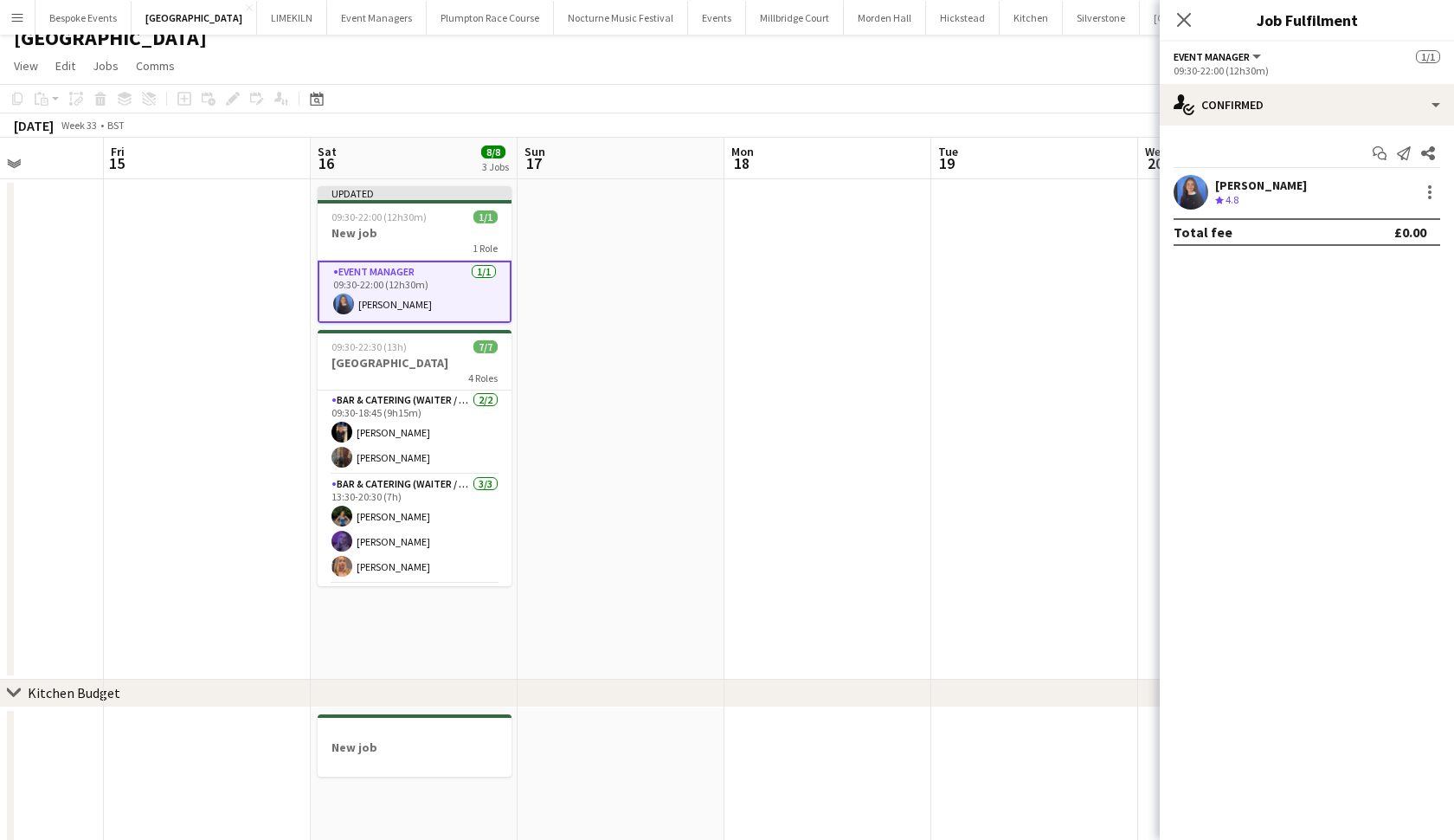
click at [1432, 204] on div "Poppy Sheward Crew rating 4.8" at bounding box center [1308, 192] width 295 height 35
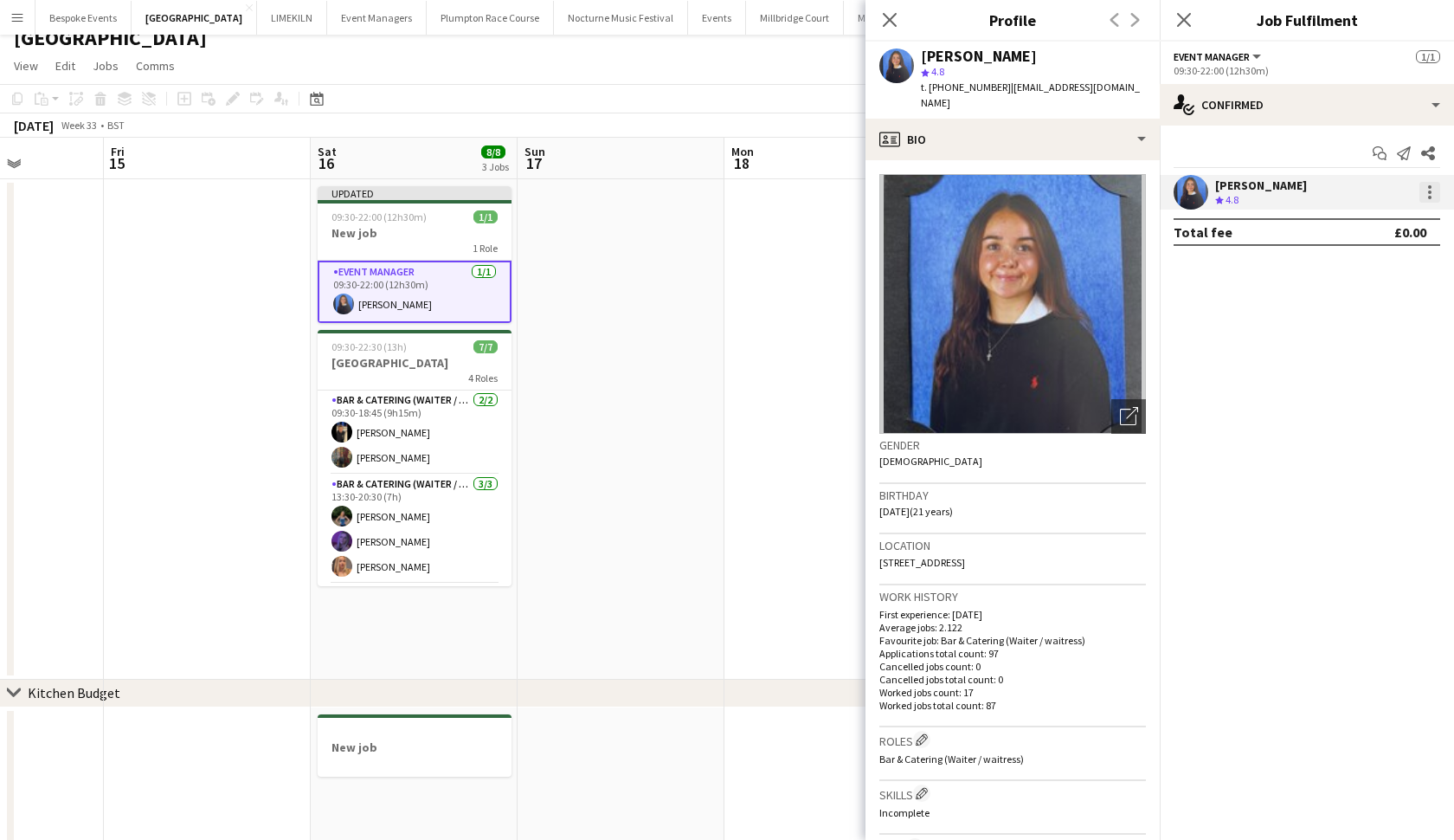
click at [1430, 194] on div at bounding box center [1429, 192] width 20 height 20
click at [1393, 231] on span "Edit fee" at bounding box center [1372, 224] width 107 height 16
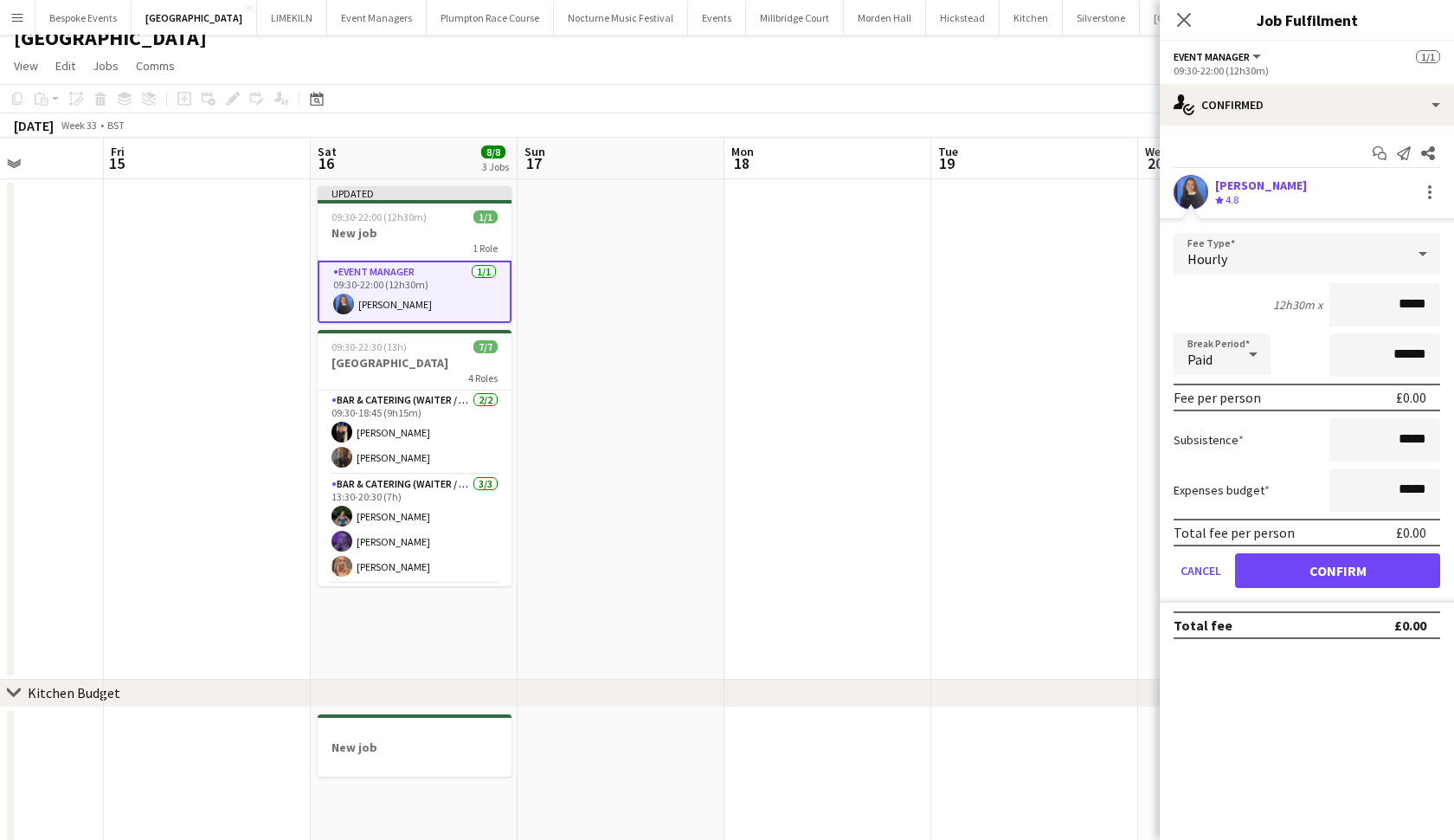
click at [1406, 305] on input "*****" at bounding box center [1385, 304] width 111 height 43
type input "*****"
click at [1338, 570] on button "Confirm" at bounding box center [1338, 570] width 205 height 35
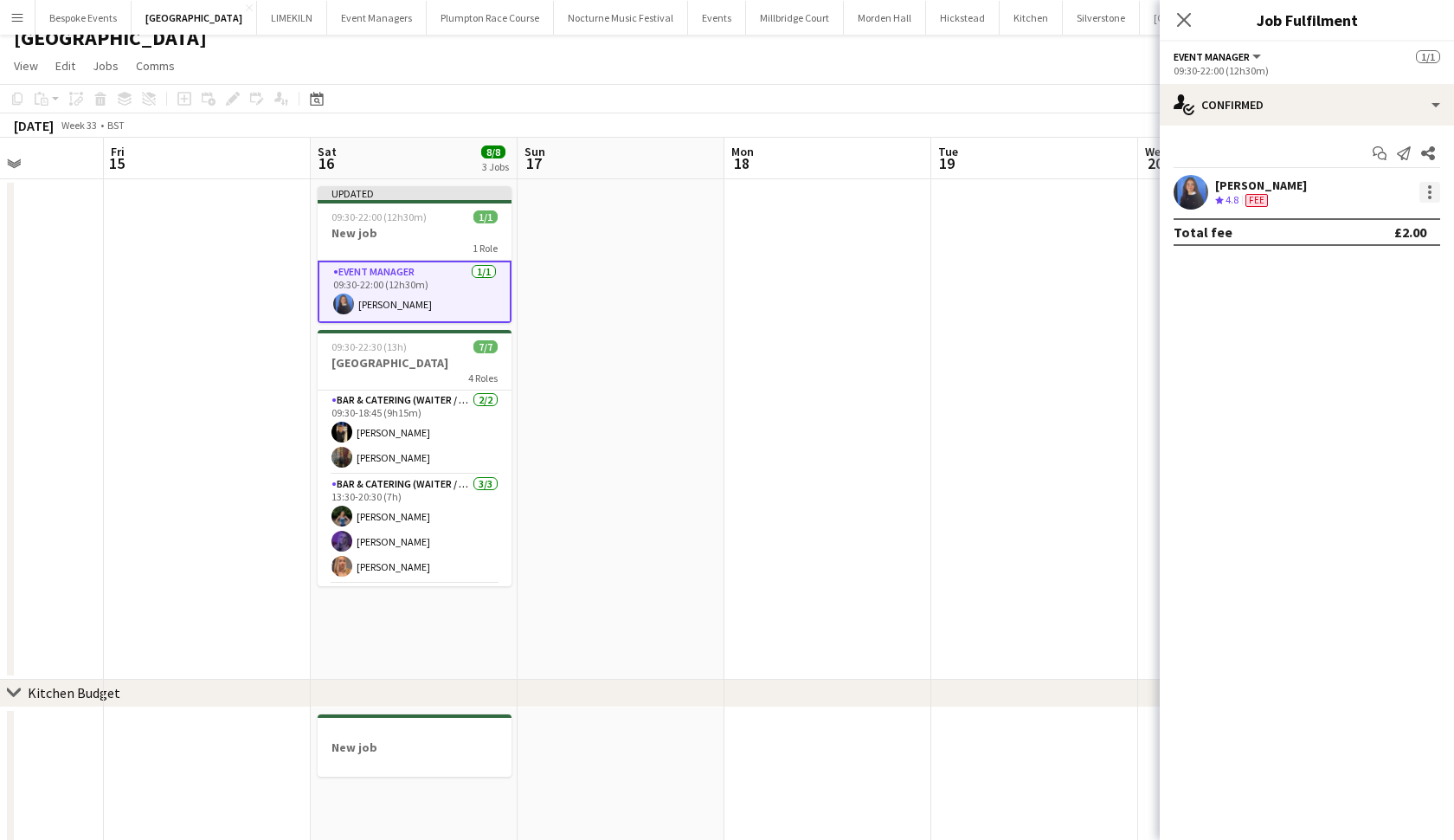
click at [1429, 196] on div at bounding box center [1430, 198] width 4 height 4
click at [1404, 232] on span "Edit fee" at bounding box center [1372, 224] width 107 height 16
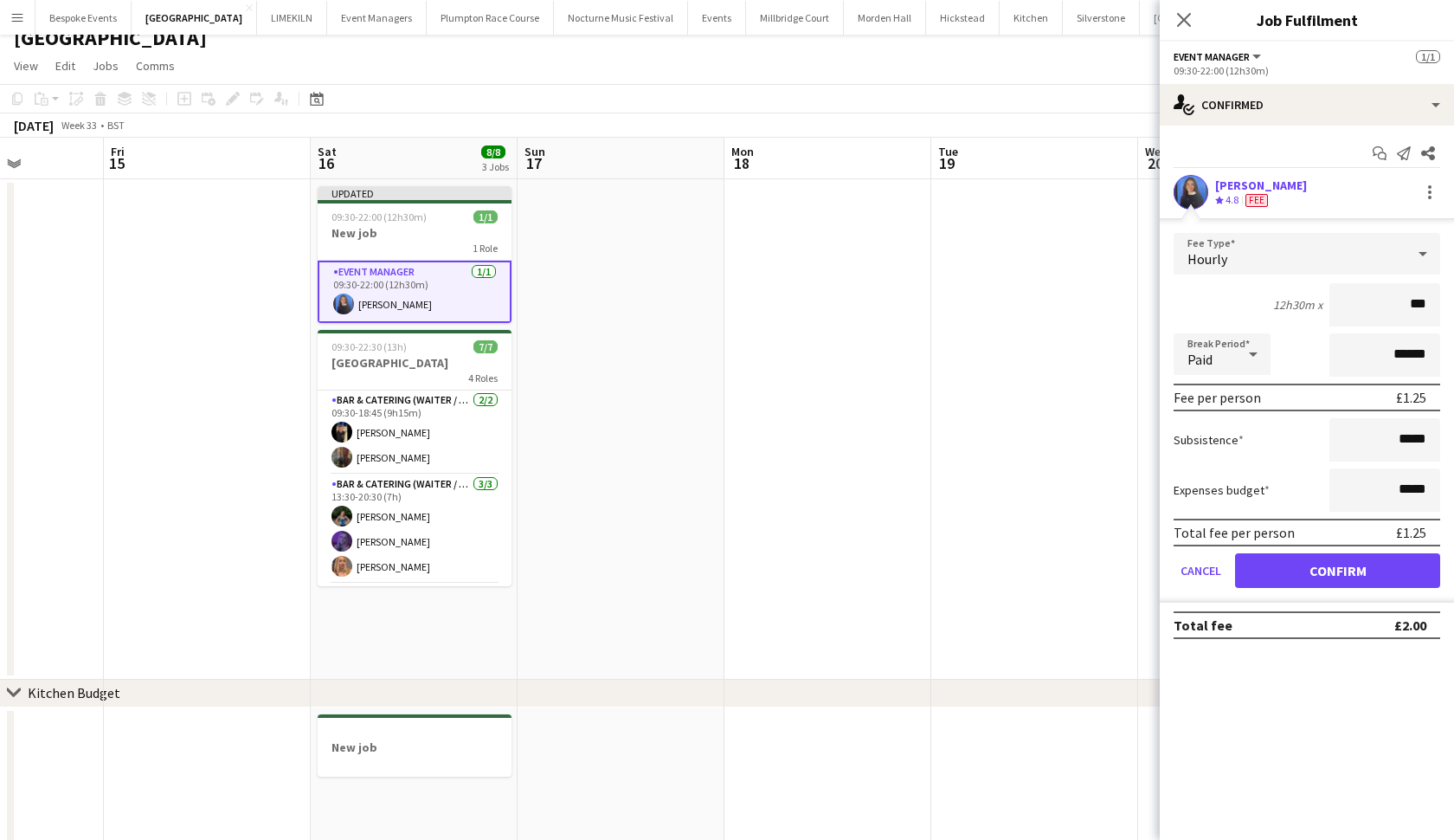
type input "**"
type input "******"
click at [1338, 570] on button "Confirm" at bounding box center [1338, 570] width 205 height 35
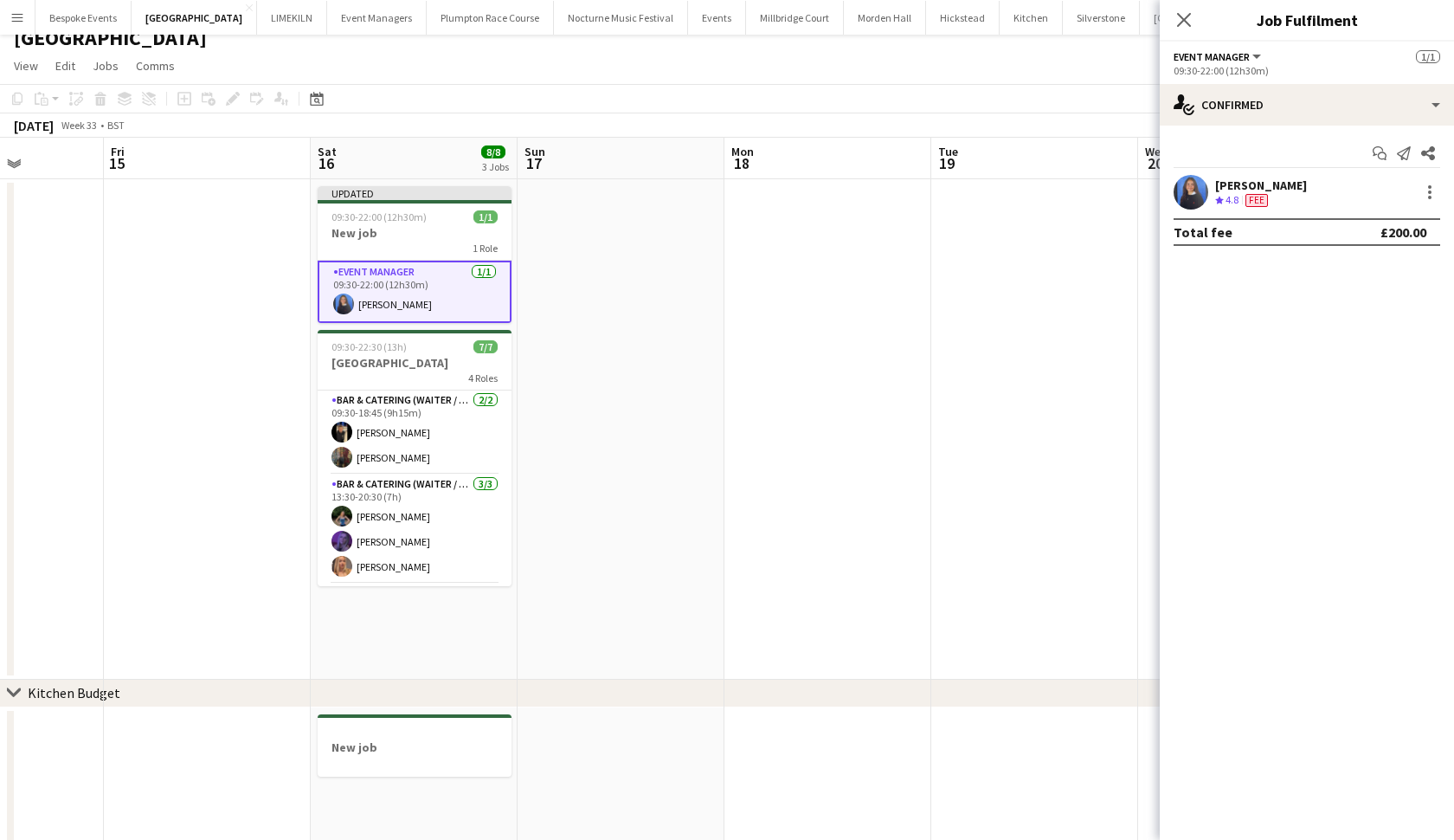
click at [1034, 365] on app-date-cell at bounding box center [1034, 429] width 207 height 500
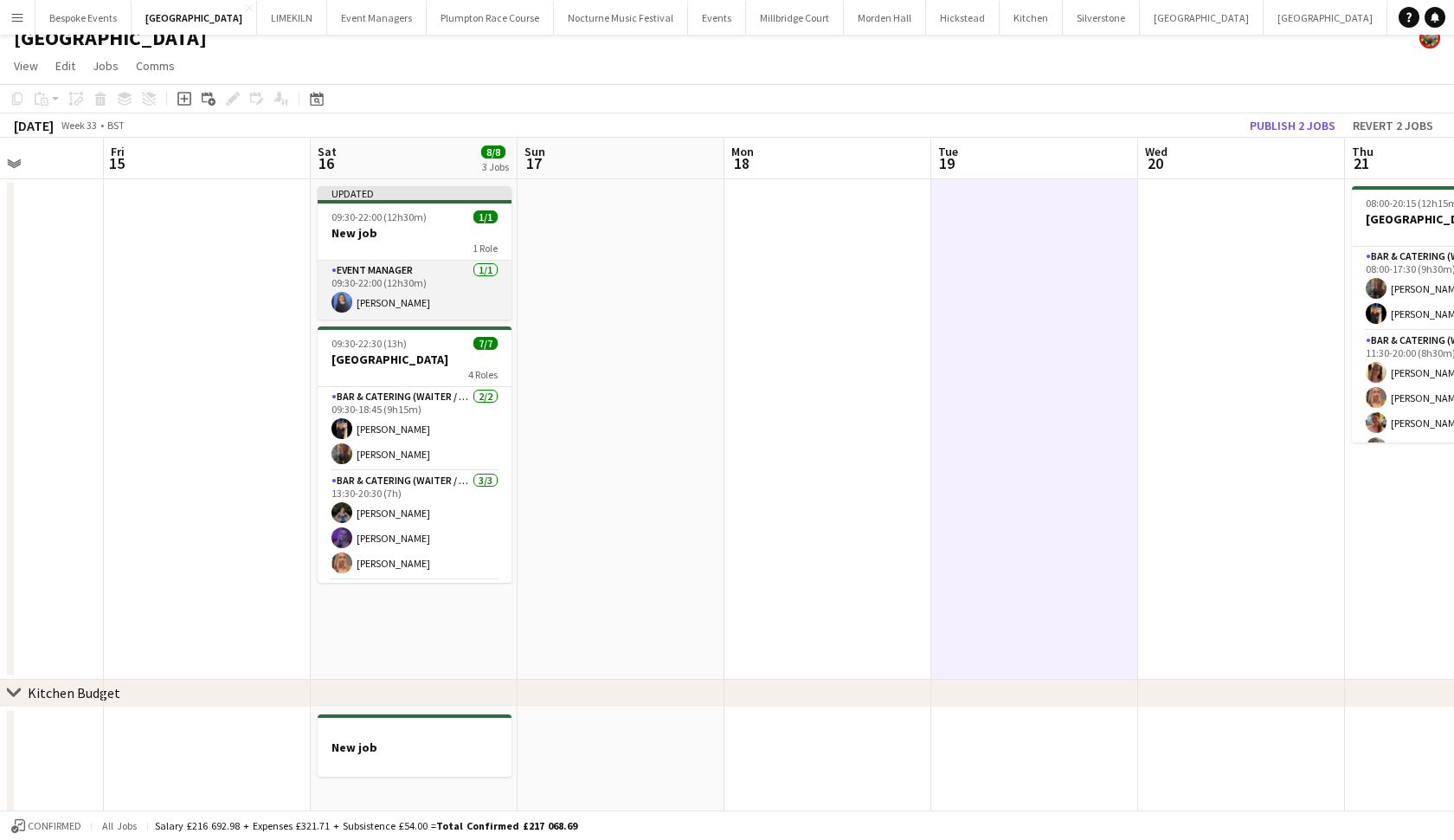
click at [443, 279] on app-card-role "Event Manager 1/1 09:30-22:00 (12h30m) Poppy Sheward" at bounding box center [414, 290] width 194 height 59
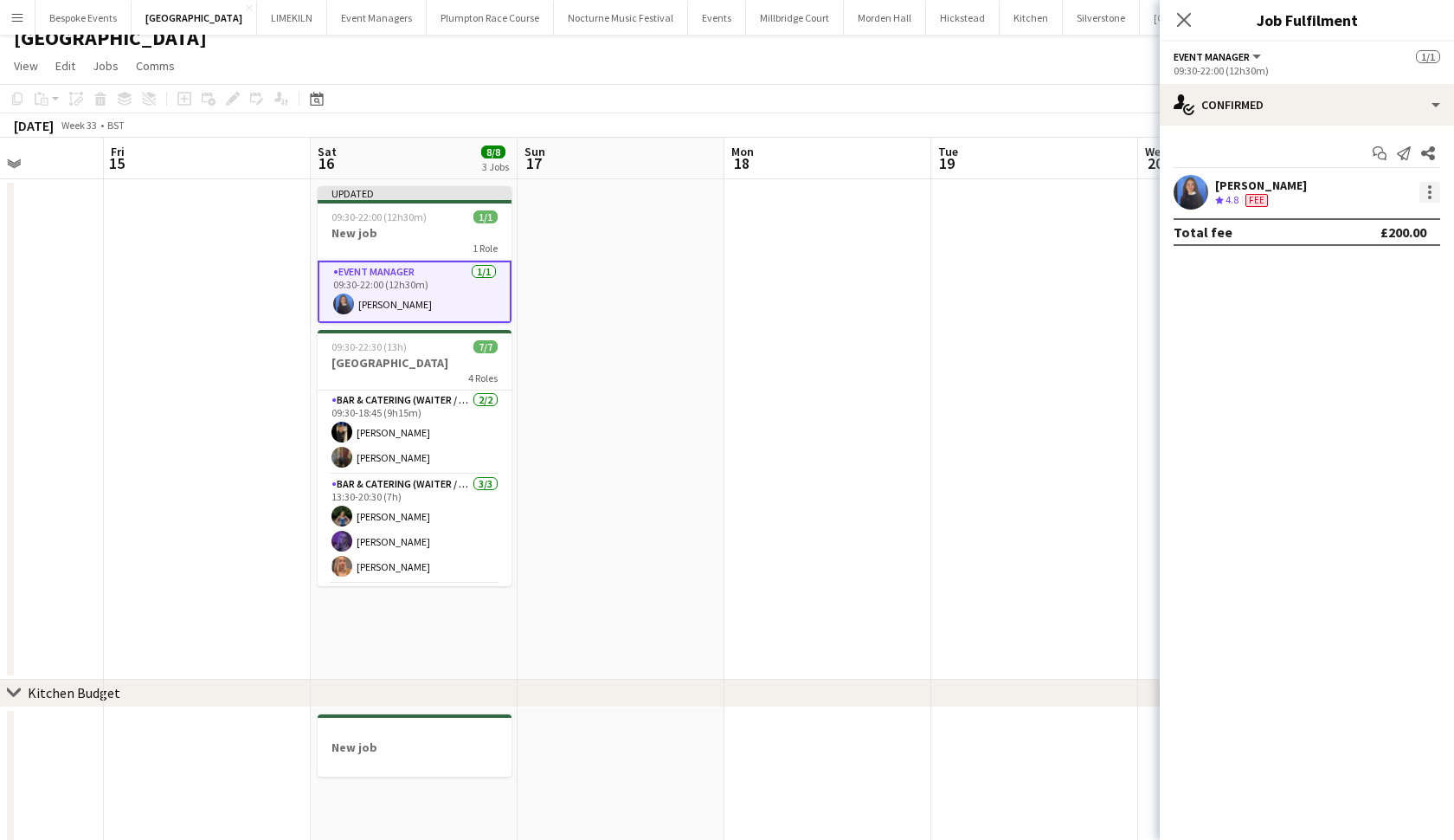
click at [1428, 189] on div at bounding box center [1429, 192] width 20 height 20
click at [1409, 214] on button "Edit fee" at bounding box center [1373, 224] width 135 height 42
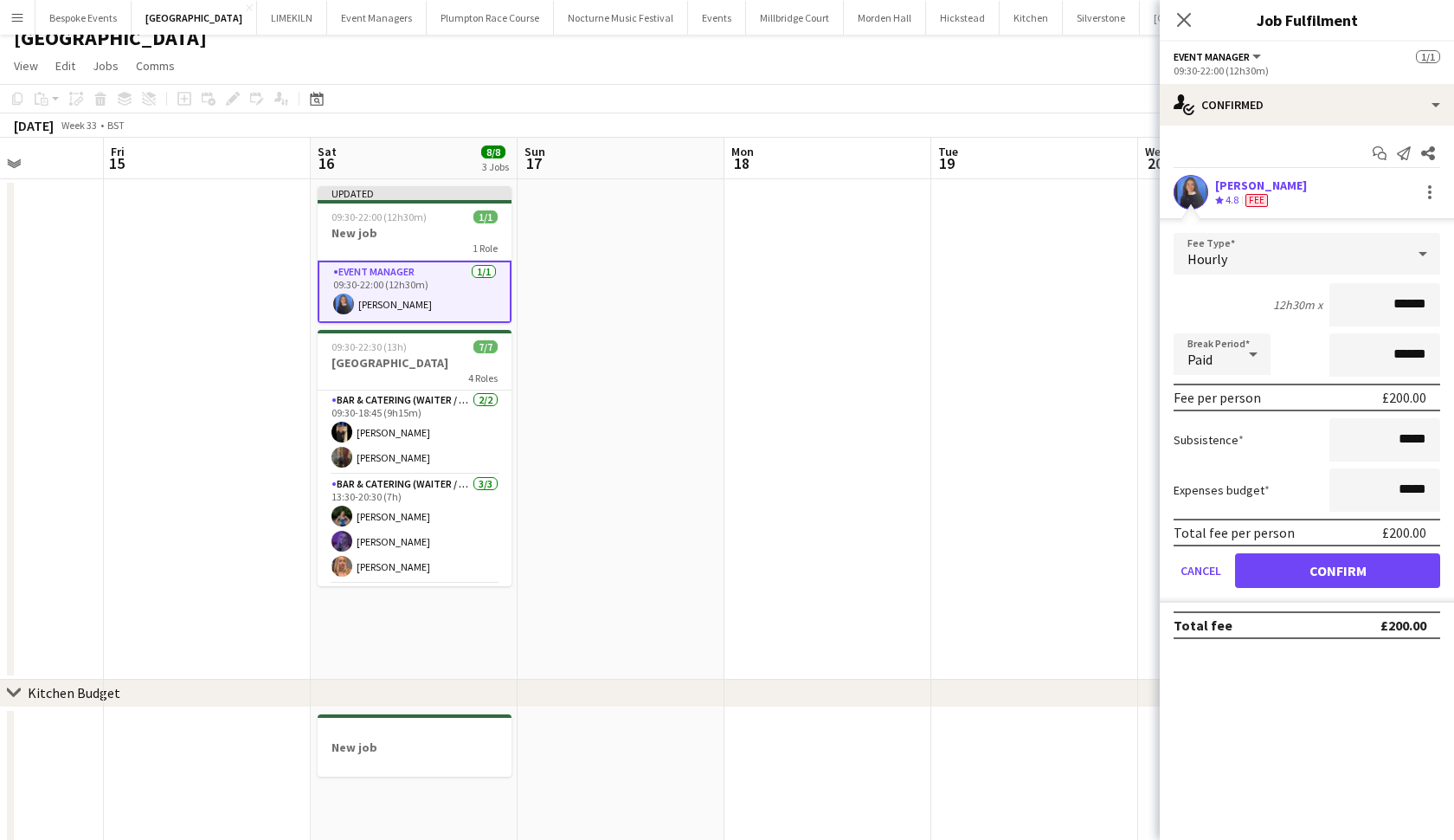
click at [994, 317] on app-date-cell at bounding box center [1034, 429] width 207 height 500
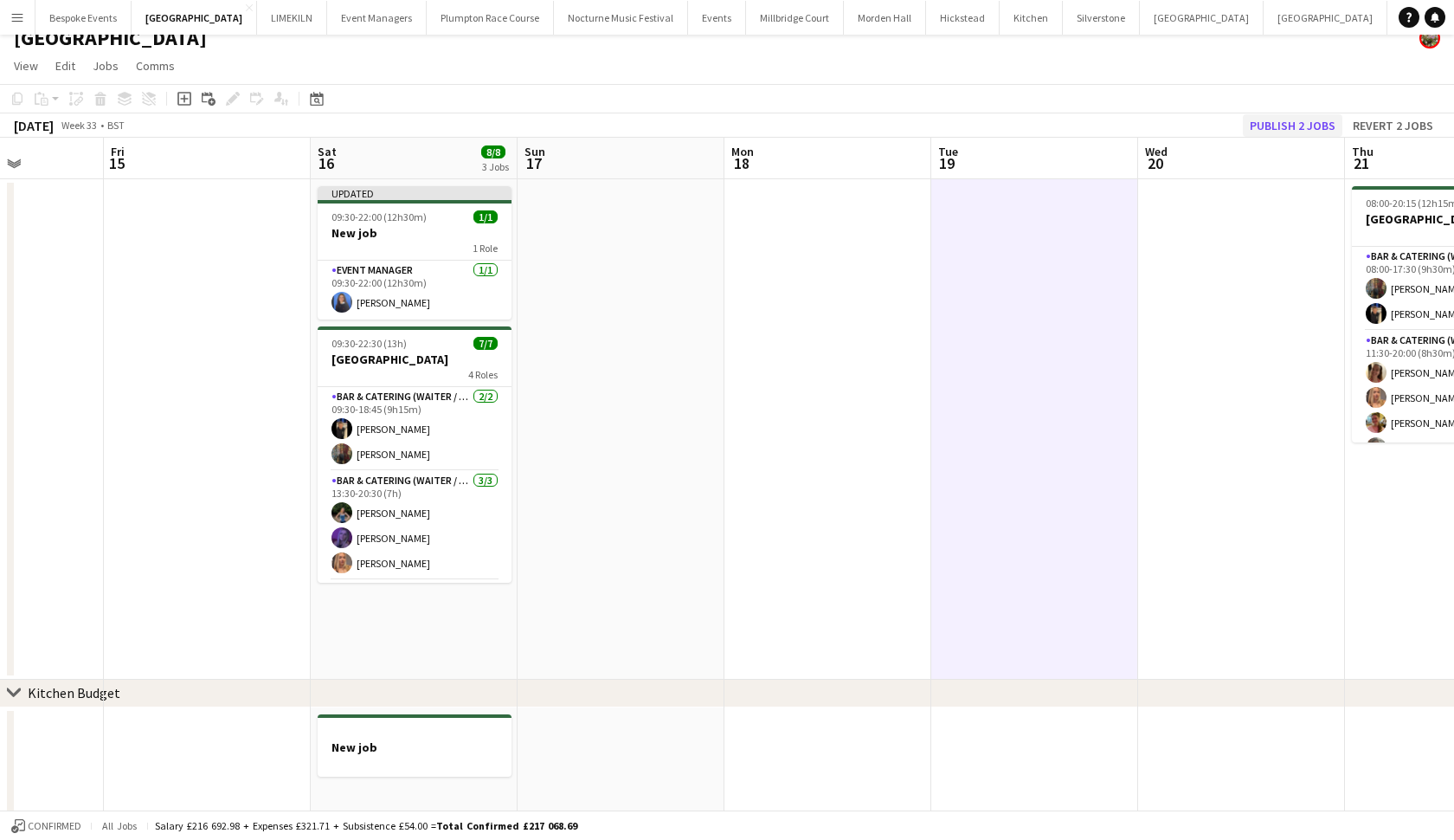
click at [1299, 131] on button "Publish 2 jobs" at bounding box center [1293, 125] width 99 height 22
